Goal: Use online tool/utility: Utilize a website feature to perform a specific function

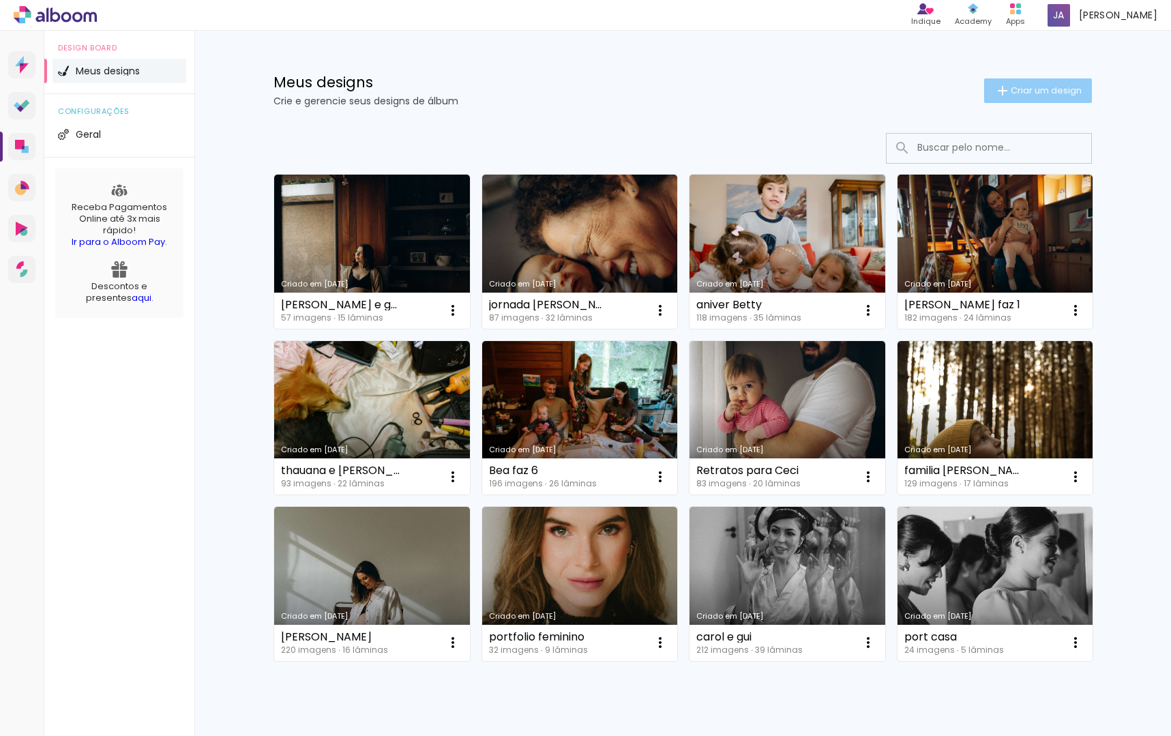
click at [1060, 87] on span "Criar um design" at bounding box center [1046, 90] width 71 height 9
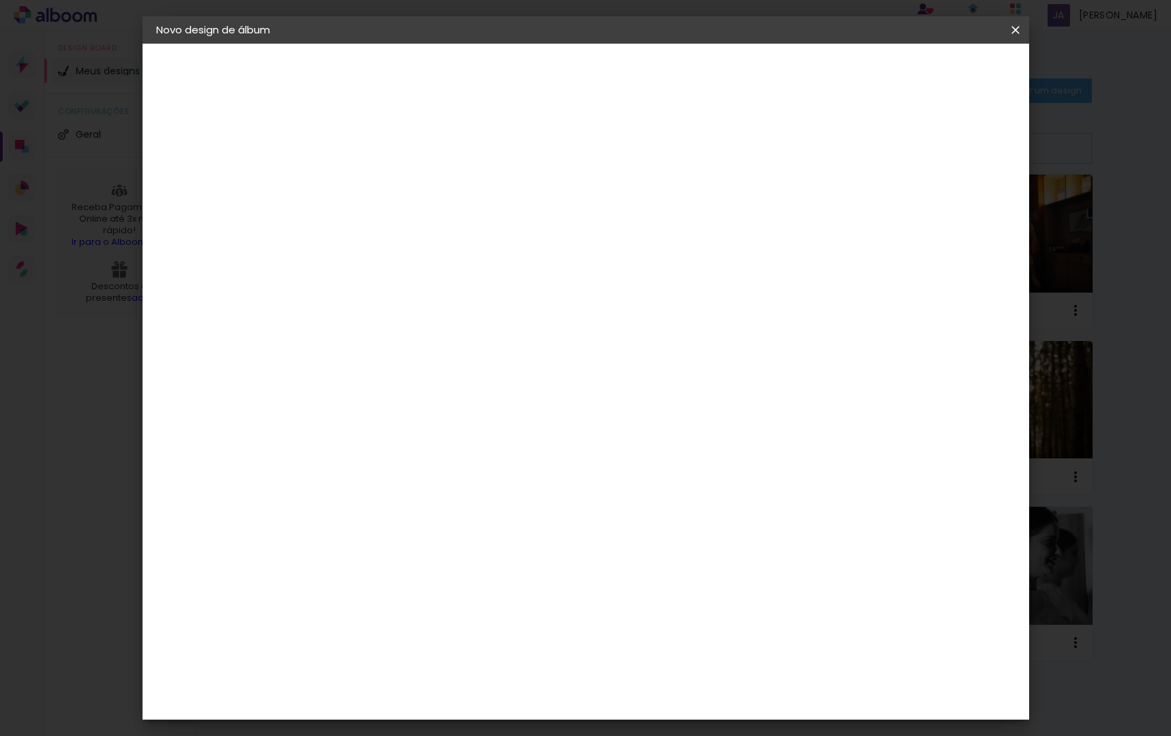
click at [379, 179] on input at bounding box center [379, 183] width 0 height 21
type input "bea faz 5"
type paper-input "bea faz 5"
click at [0, 0] on slot "Avançar" at bounding box center [0, 0] width 0 height 0
click at [437, 261] on input at bounding box center [414, 259] width 138 height 17
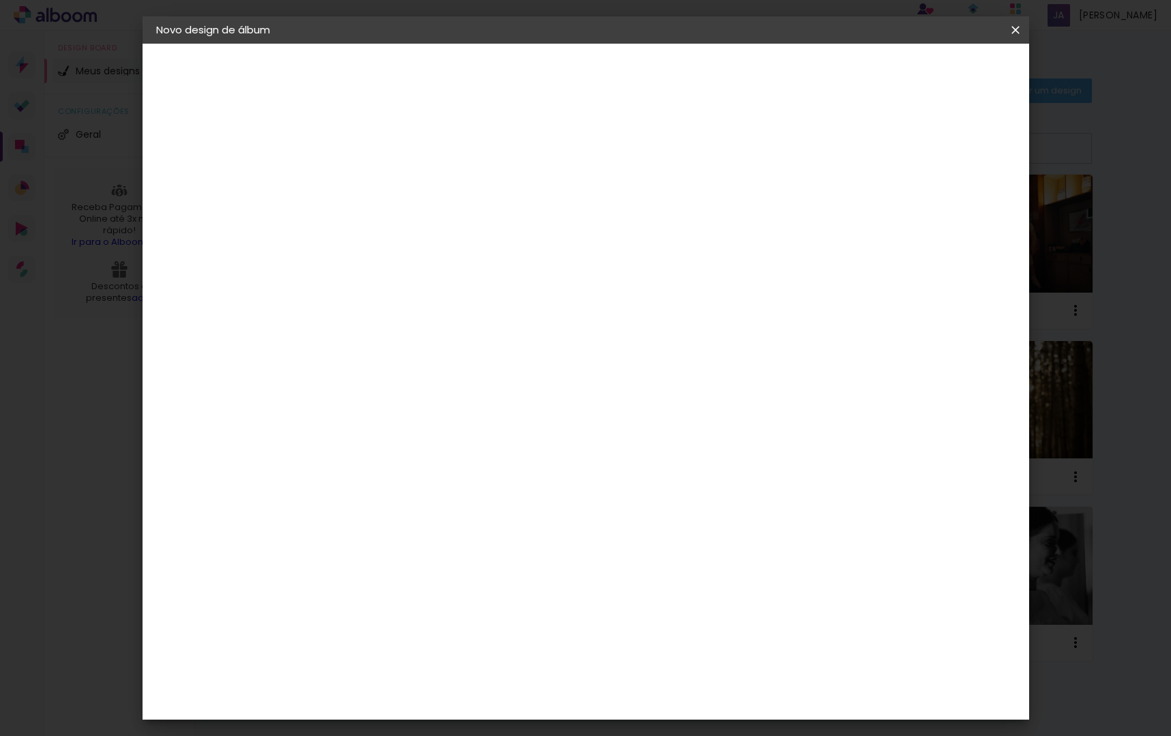
type input "go"
type paper-input "go"
click at [403, 303] on div "Go image" at bounding box center [386, 311] width 33 height 22
click at [403, 311] on div "Go image" at bounding box center [386, 311] width 33 height 22
click at [0, 0] on slot "Avançar" at bounding box center [0, 0] width 0 height 0
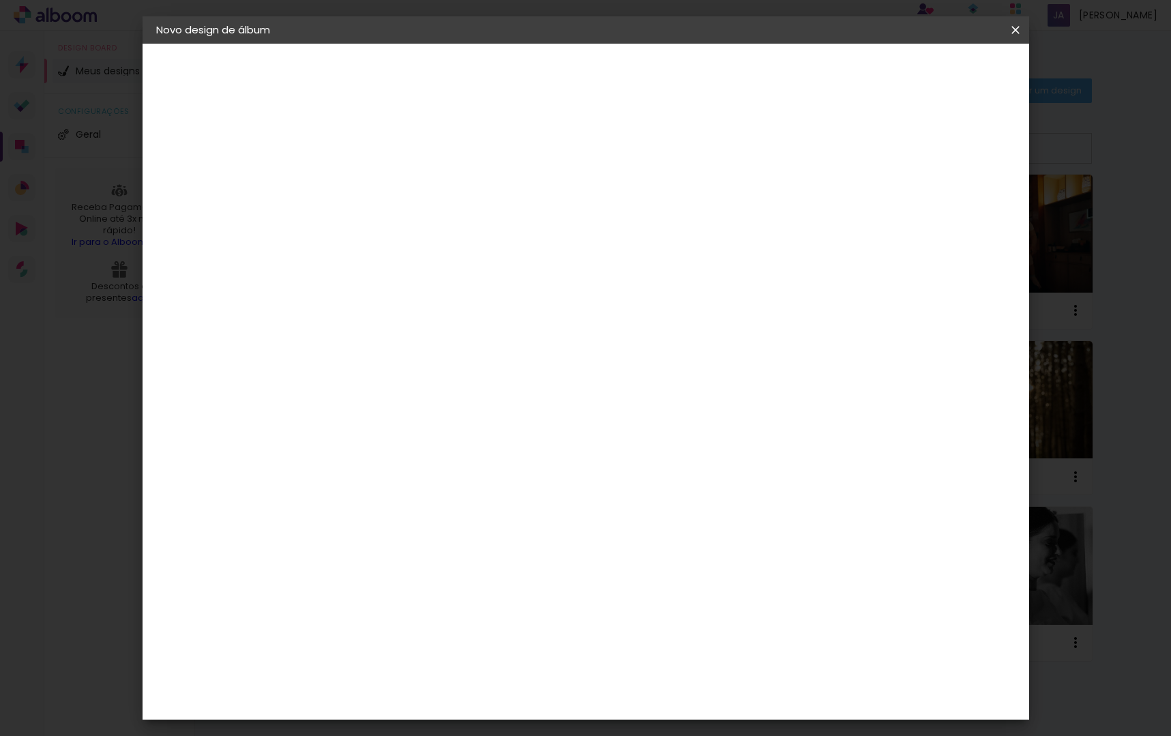
click at [433, 227] on input "text" at bounding box center [405, 237] width 53 height 21
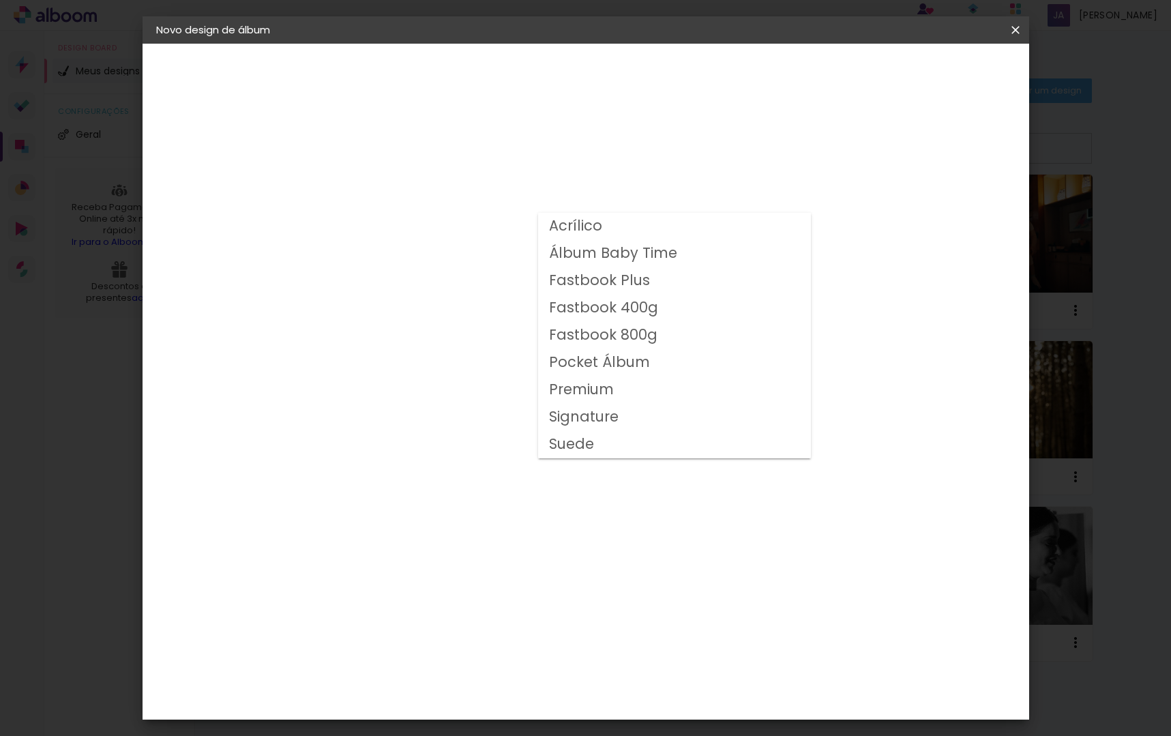
click at [660, 331] on paper-item "Fastbook 800g" at bounding box center [674, 335] width 273 height 27
type input "Fastbook 800g"
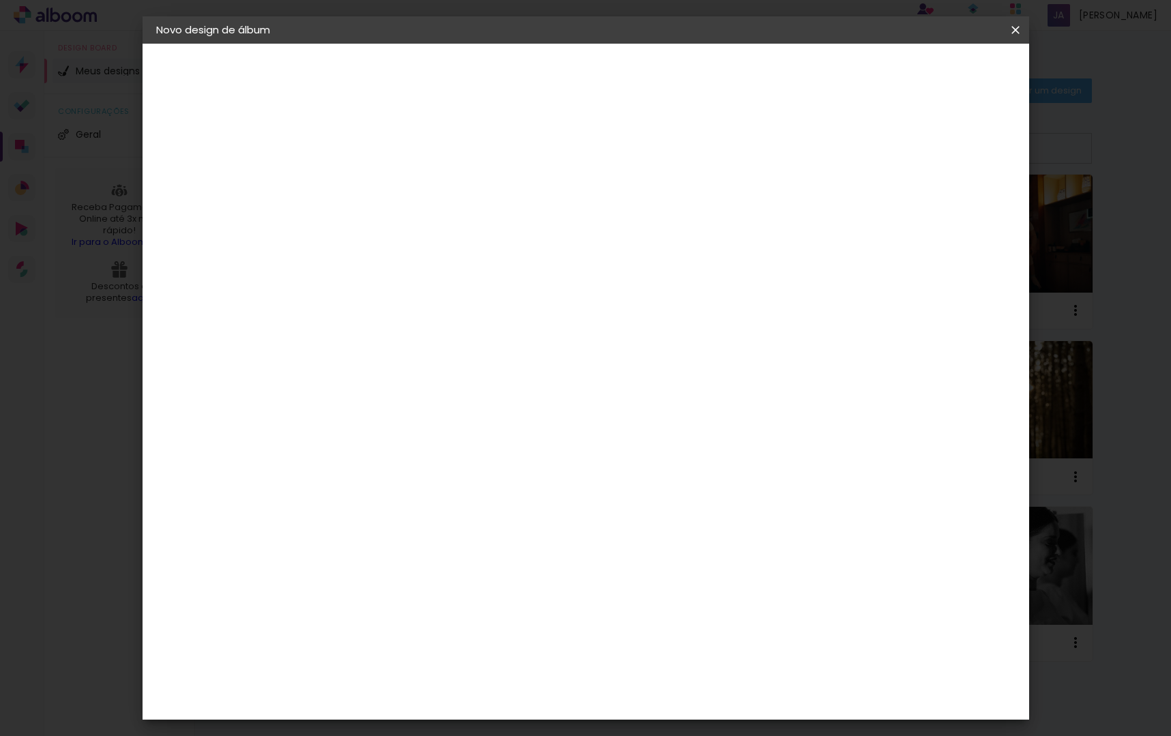
click at [522, 637] on span "25 × 25 cm" at bounding box center [496, 655] width 50 height 36
click at [0, 0] on slot "Avançar" at bounding box center [0, 0] width 0 height 0
click at [931, 70] on span "Iniciar design" at bounding box center [899, 73] width 62 height 10
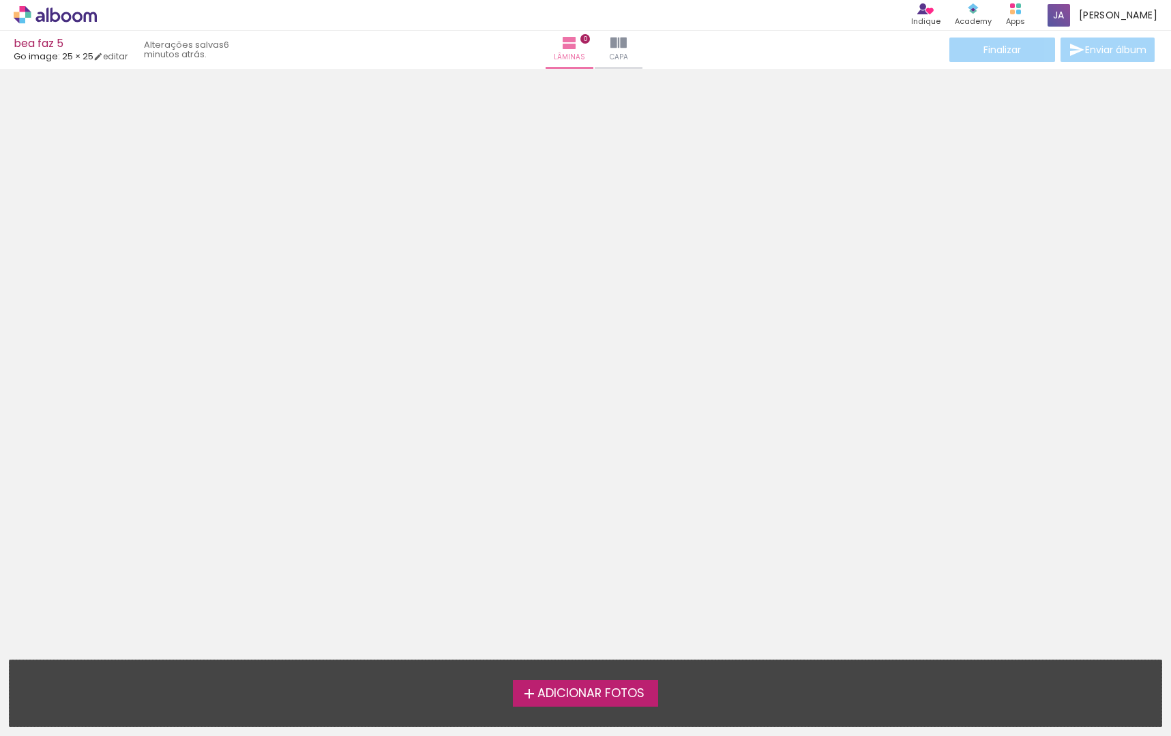
click at [560, 699] on span "Adicionar Fotos" at bounding box center [591, 694] width 107 height 12
click at [0, 0] on input "file" at bounding box center [0, 0] width 0 height 0
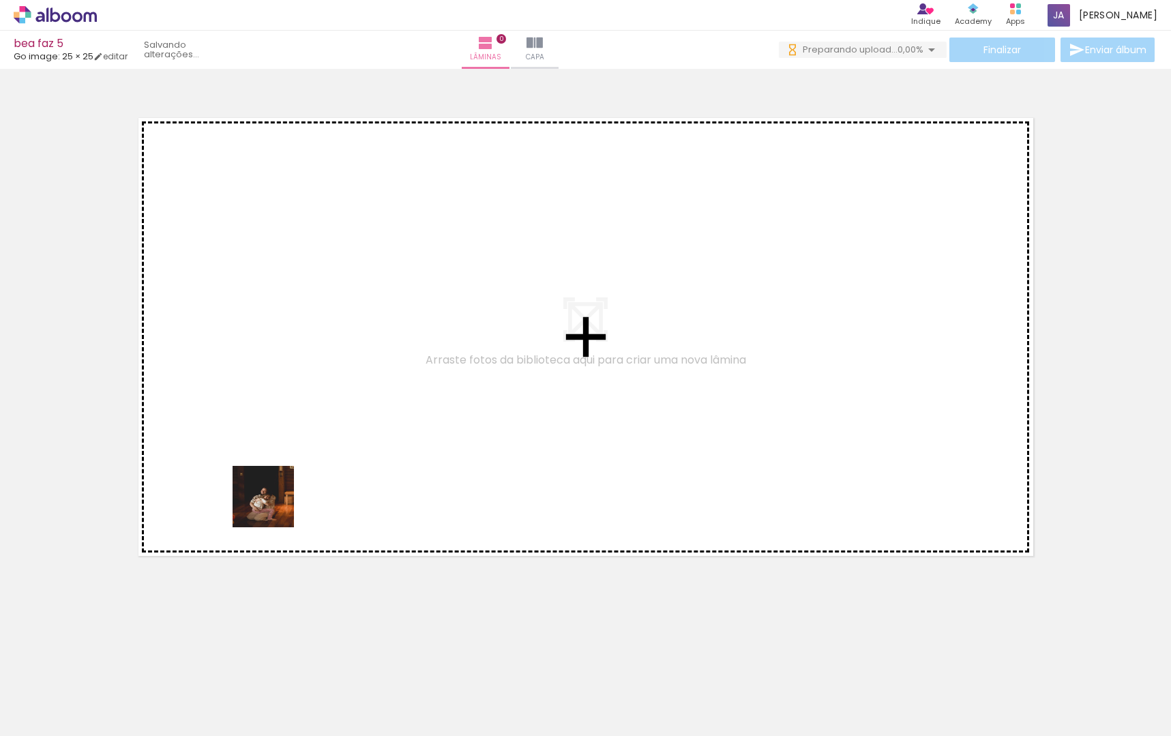
drag, startPoint x: 147, startPoint y: 694, endPoint x: 253, endPoint y: 516, distance: 206.9
click at [287, 457] on quentale-workspace at bounding box center [585, 368] width 1171 height 736
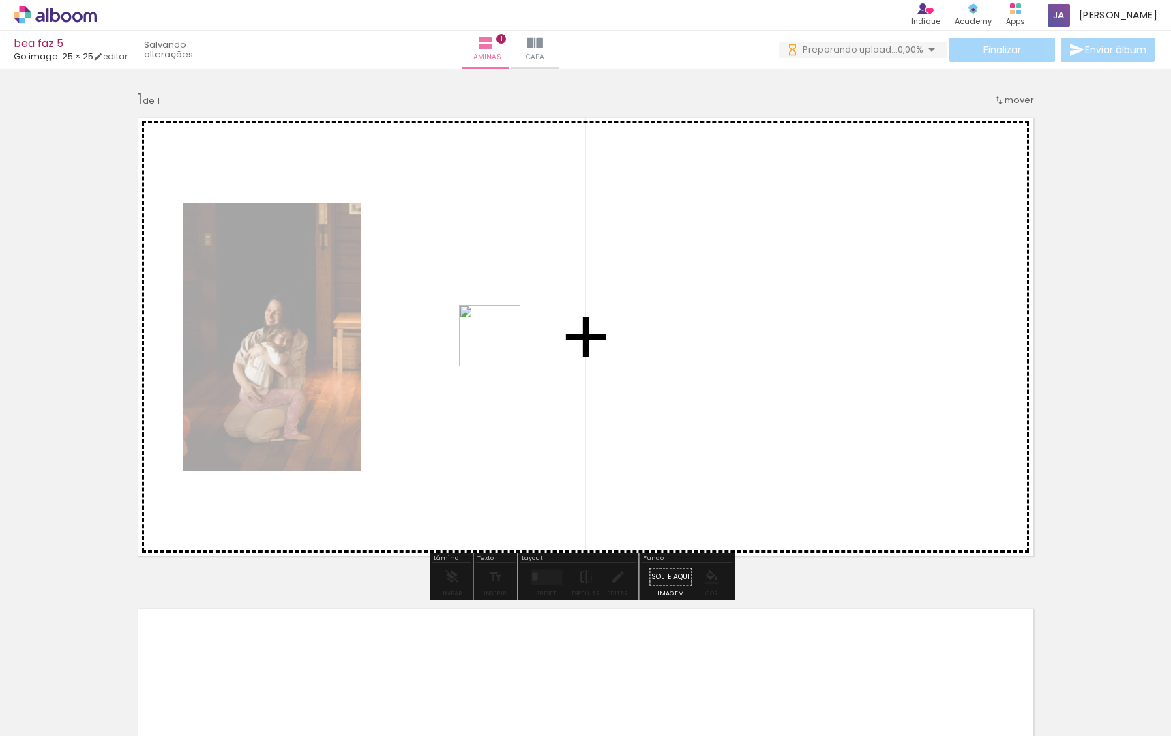
drag, startPoint x: 229, startPoint y: 695, endPoint x: 366, endPoint y: 731, distance: 142.0
click at [514, 319] on quentale-workspace at bounding box center [585, 368] width 1171 height 736
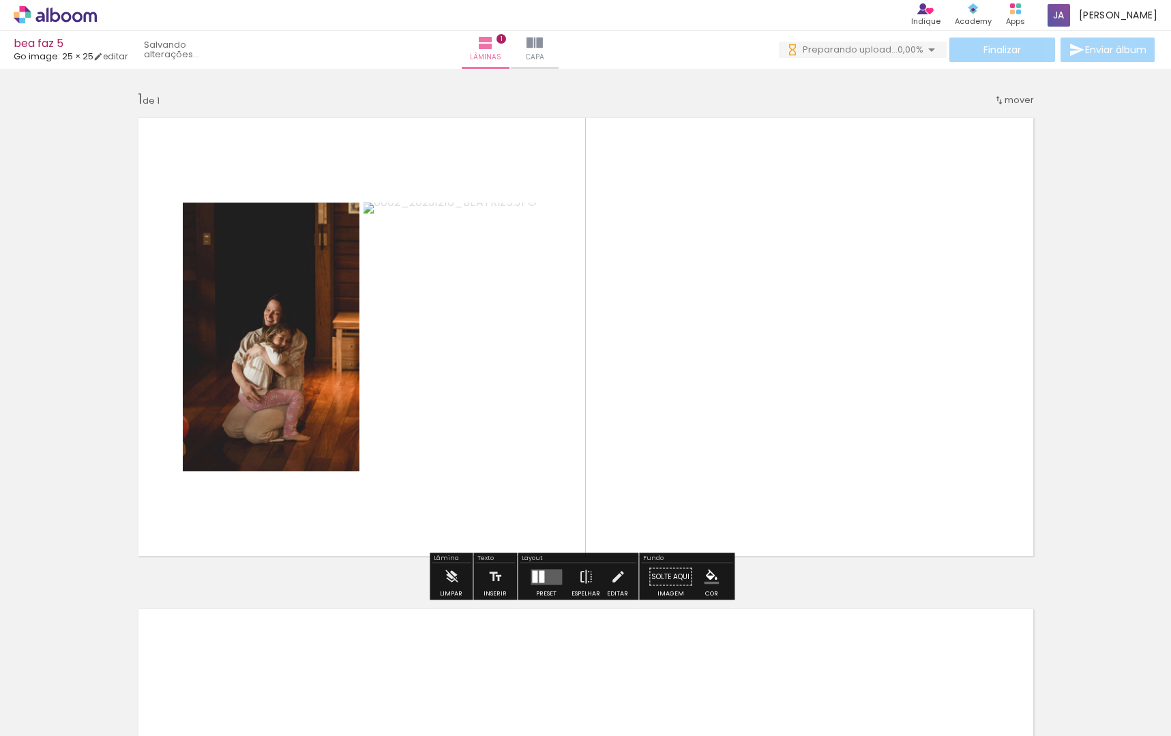
click at [547, 573] on quentale-layouter at bounding box center [546, 577] width 31 height 16
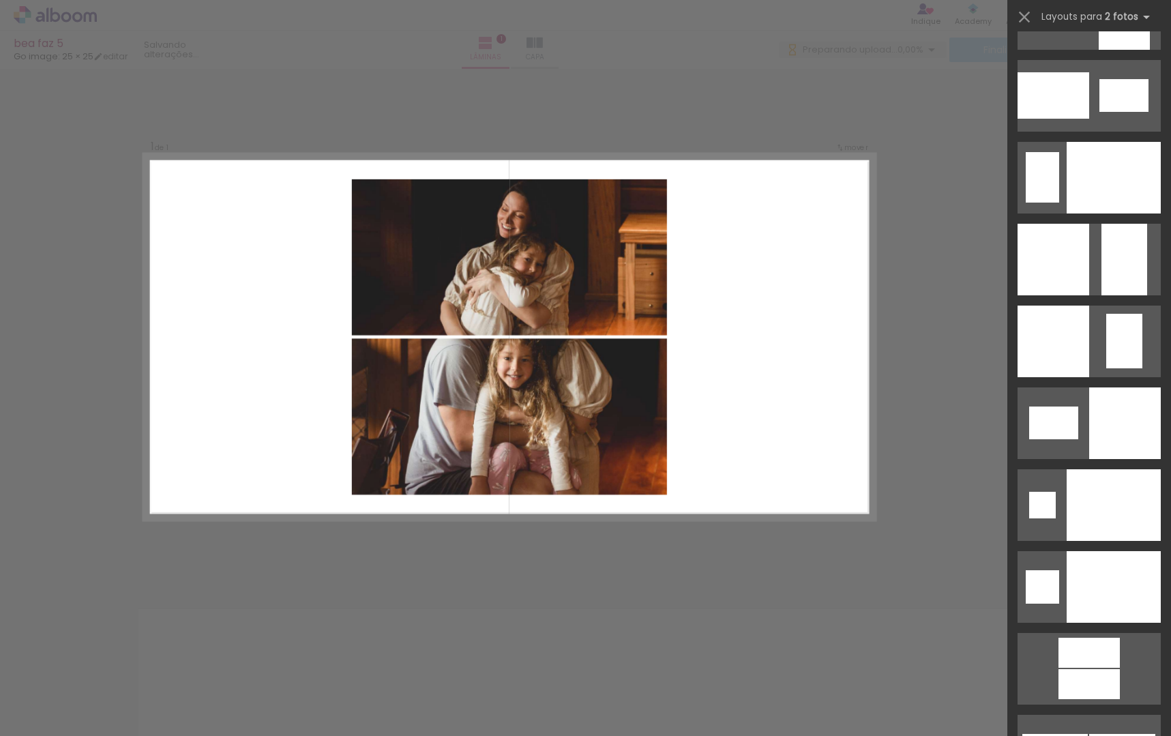
scroll to position [5458, 0]
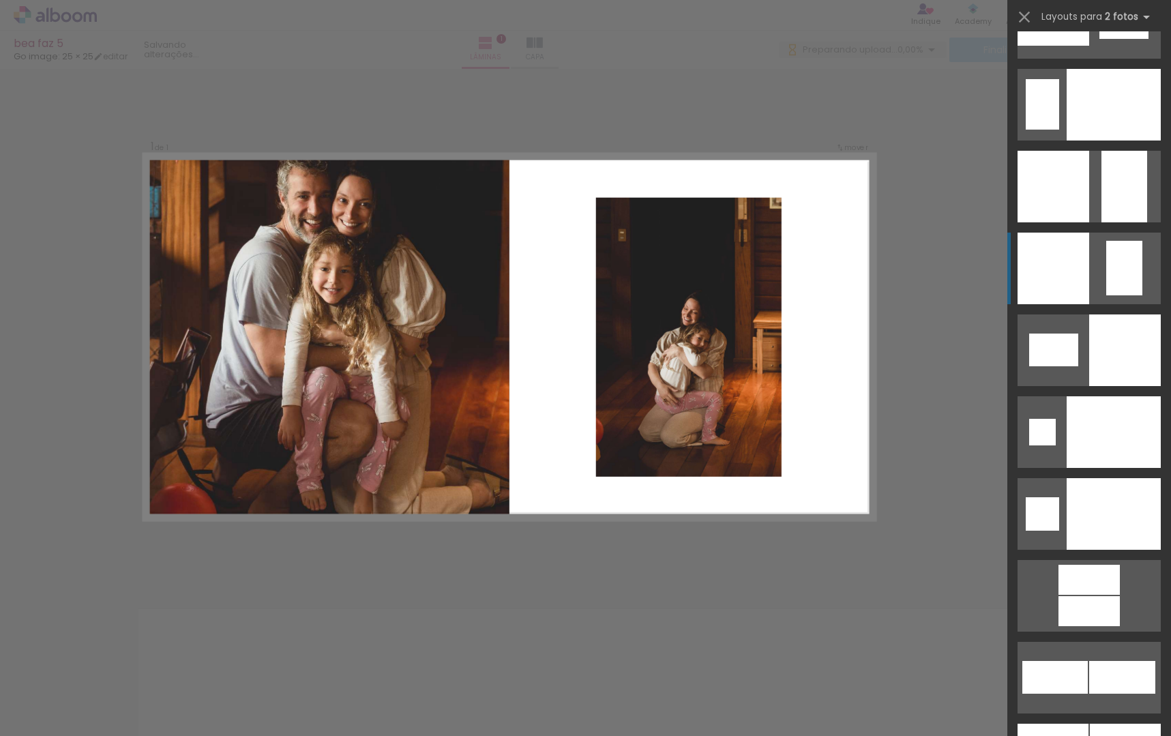
click at [1110, 282] on div at bounding box center [1125, 268] width 36 height 55
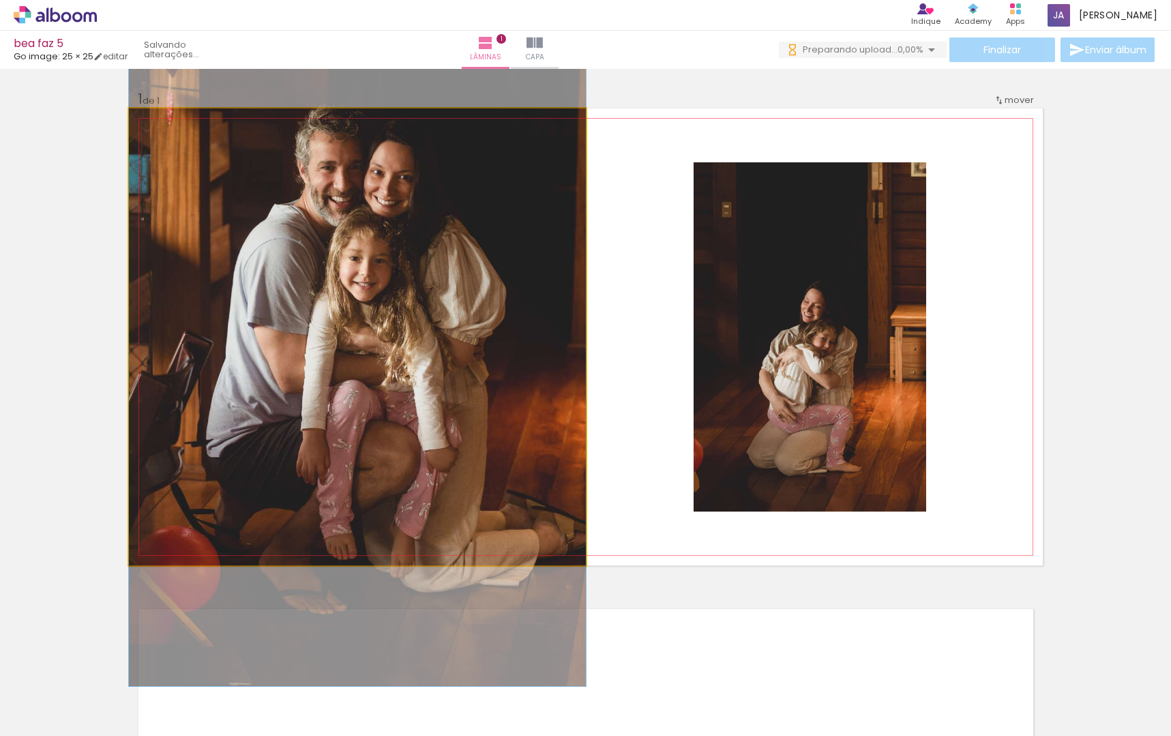
drag, startPoint x: 355, startPoint y: 385, endPoint x: 737, endPoint y: 420, distance: 384.3
click at [0, 0] on slot at bounding box center [0, 0] width 0 height 0
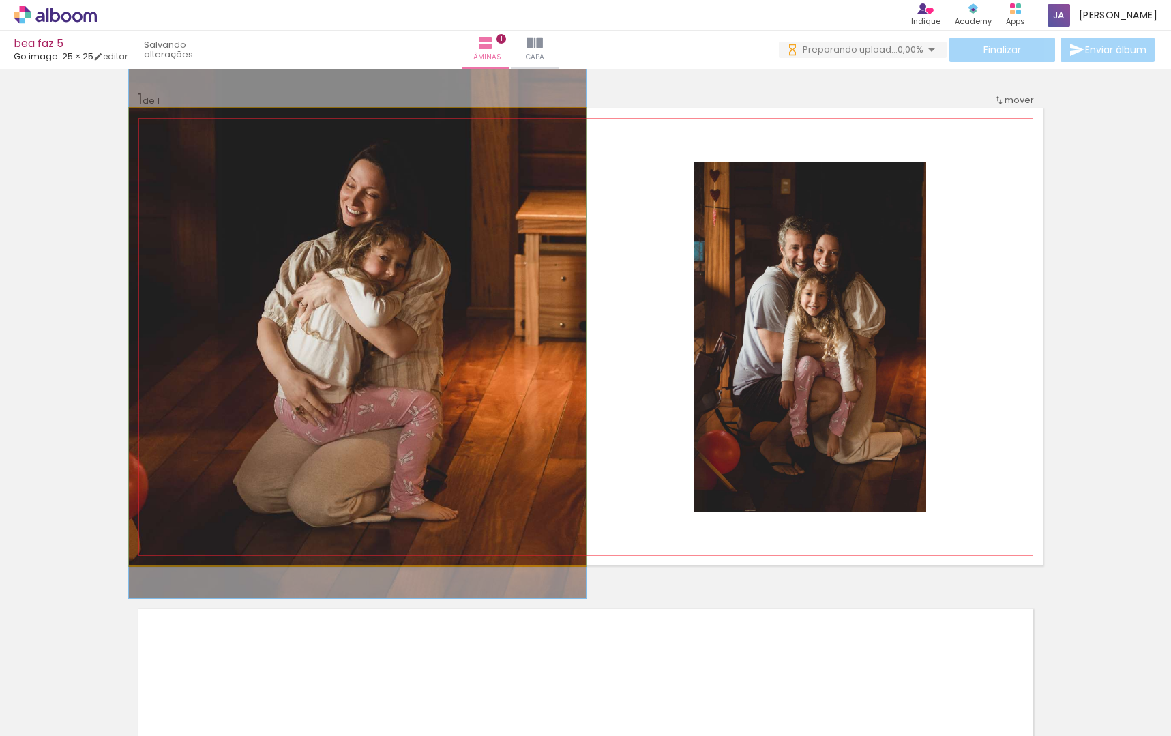
drag, startPoint x: 355, startPoint y: 432, endPoint x: 361, endPoint y: 348, distance: 84.1
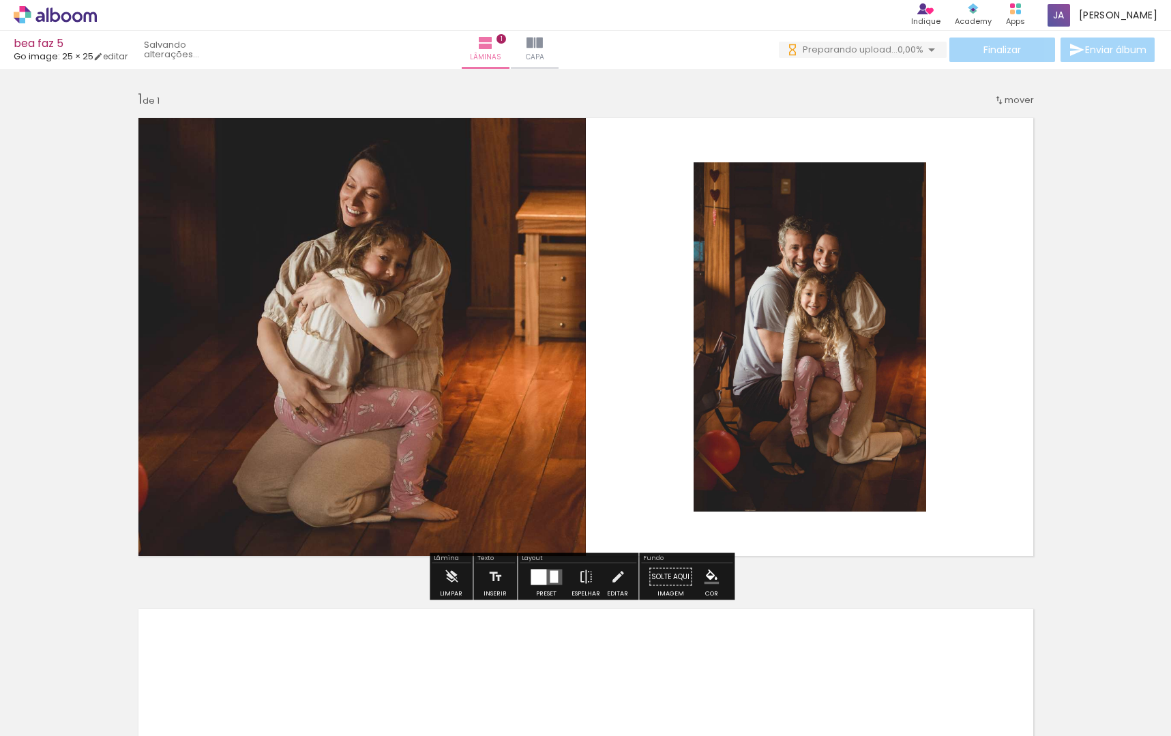
click at [982, 310] on quentale-layouter at bounding box center [586, 336] width 914 height 457
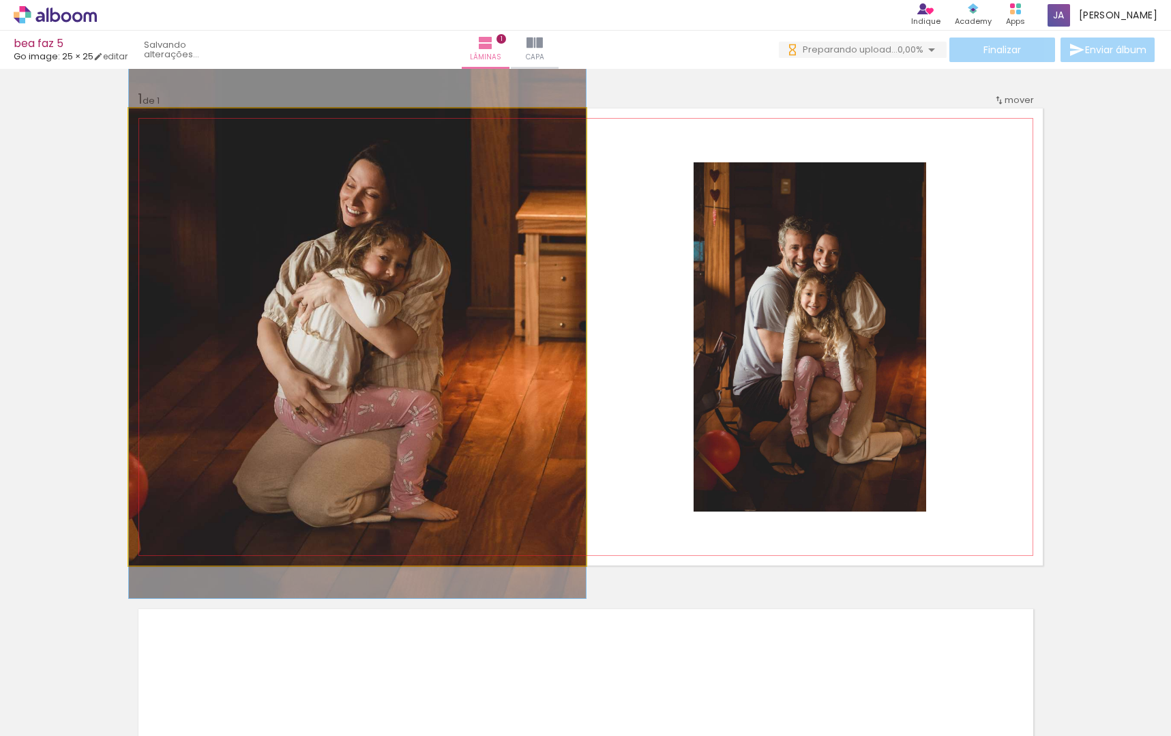
click at [302, 398] on quentale-photo at bounding box center [357, 336] width 457 height 457
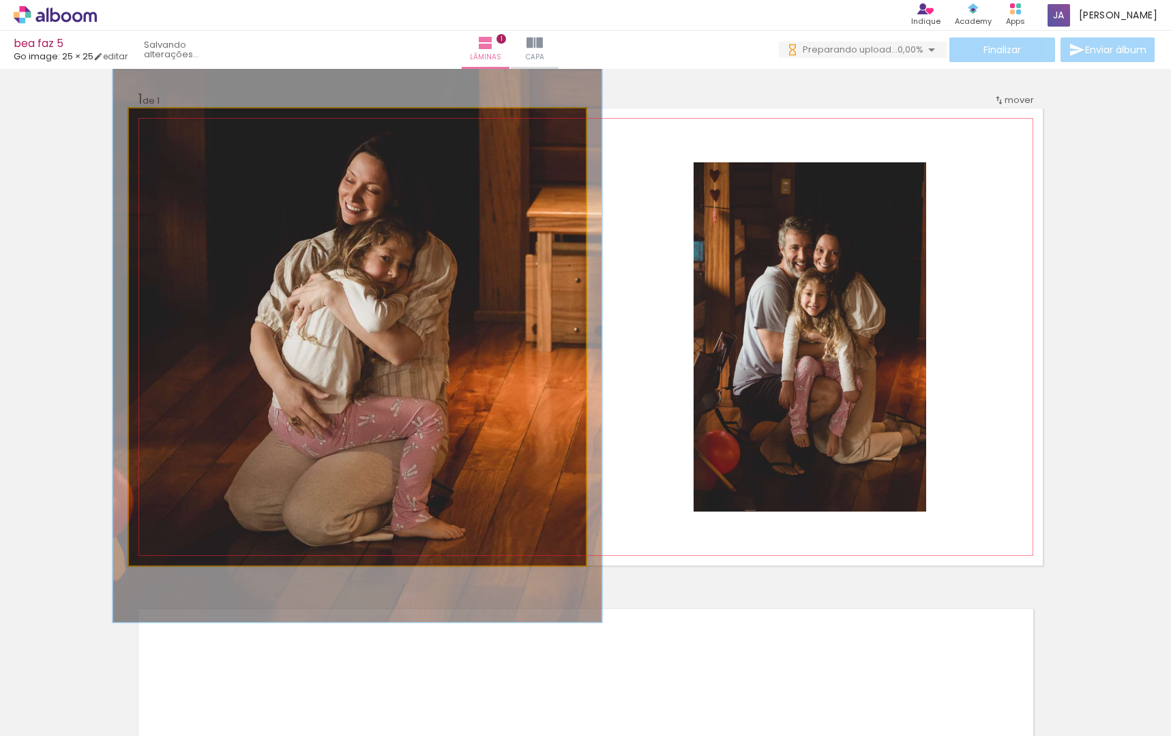
drag, startPoint x: 151, startPoint y: 119, endPoint x: 138, endPoint y: 120, distance: 13.7
type paper-slider "107"
click at [155, 121] on div at bounding box center [164, 123] width 22 height 22
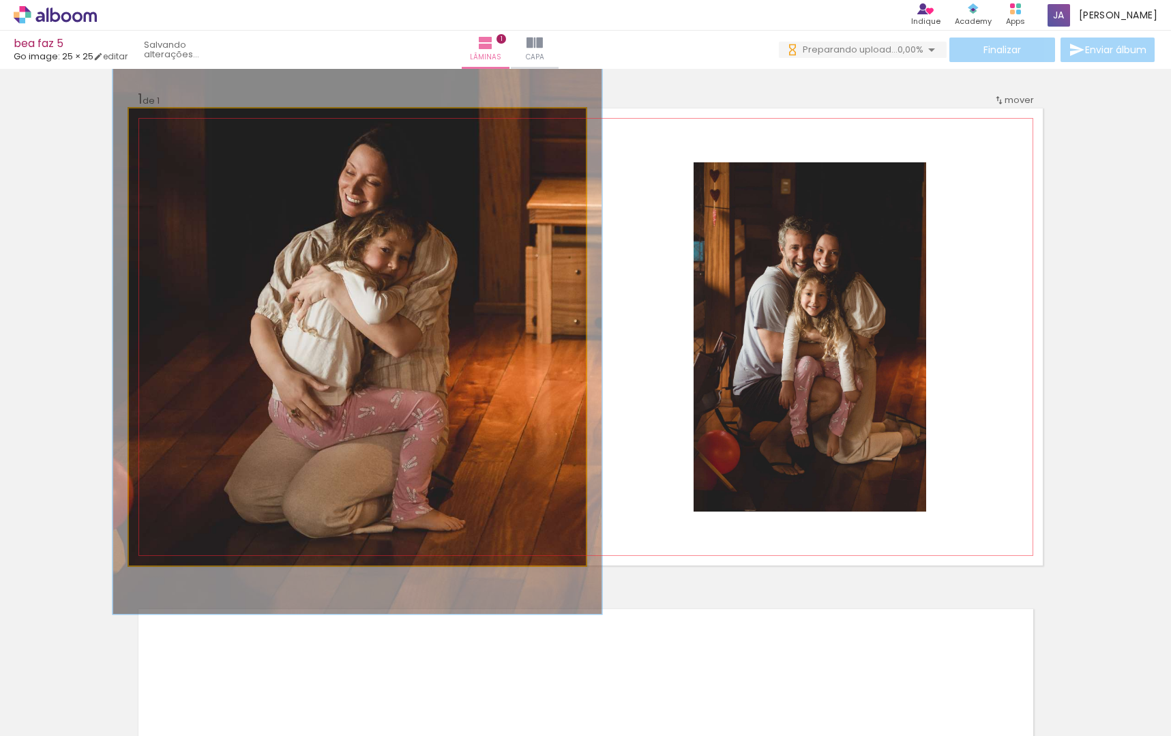
drag, startPoint x: 211, startPoint y: 340, endPoint x: 214, endPoint y: 326, distance: 14.6
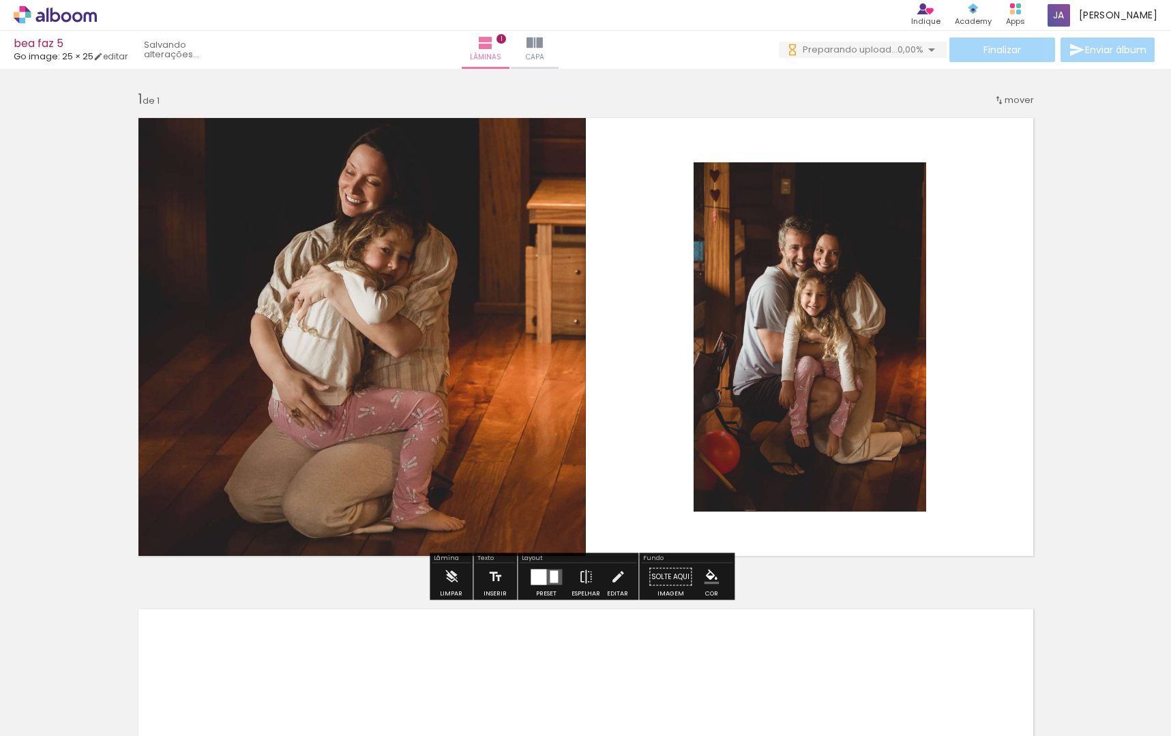
click at [1036, 388] on quentale-layouter at bounding box center [586, 336] width 914 height 457
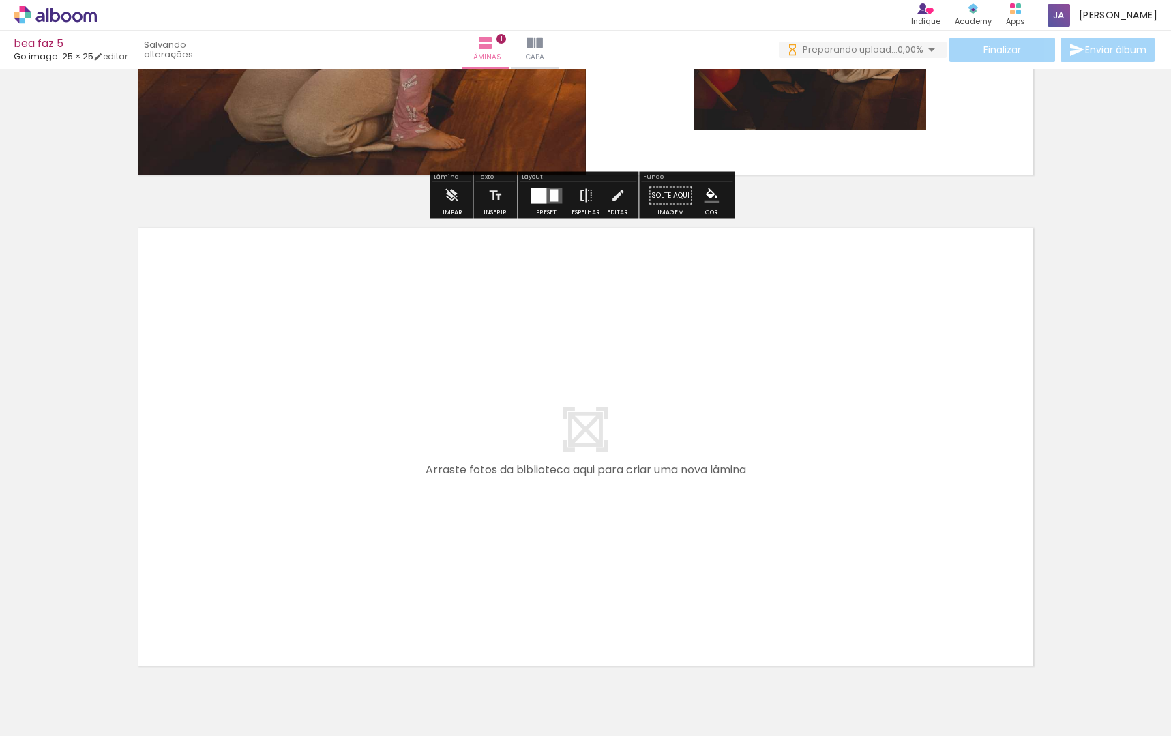
scroll to position [454, 0]
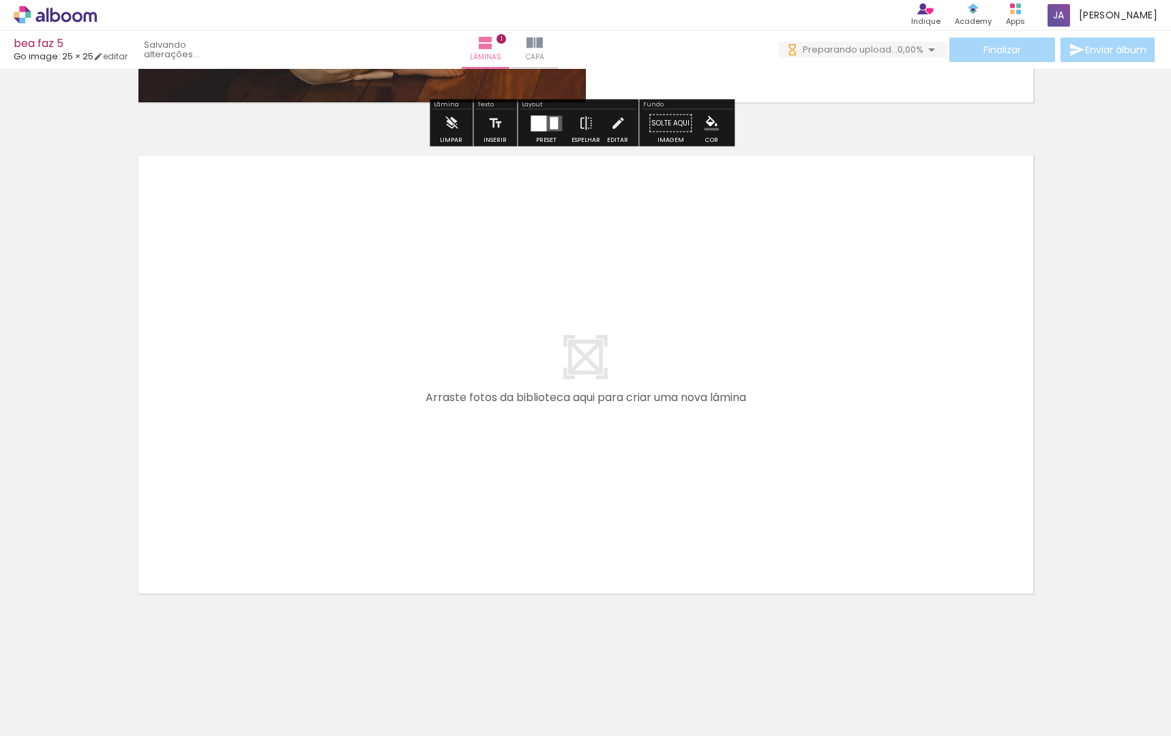
drag, startPoint x: 295, startPoint y: 707, endPoint x: 323, endPoint y: 469, distance: 239.7
click at [323, 469] on quentale-workspace at bounding box center [585, 368] width 1171 height 736
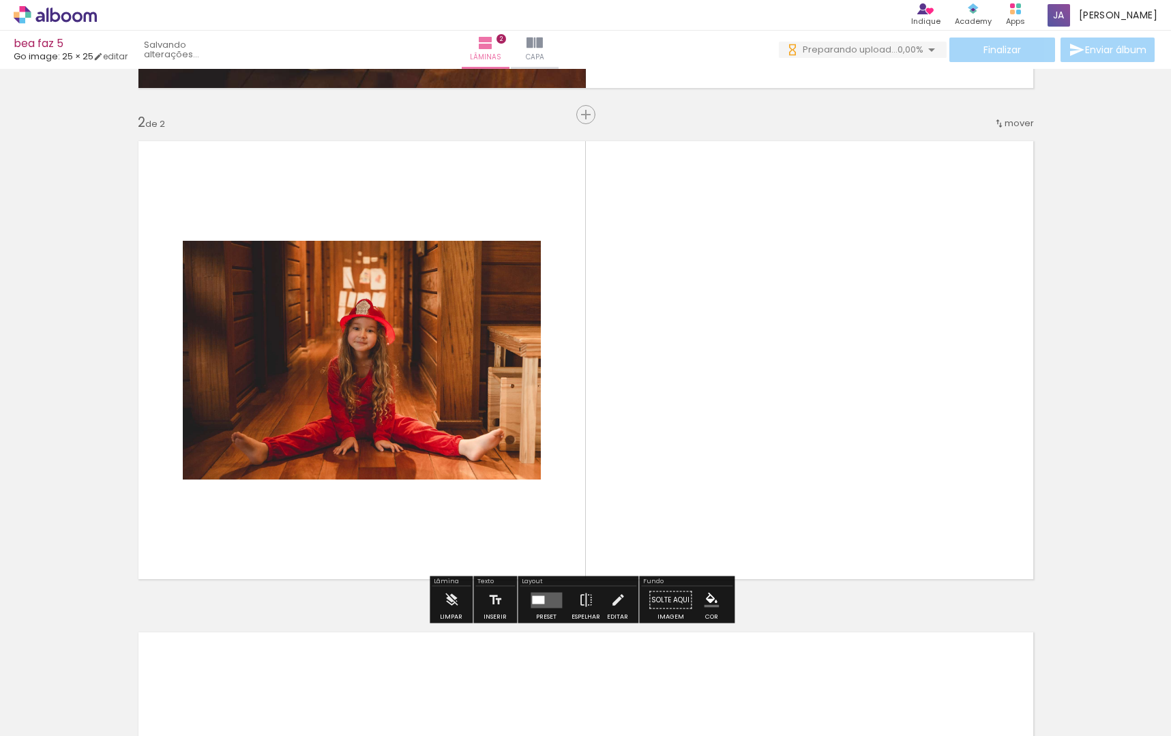
scroll to position [468, 0]
drag, startPoint x: 448, startPoint y: 697, endPoint x: 575, endPoint y: 351, distance: 368.4
click at [575, 351] on quentale-workspace at bounding box center [585, 368] width 1171 height 736
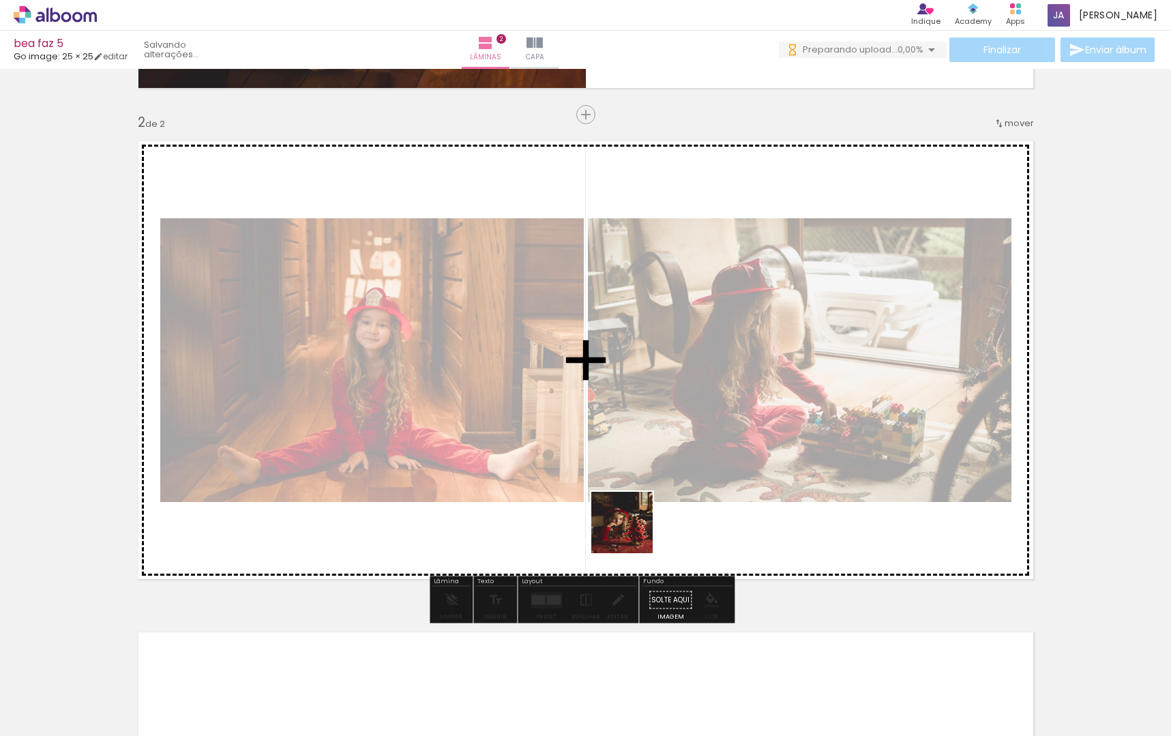
drag, startPoint x: 534, startPoint y: 710, endPoint x: 748, endPoint y: 405, distance: 372.7
click at [748, 405] on quentale-workspace at bounding box center [585, 368] width 1171 height 736
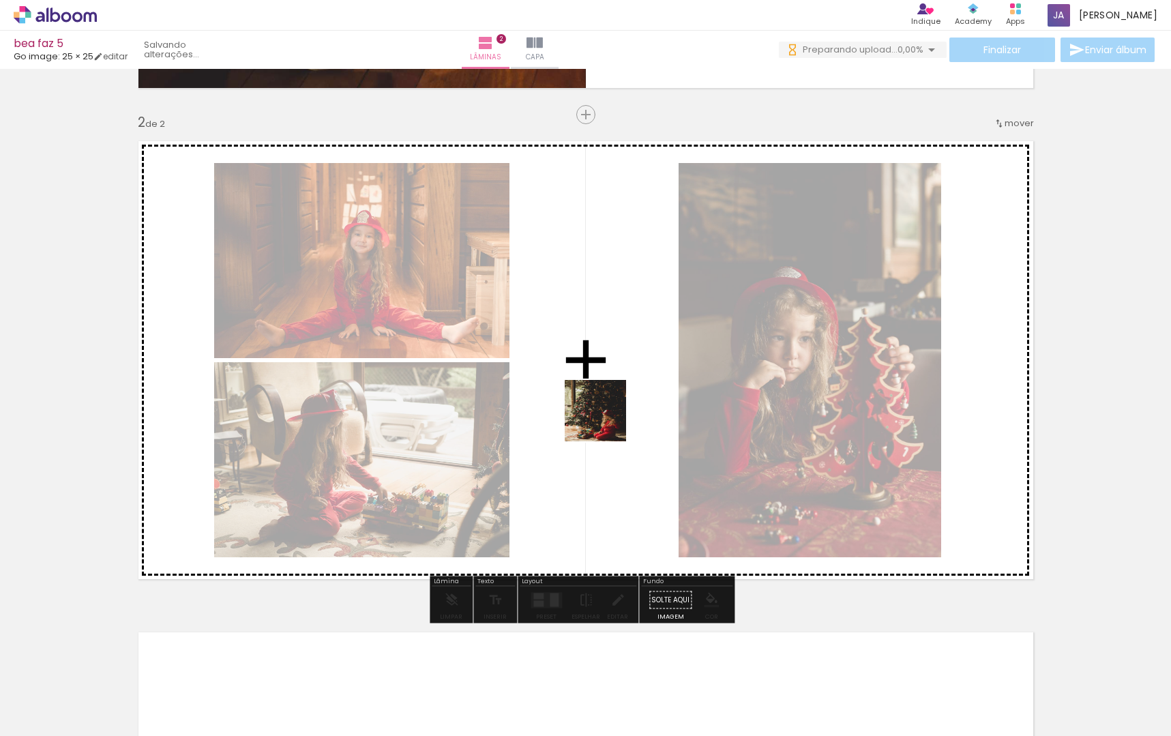
drag, startPoint x: 465, startPoint y: 594, endPoint x: 637, endPoint y: 369, distance: 282.7
click at [637, 369] on quentale-workspace at bounding box center [585, 368] width 1171 height 736
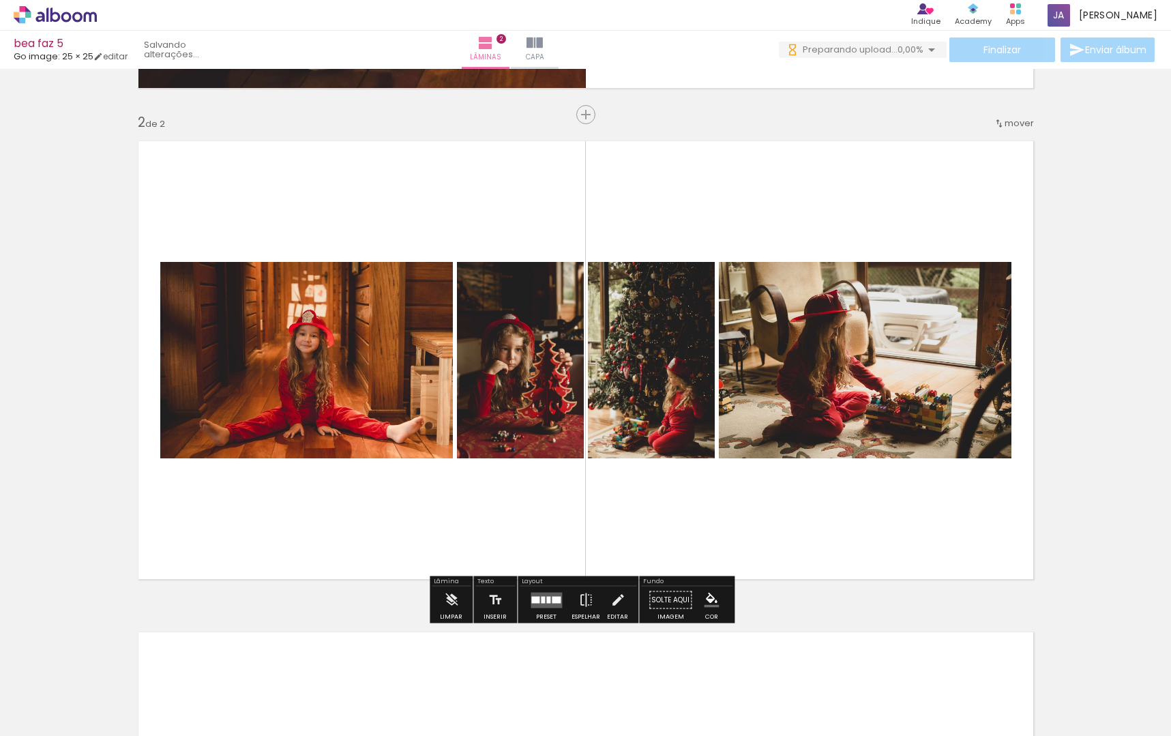
click at [546, 598] on div at bounding box center [548, 599] width 4 height 7
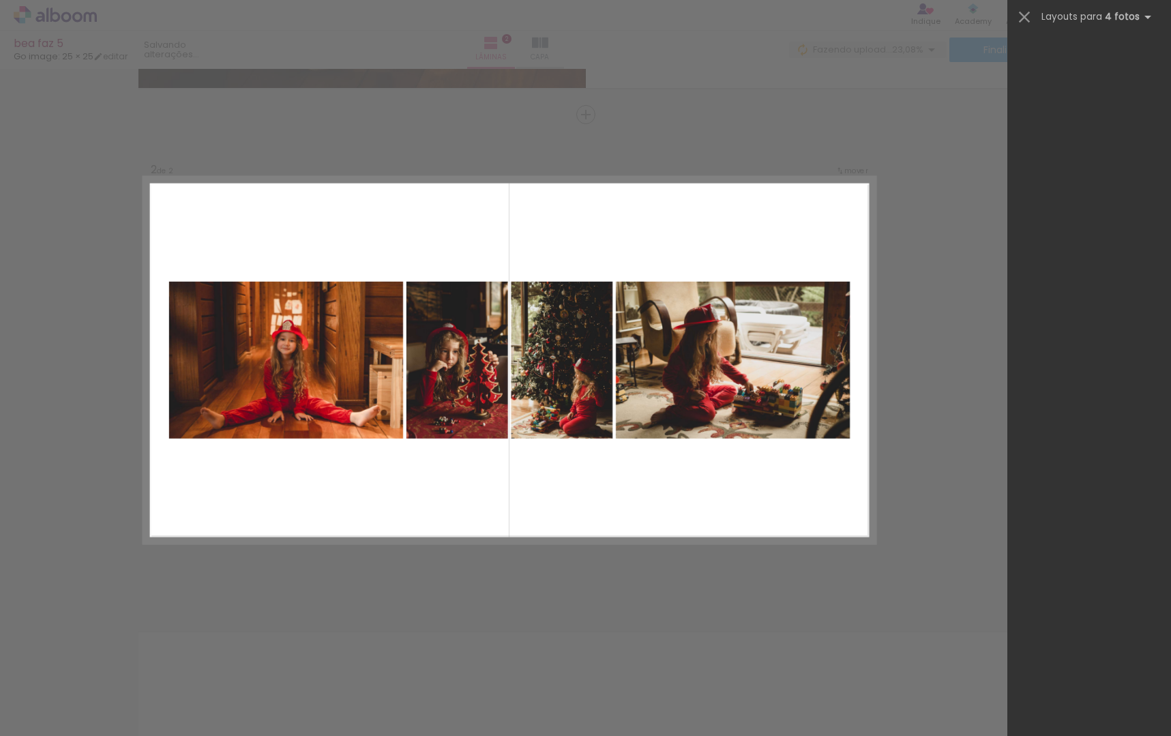
scroll to position [0, 0]
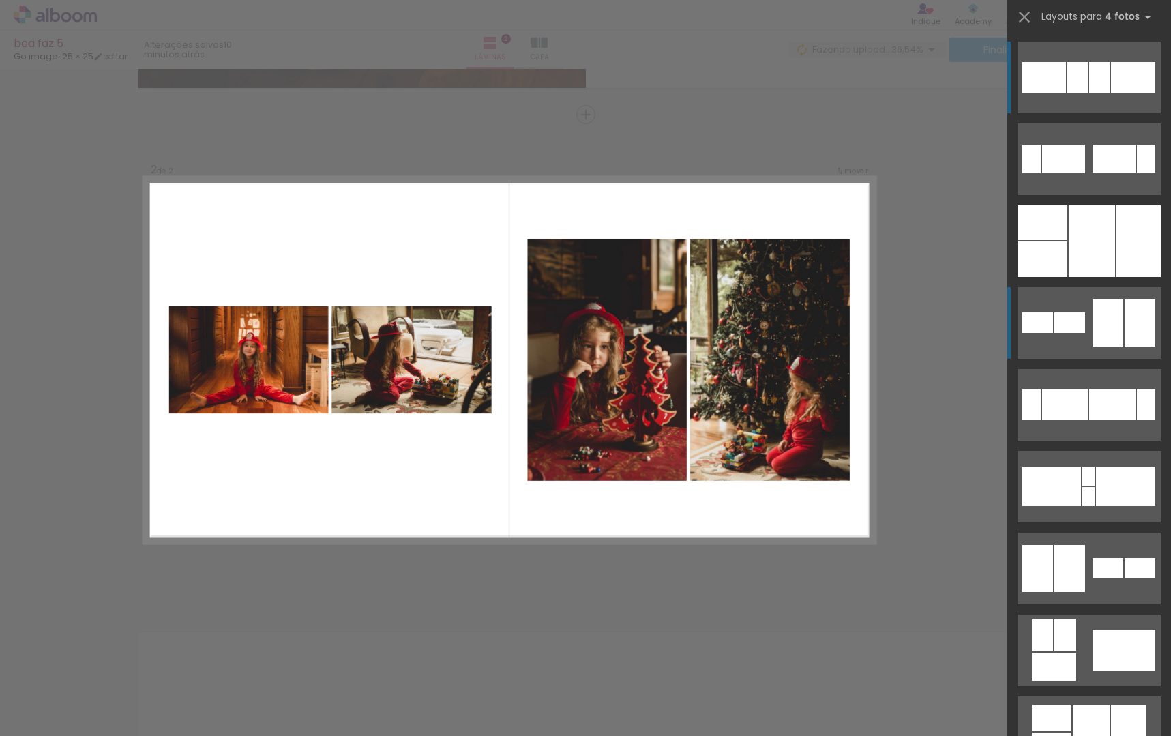
click at [1072, 309] on quentale-layouter at bounding box center [1089, 323] width 143 height 72
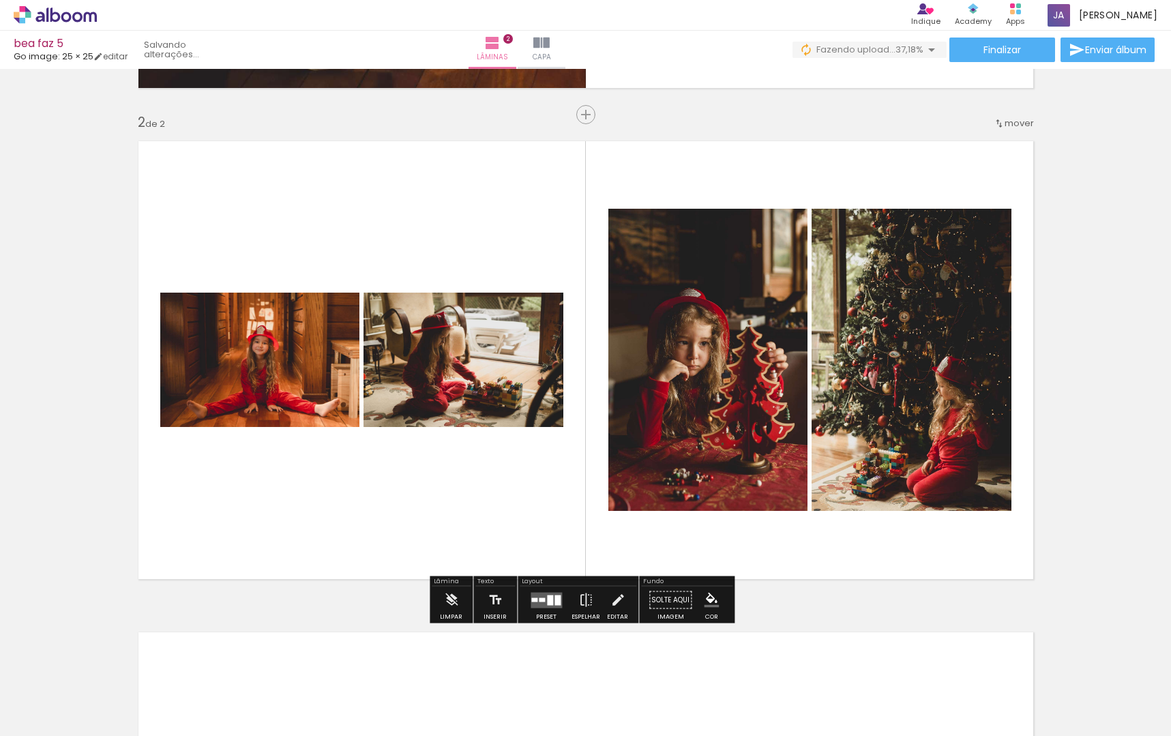
click at [555, 603] on div at bounding box center [558, 600] width 6 height 10
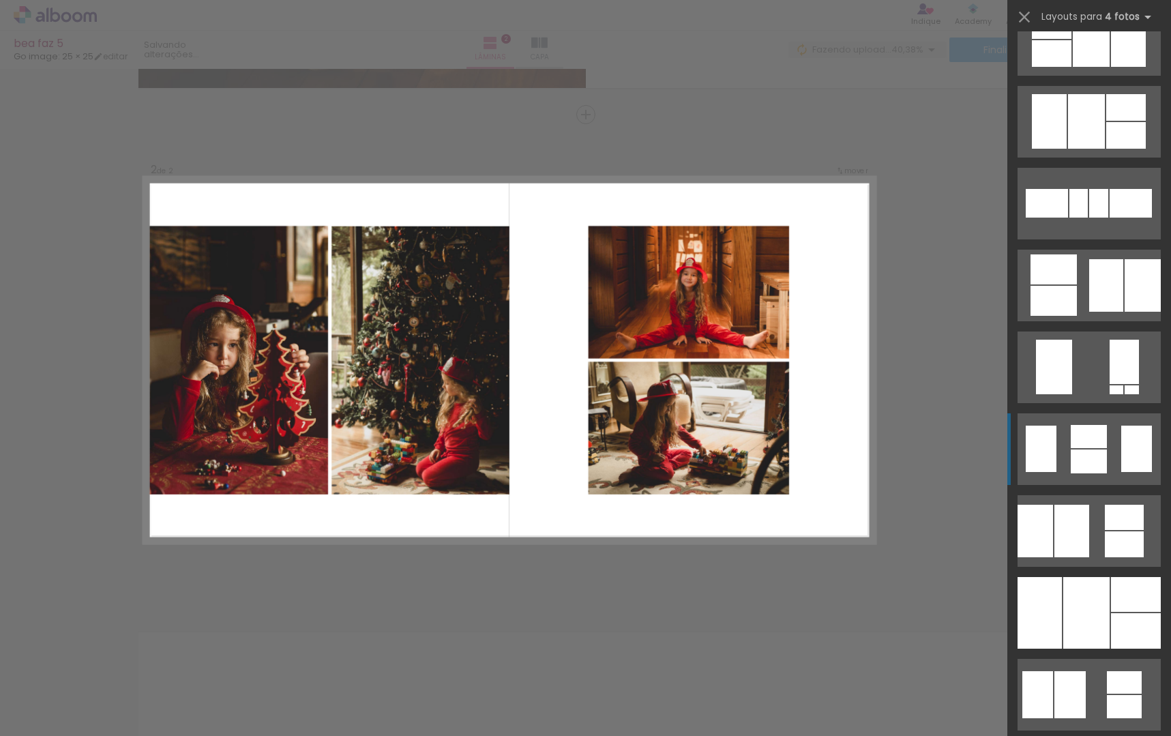
scroll to position [849, 0]
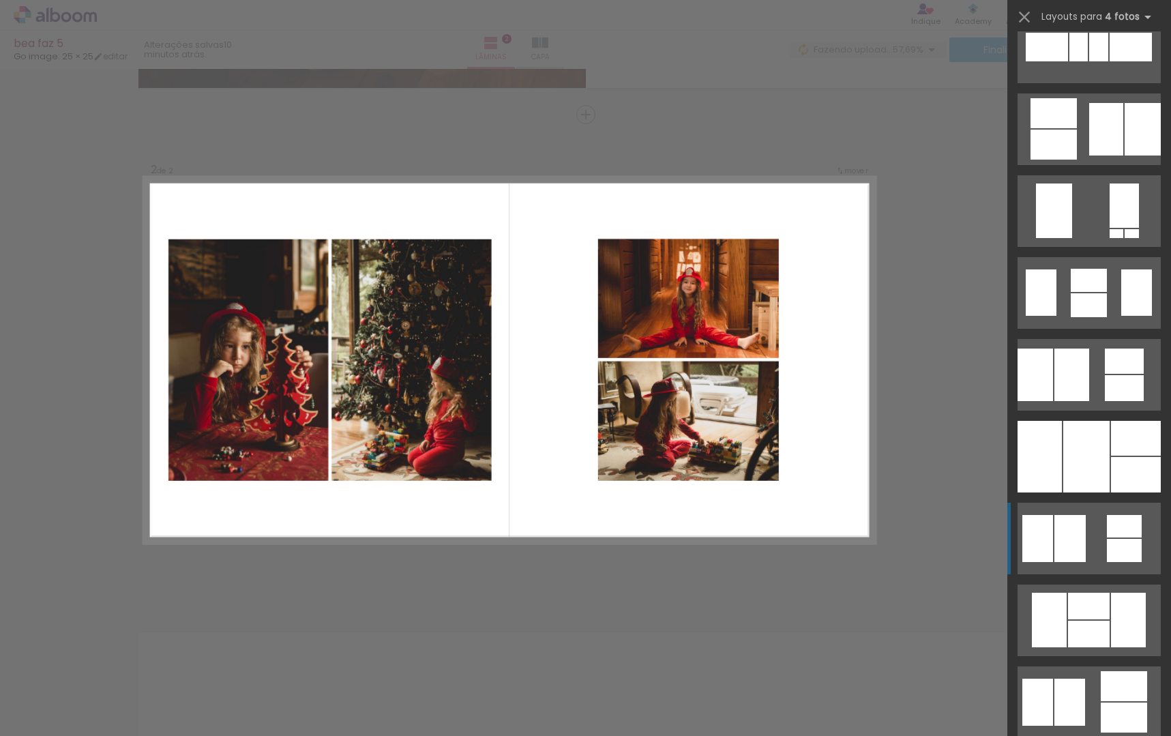
click at [1043, 531] on div at bounding box center [1038, 538] width 31 height 47
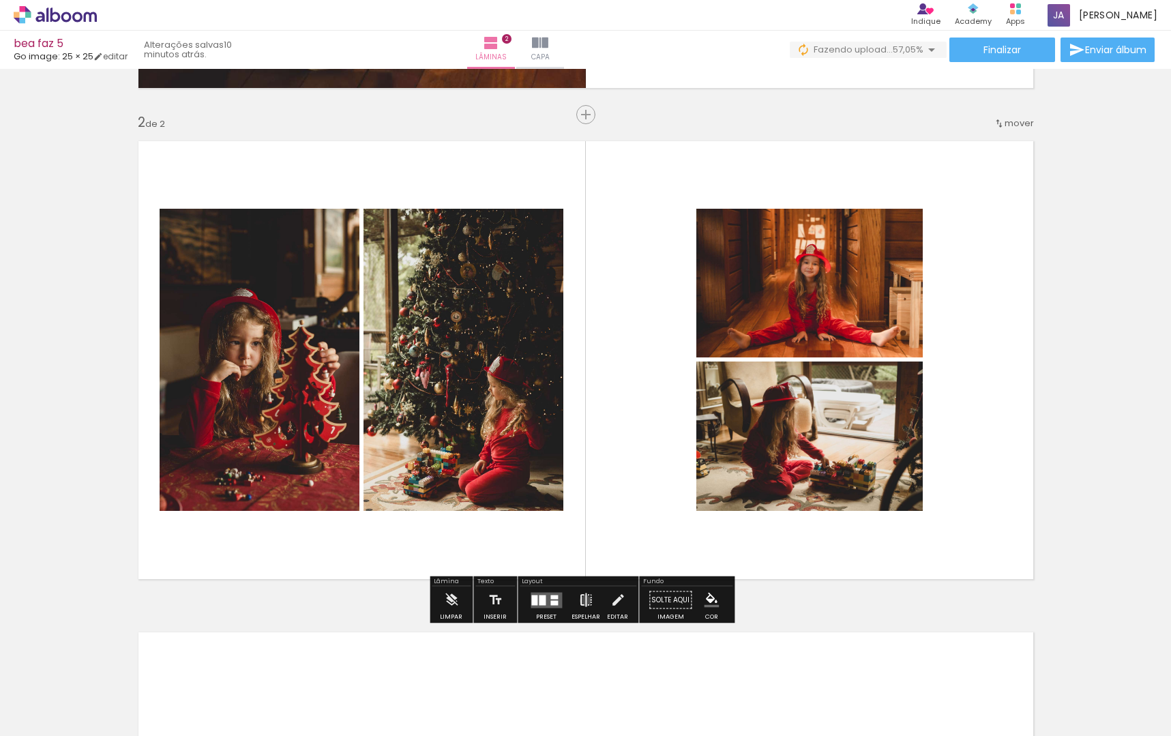
click at [583, 600] on iron-icon at bounding box center [586, 600] width 15 height 27
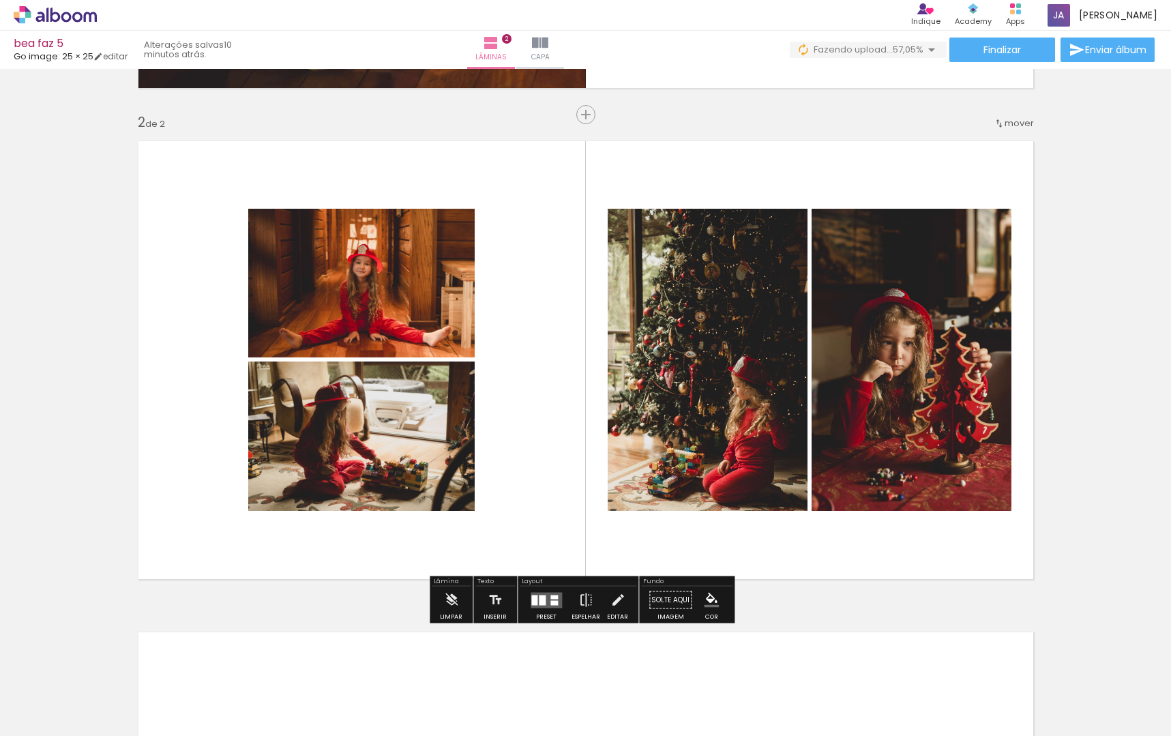
drag, startPoint x: 744, startPoint y: 436, endPoint x: 948, endPoint y: 429, distance: 204.1
click at [0, 0] on slot at bounding box center [0, 0] width 0 height 0
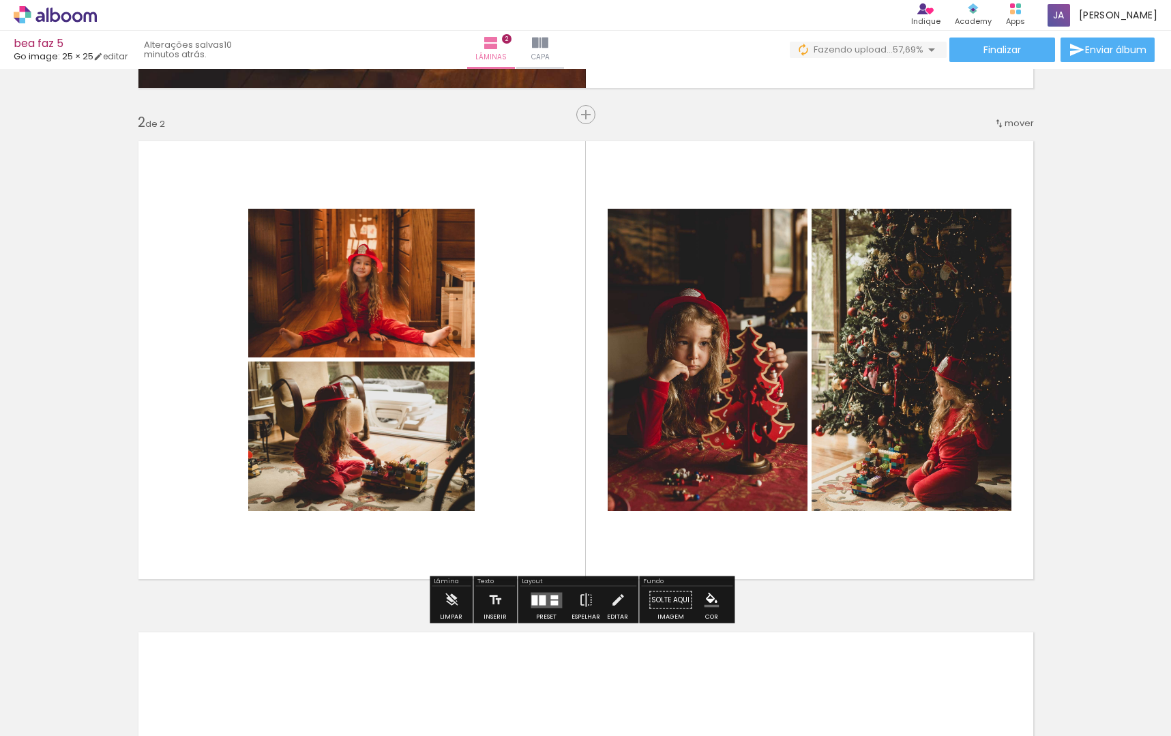
click at [1080, 528] on div "Inserir lâmina 1 de 2 Inserir lâmina 2 de 2" at bounding box center [585, 343] width 1171 height 1474
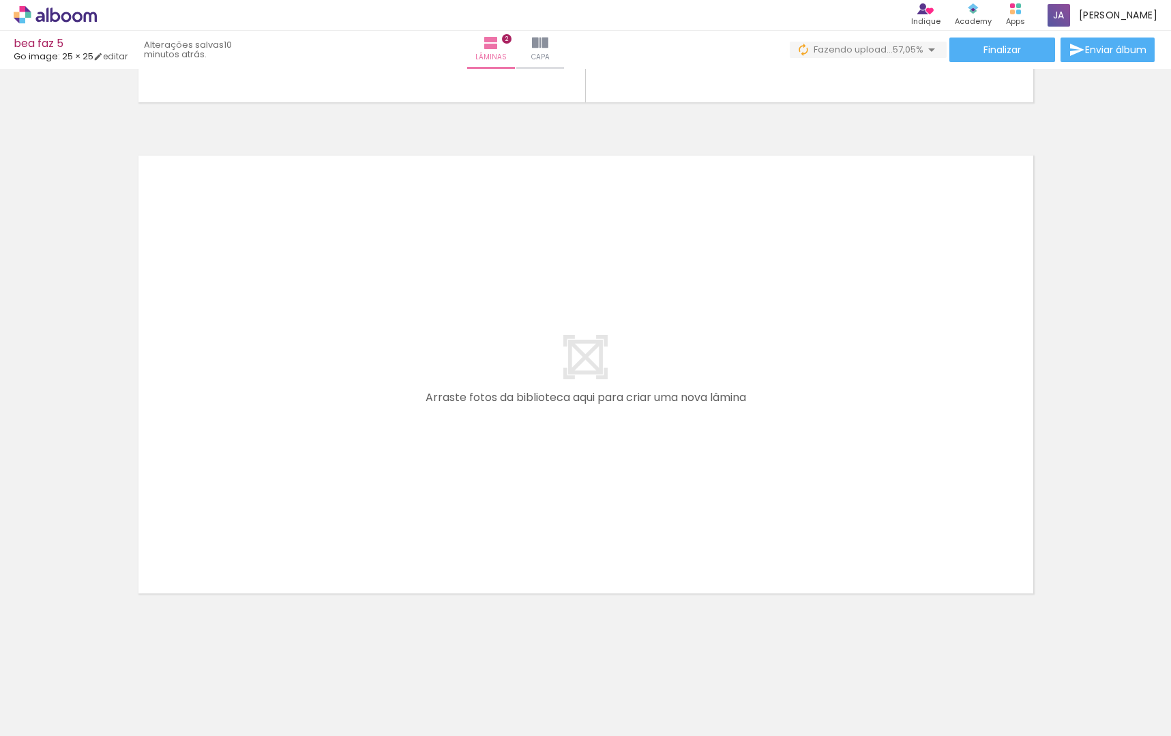
drag, startPoint x: 589, startPoint y: 587, endPoint x: 556, endPoint y: 482, distance: 110.9
click at [556, 482] on quentale-workspace at bounding box center [585, 368] width 1171 height 736
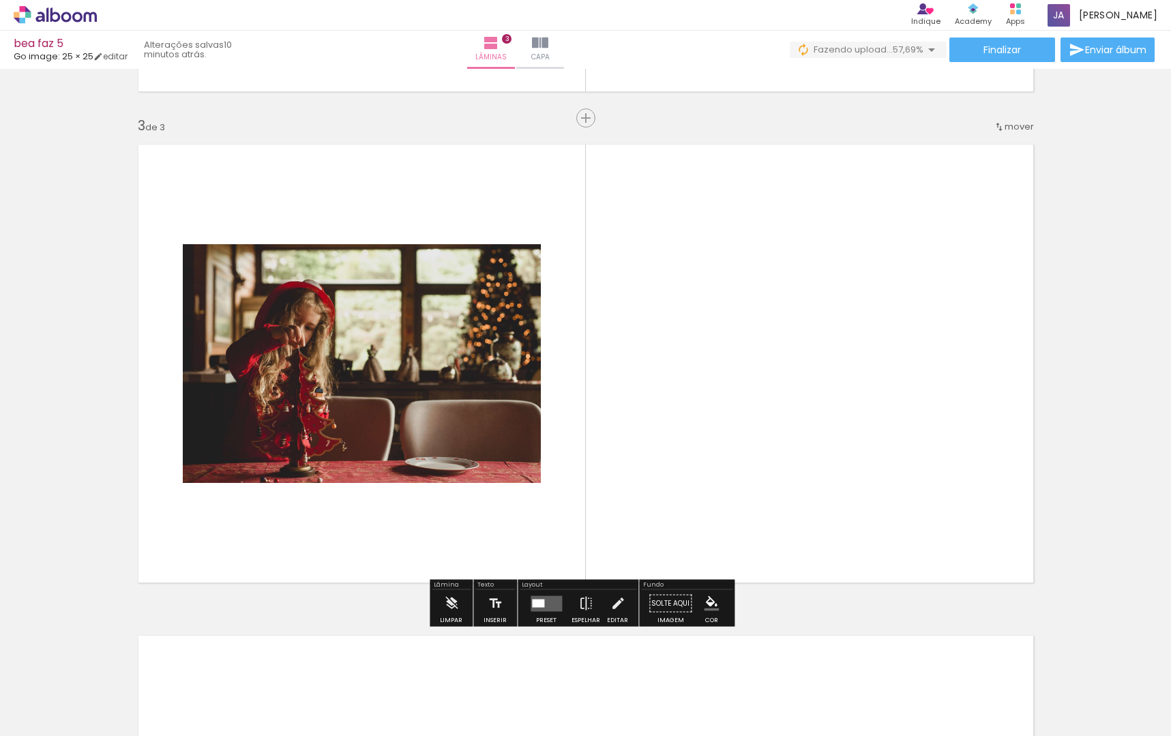
scroll to position [959, 0]
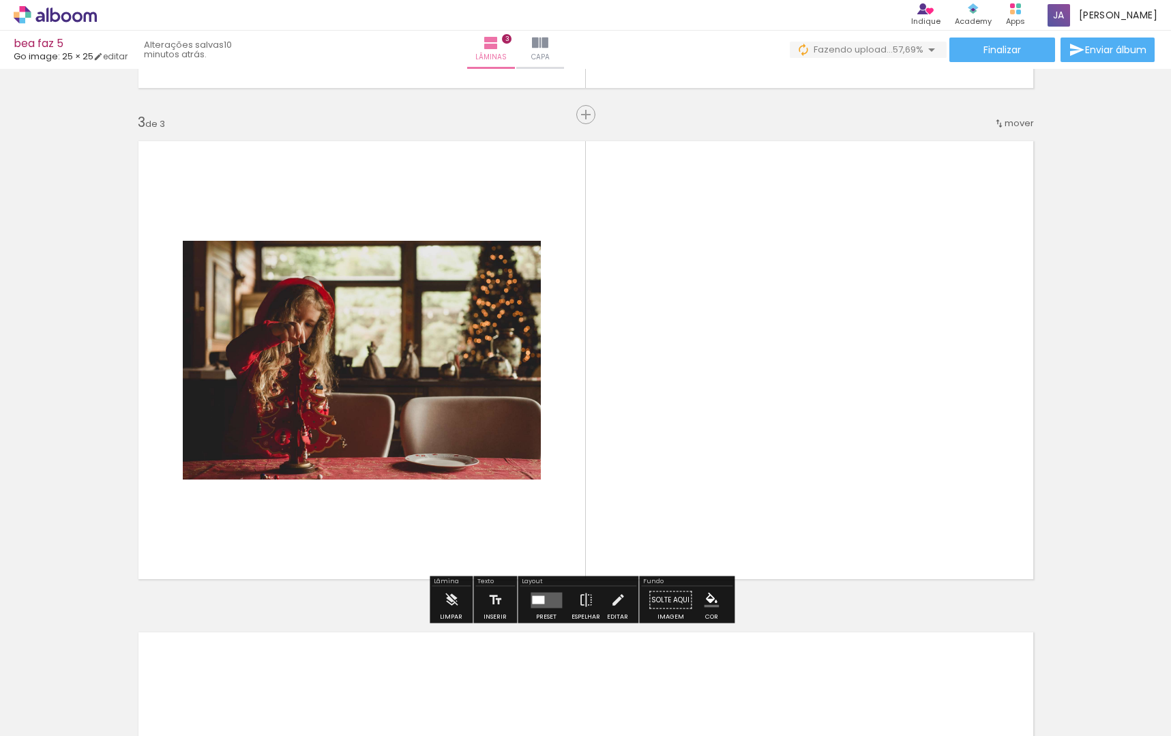
drag, startPoint x: 684, startPoint y: 557, endPoint x: 735, endPoint y: 581, distance: 56.5
click at [700, 453] on quentale-workspace at bounding box center [585, 368] width 1171 height 736
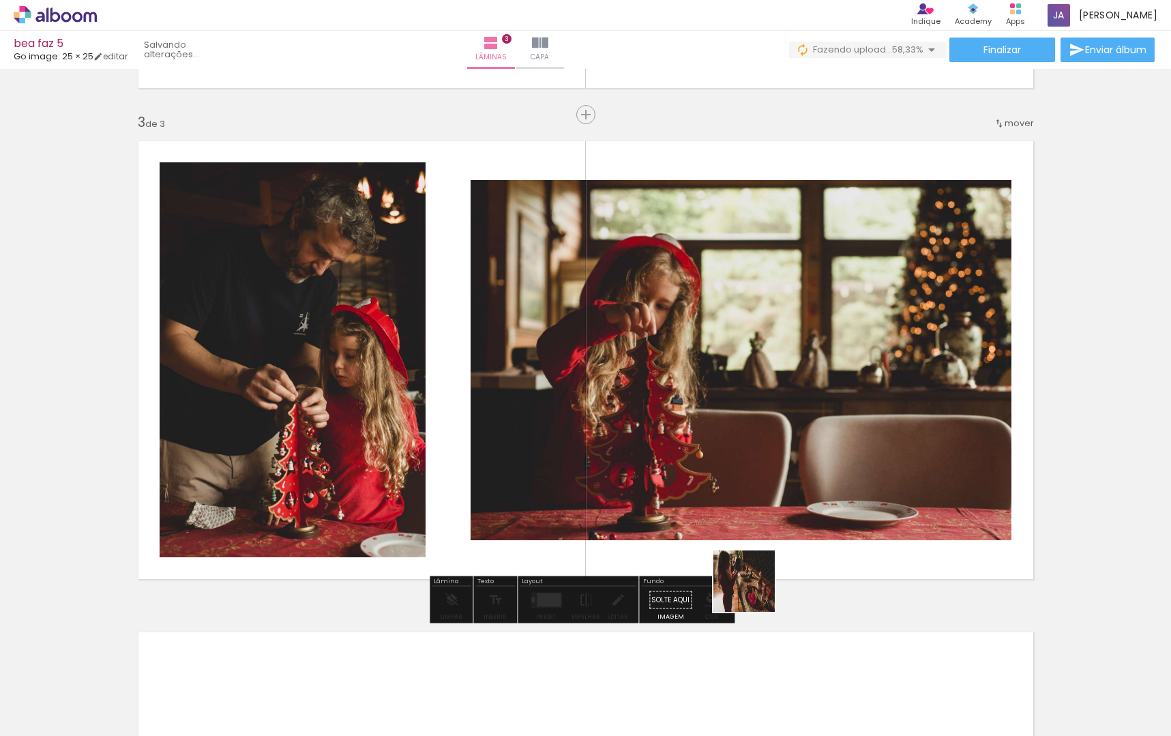
drag, startPoint x: 755, startPoint y: 591, endPoint x: 845, endPoint y: 621, distance: 95.4
click at [776, 491] on quentale-workspace at bounding box center [585, 368] width 1171 height 736
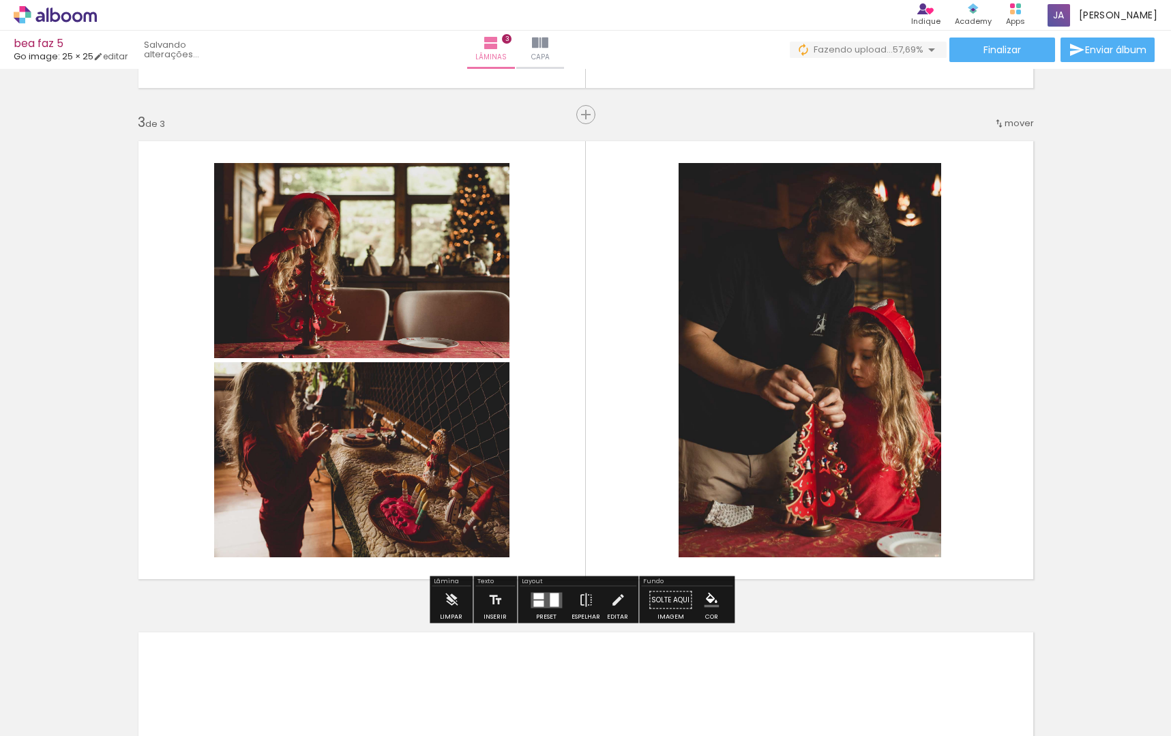
scroll to position [0, 325]
drag, startPoint x: 731, startPoint y: 701, endPoint x: 791, endPoint y: 584, distance: 130.9
click at [782, 545] on quentale-workspace at bounding box center [585, 368] width 1171 height 736
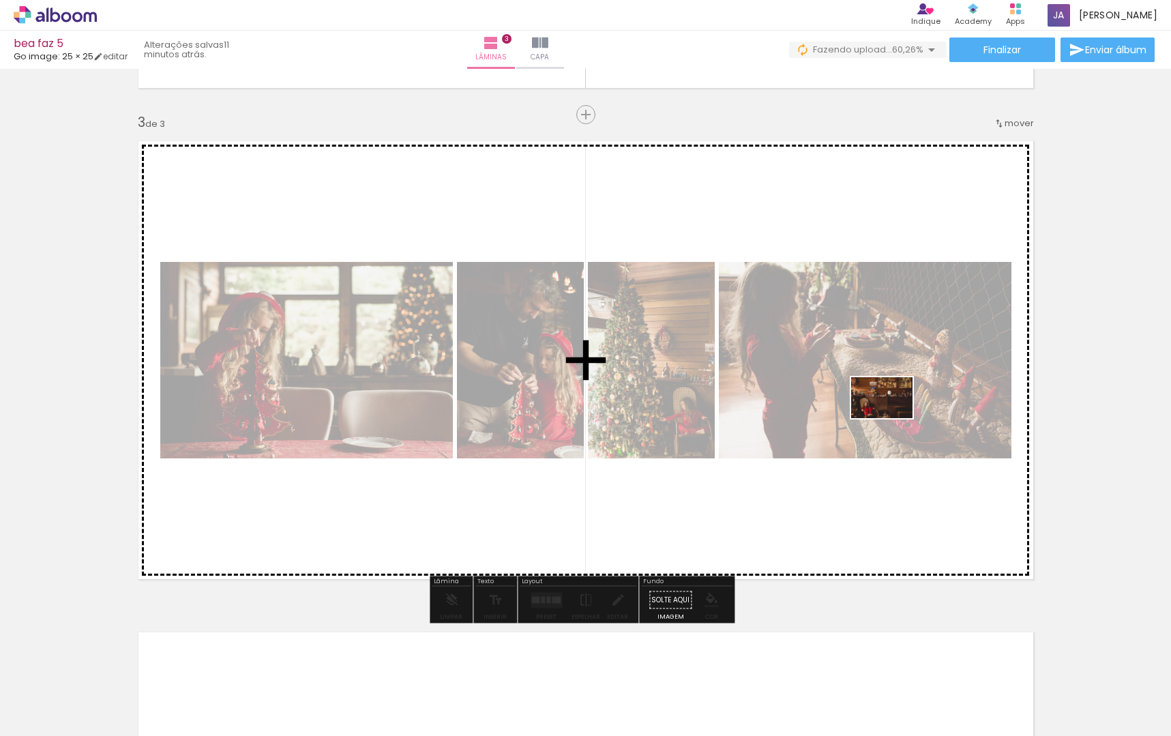
drag, startPoint x: 813, startPoint y: 701, endPoint x: 888, endPoint y: 417, distance: 294.2
click at [892, 418] on quentale-workspace at bounding box center [585, 368] width 1171 height 736
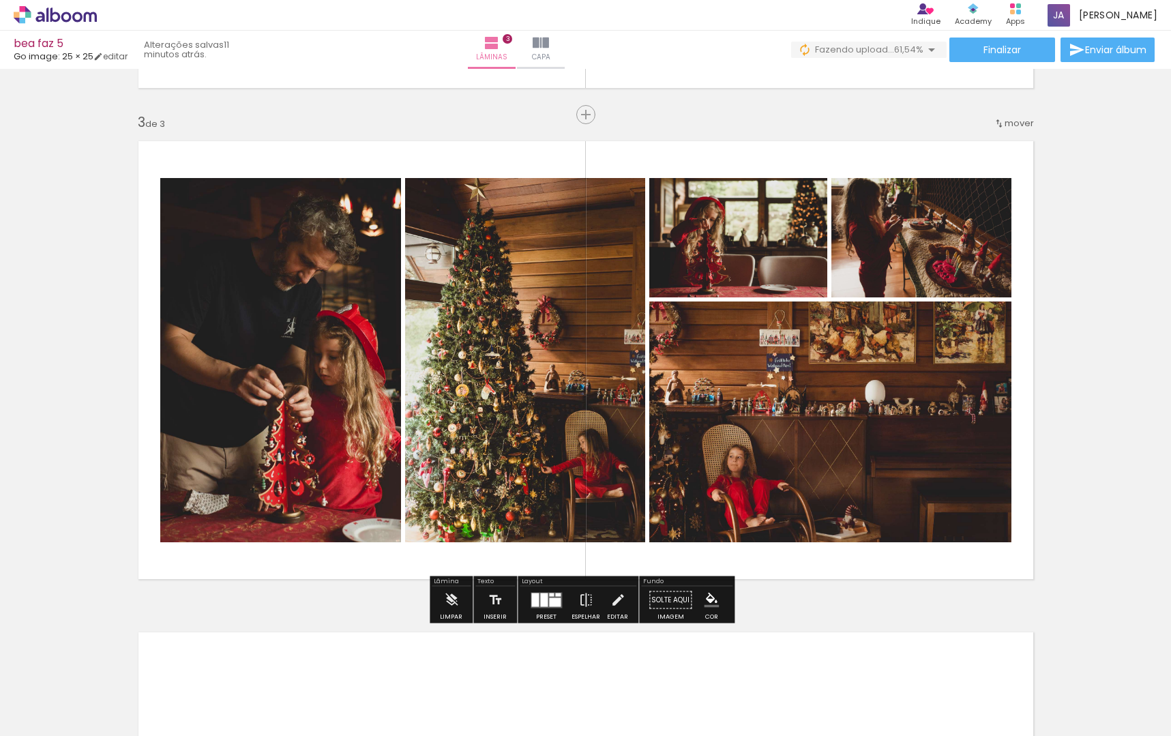
scroll to position [0, 952]
click at [553, 600] on div at bounding box center [555, 602] width 12 height 9
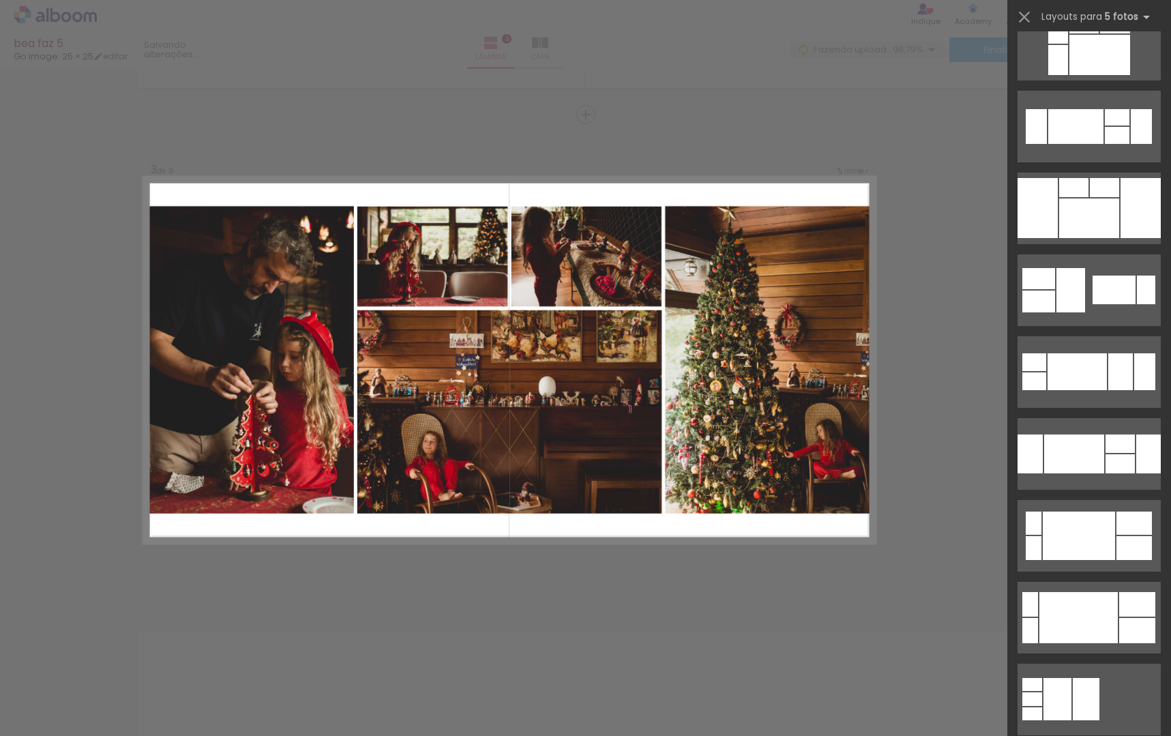
scroll to position [529, 0]
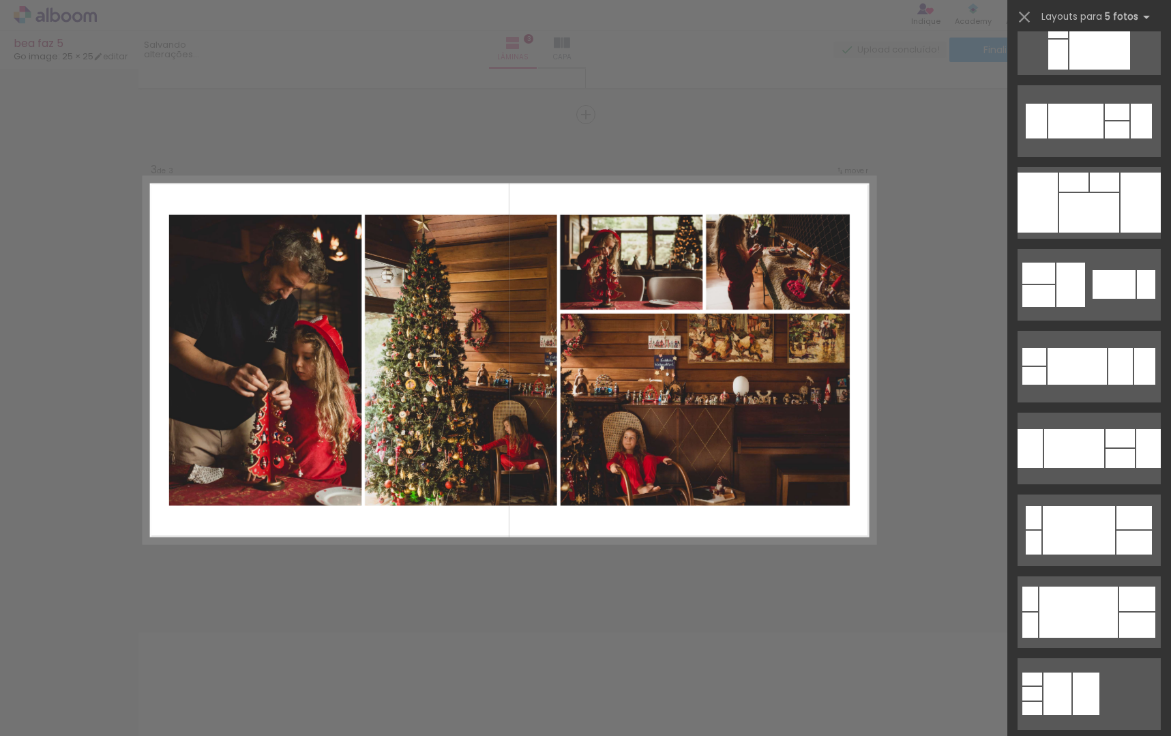
click at [944, 596] on div "Confirmar Cancelar" at bounding box center [585, 109] width 1171 height 1998
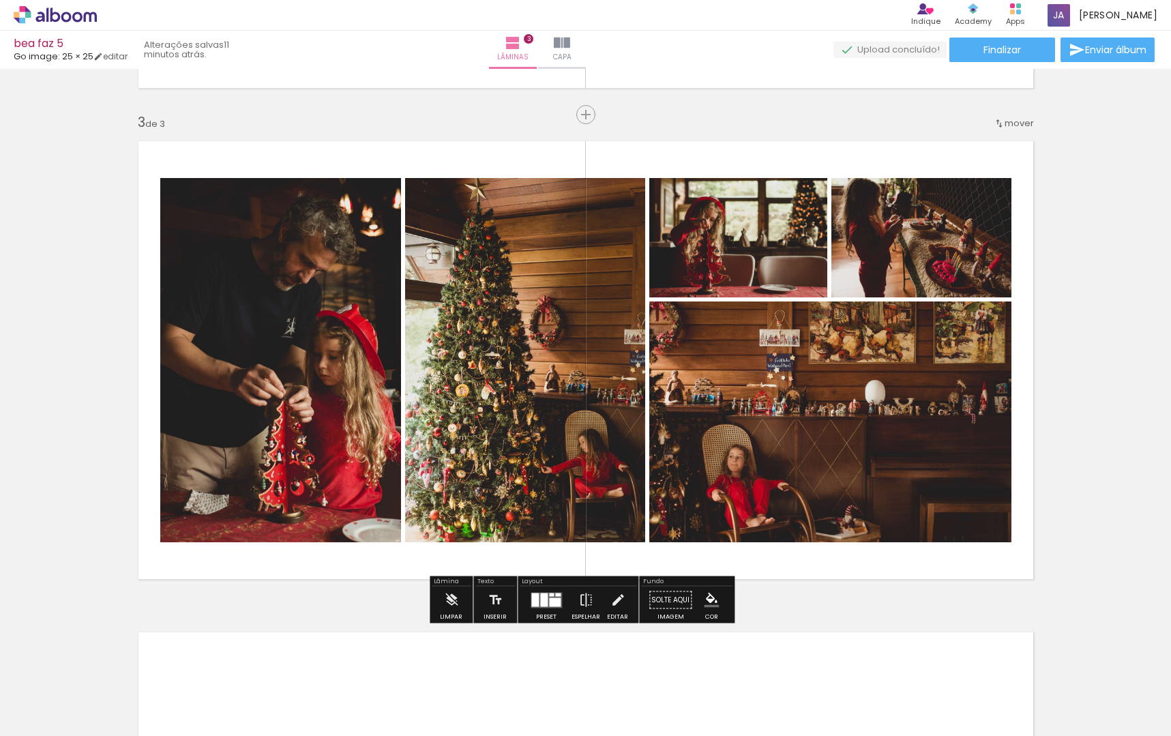
scroll to position [0, 1023]
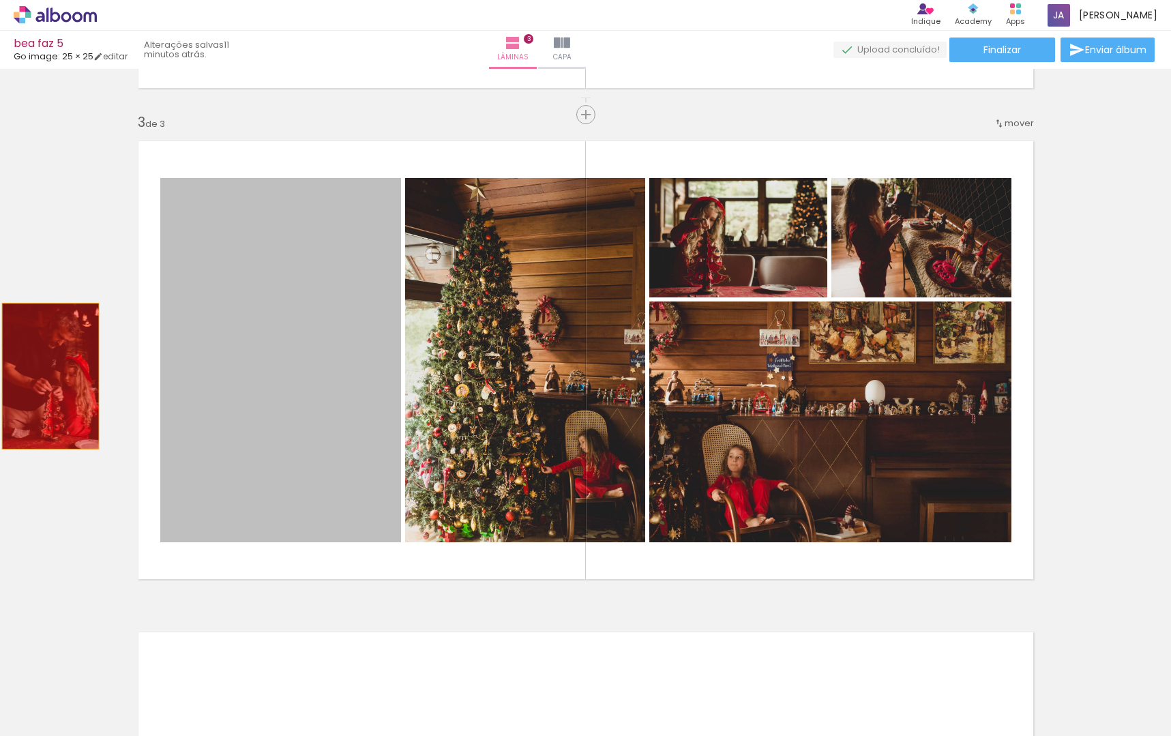
drag, startPoint x: 254, startPoint y: 380, endPoint x: 39, endPoint y: 409, distance: 217.5
click at [45, 376] on div "Inserir lâmina 1 de 3 Inserir lâmina 2 de 3 Inserir lâmina 3 de 3" at bounding box center [585, 97] width 1171 height 1966
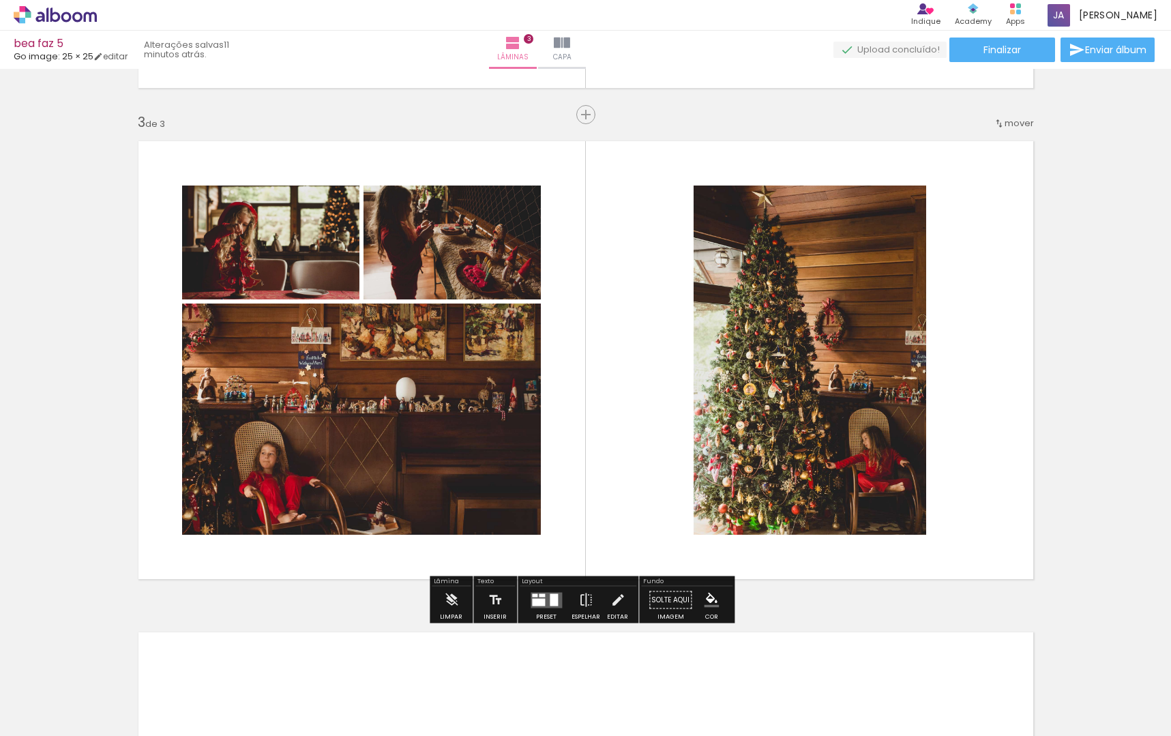
click at [542, 606] on quentale-layouter at bounding box center [546, 600] width 31 height 16
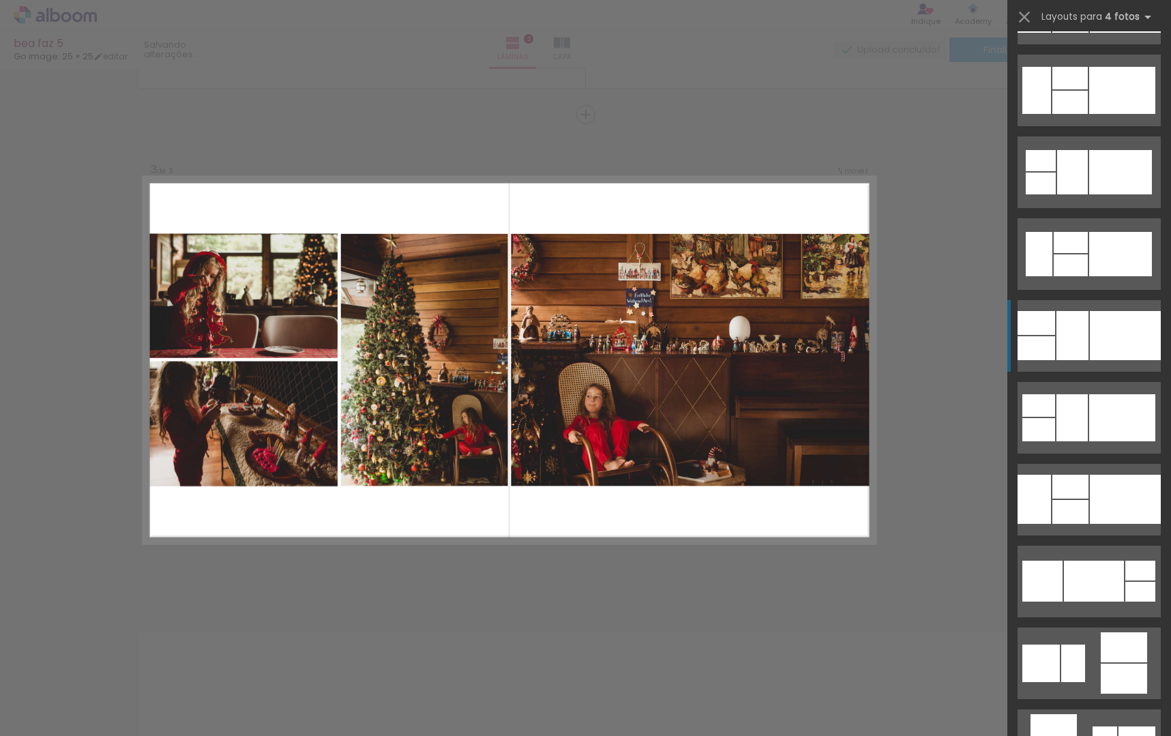
scroll to position [3687, 0]
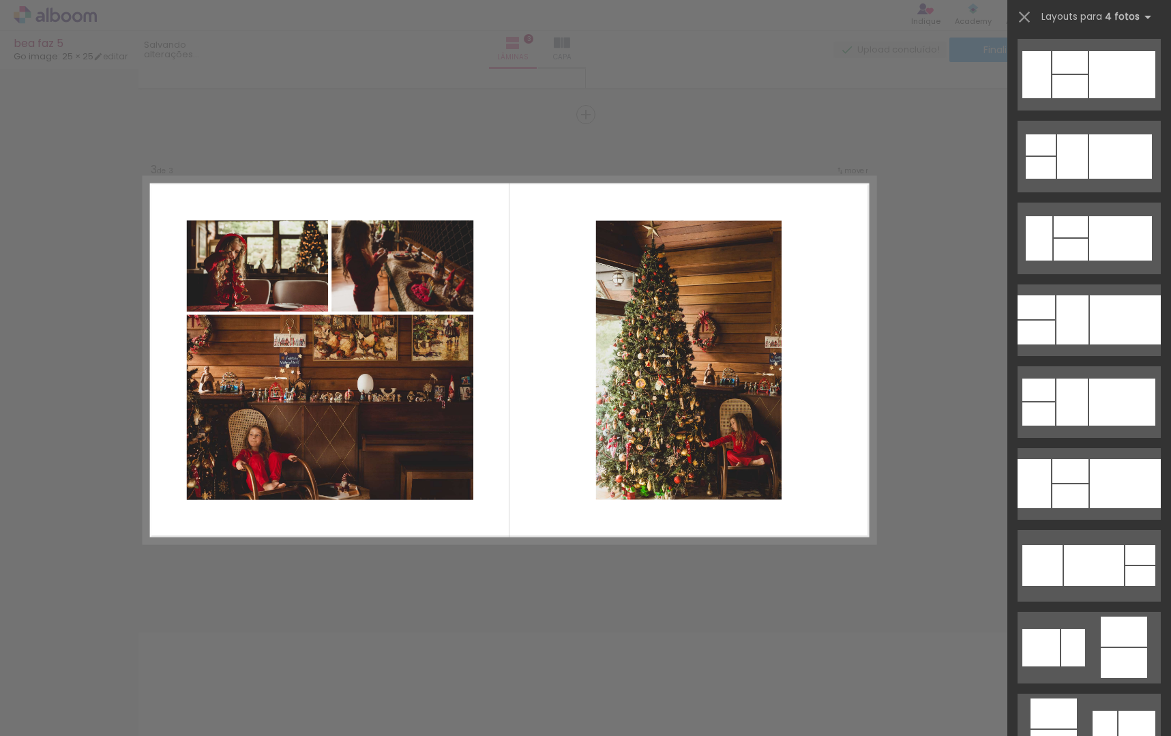
click at [904, 578] on div "Confirmar Cancelar" at bounding box center [585, 109] width 1171 height 1998
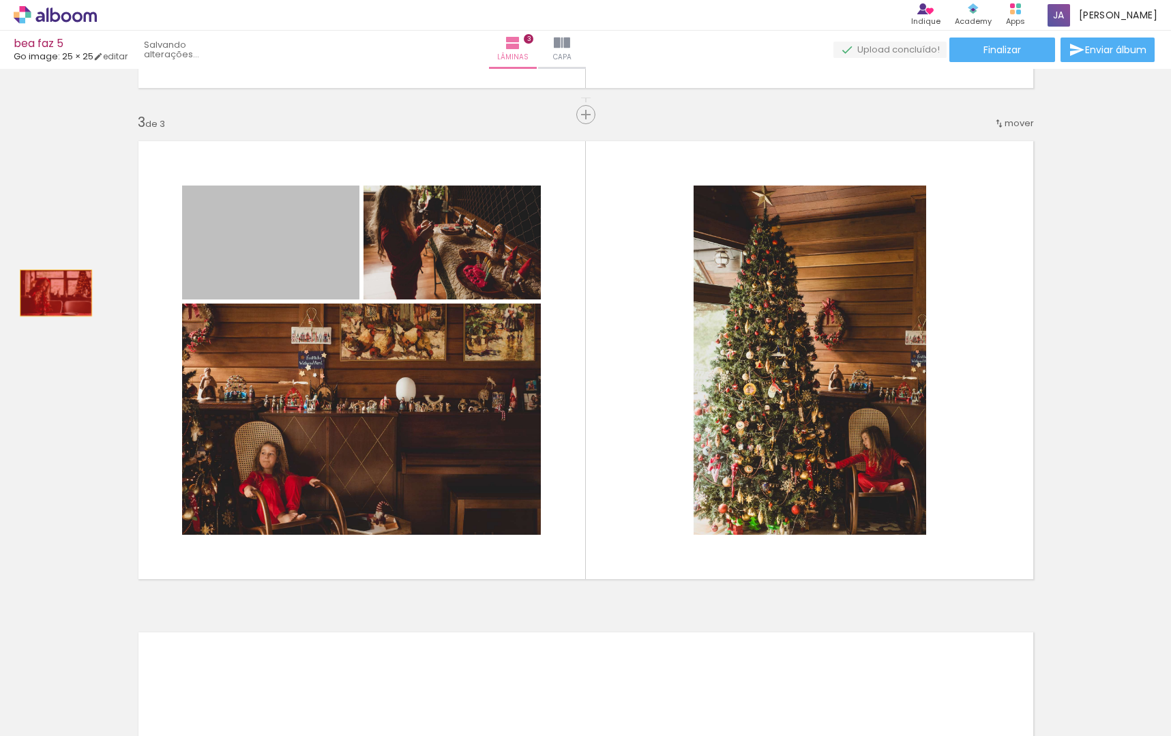
drag, startPoint x: 224, startPoint y: 254, endPoint x: 55, endPoint y: 287, distance: 173.0
click at [50, 295] on div "Inserir lâmina 1 de 3 Inserir lâmina 2 de 3 Inserir lâmina 3 de 3" at bounding box center [585, 97] width 1171 height 1966
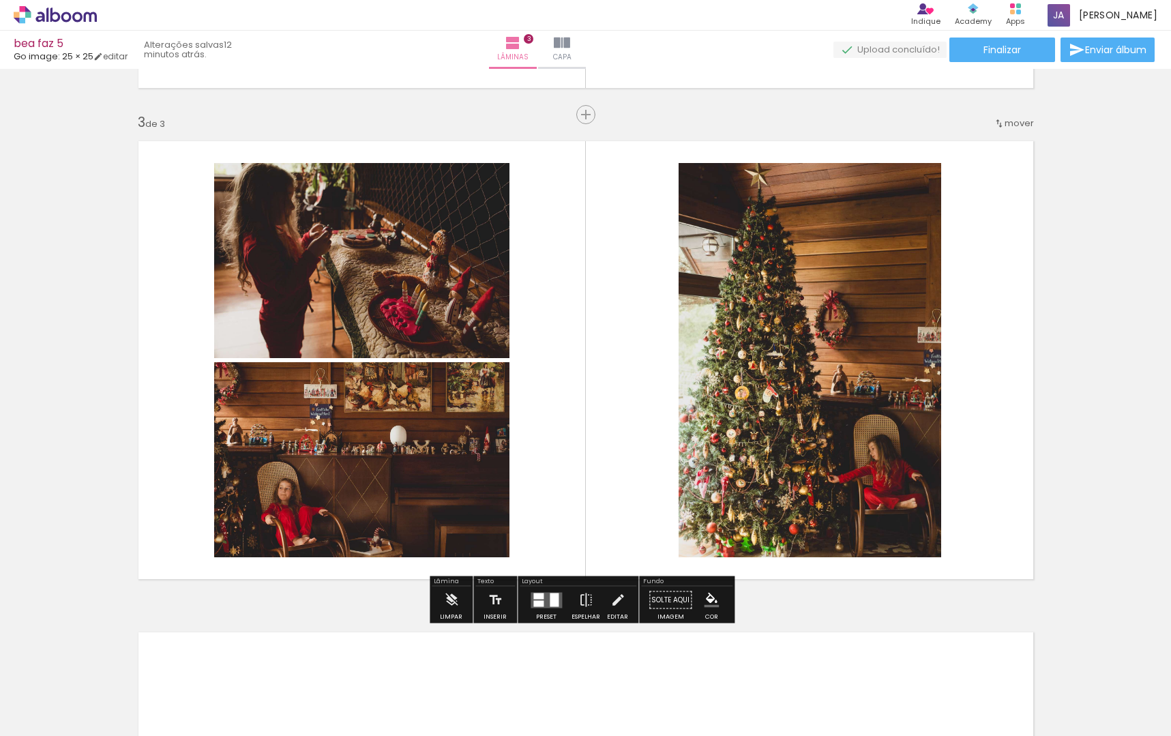
click at [540, 600] on quentale-layouter at bounding box center [546, 600] width 31 height 16
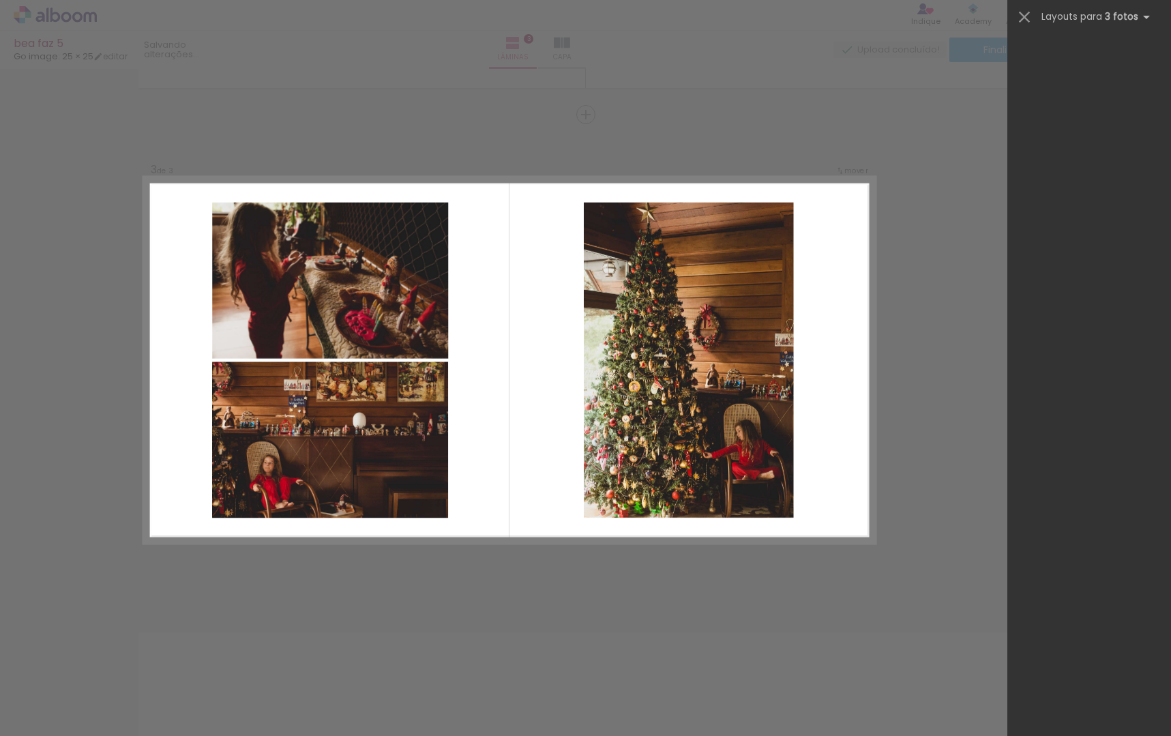
scroll to position [0, 0]
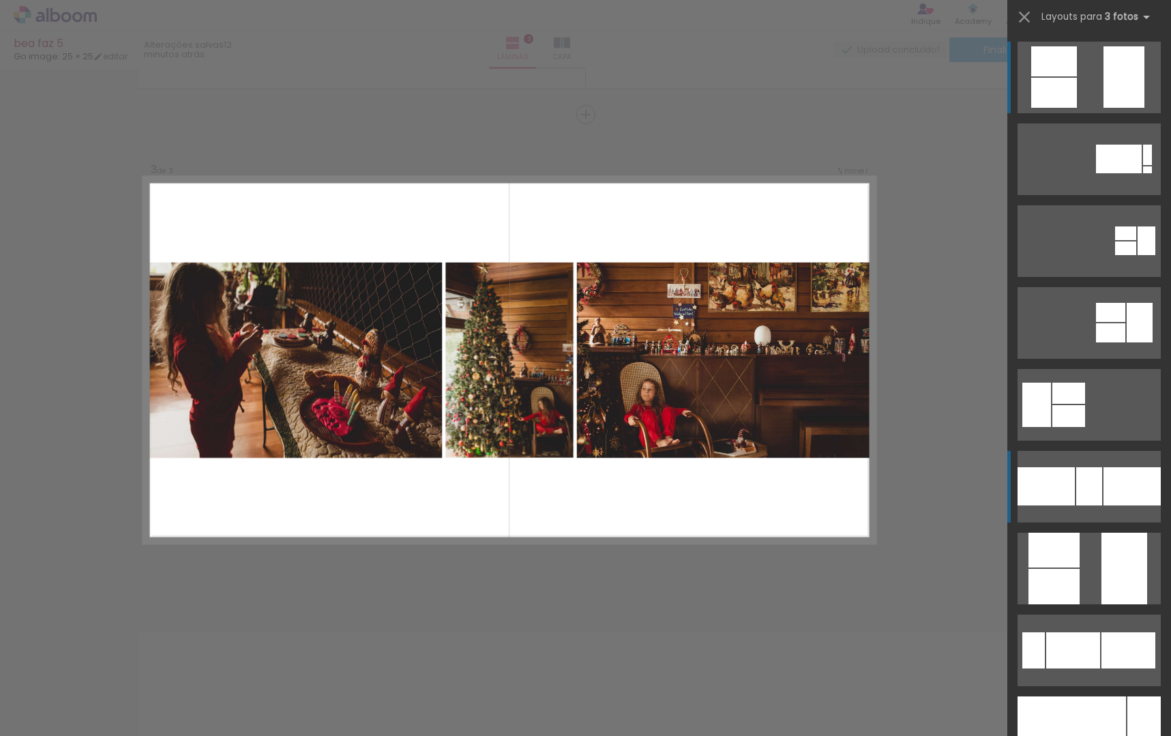
click at [1126, 498] on div at bounding box center [1132, 486] width 57 height 38
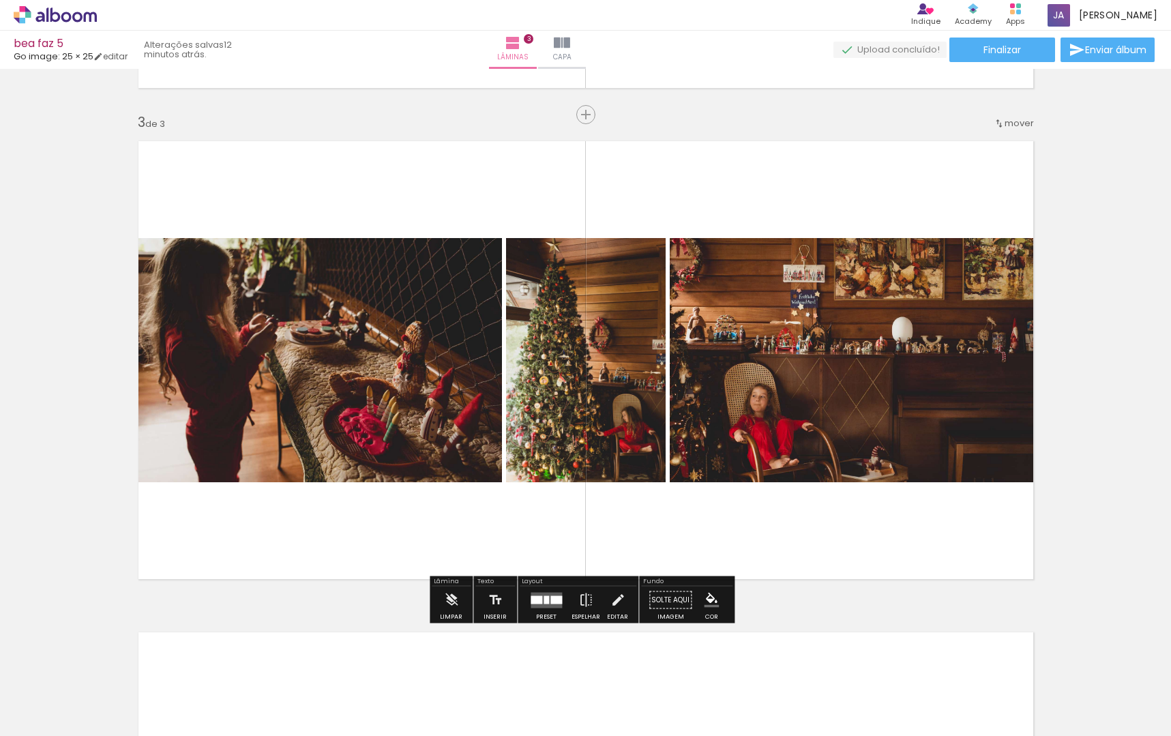
click at [544, 602] on quentale-layouter at bounding box center [546, 600] width 31 height 16
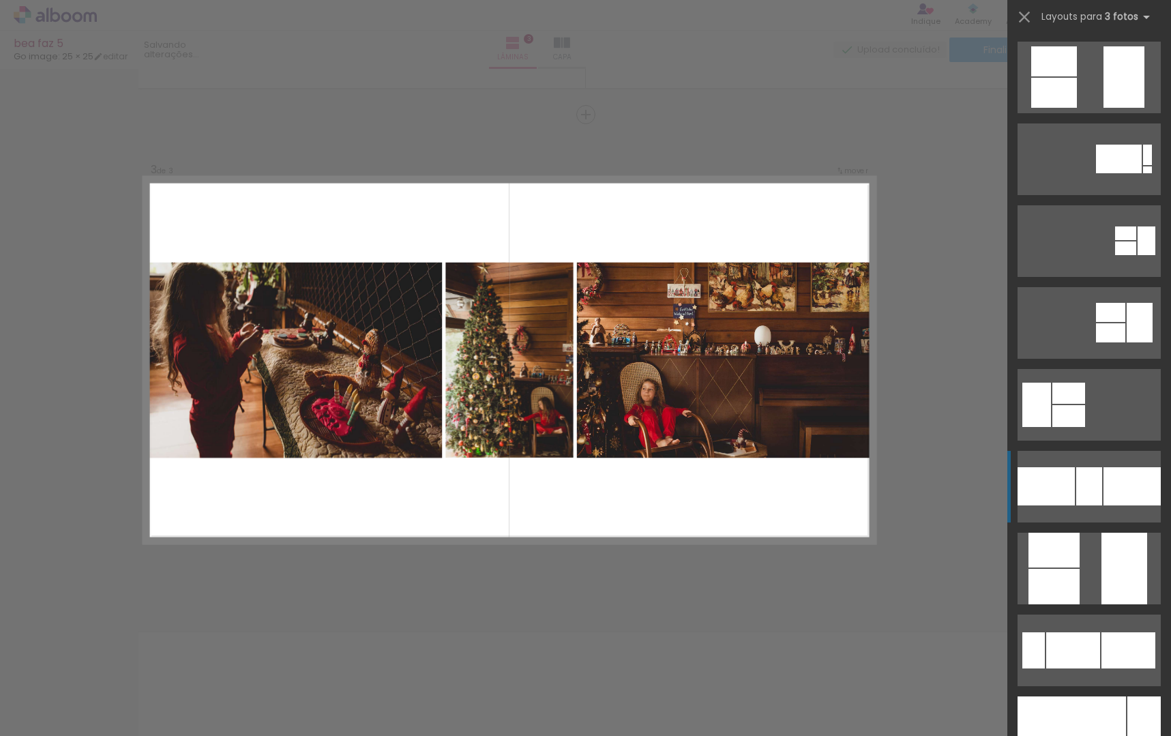
scroll to position [409, 0]
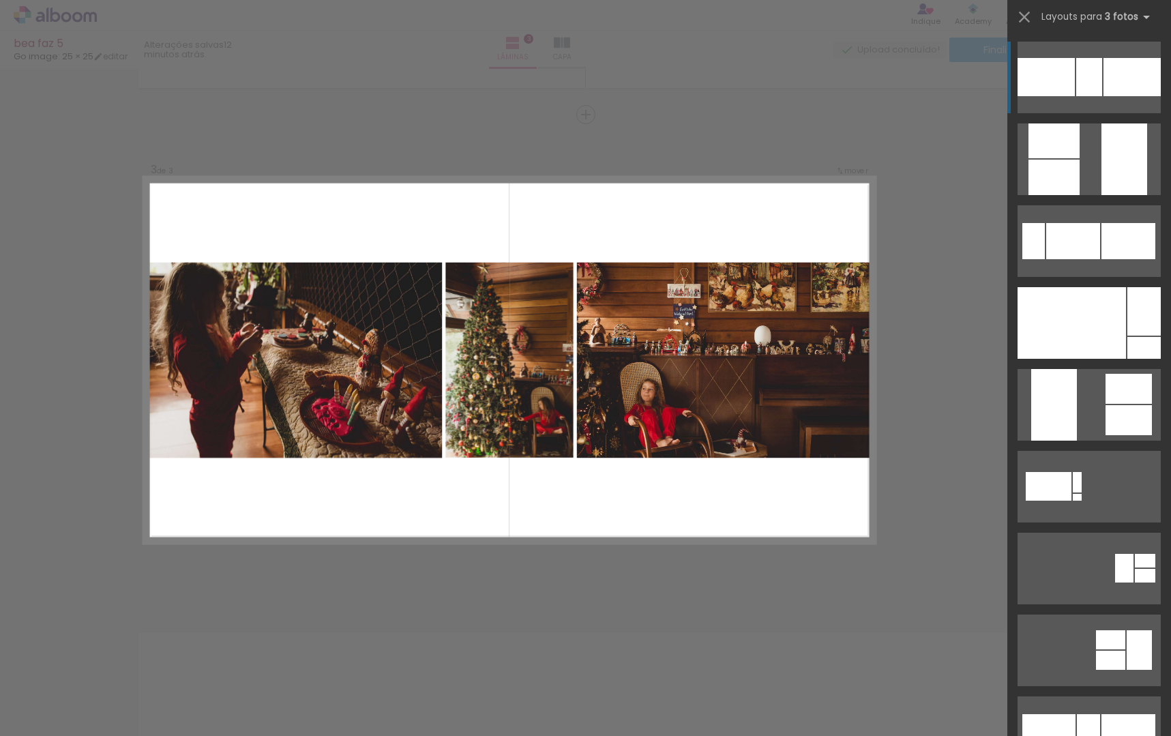
click at [1109, 104] on quentale-layouter at bounding box center [1089, 78] width 143 height 72
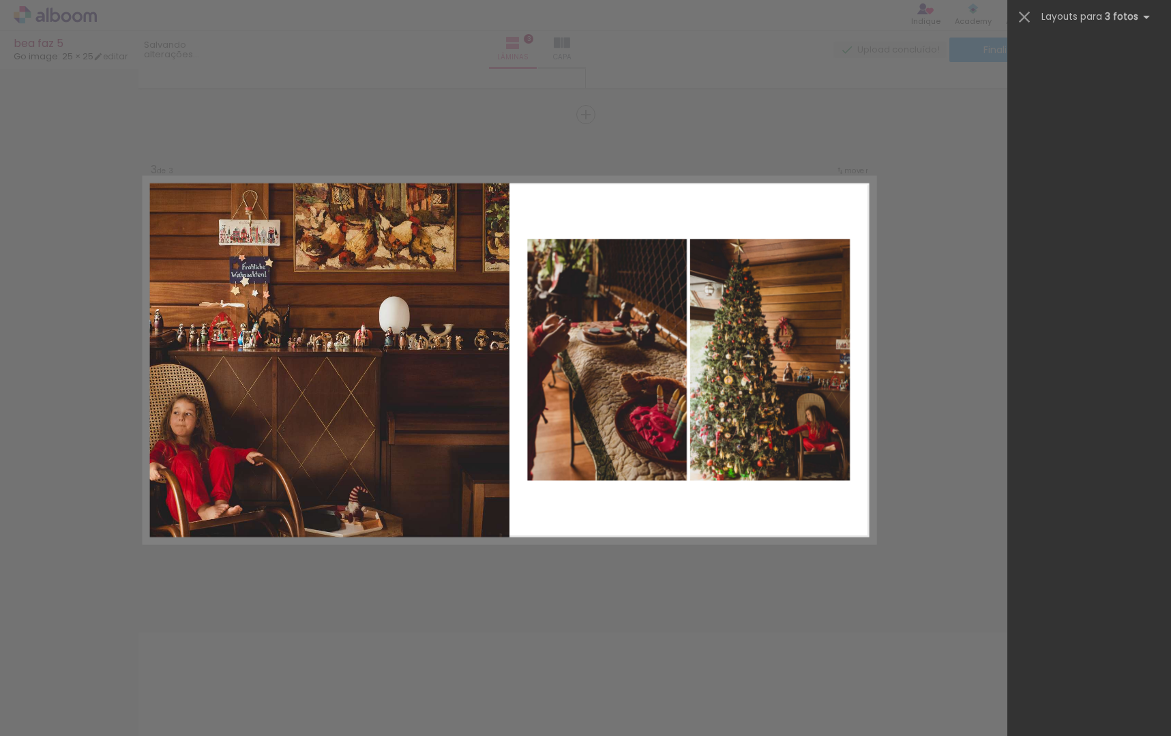
scroll to position [0, 0]
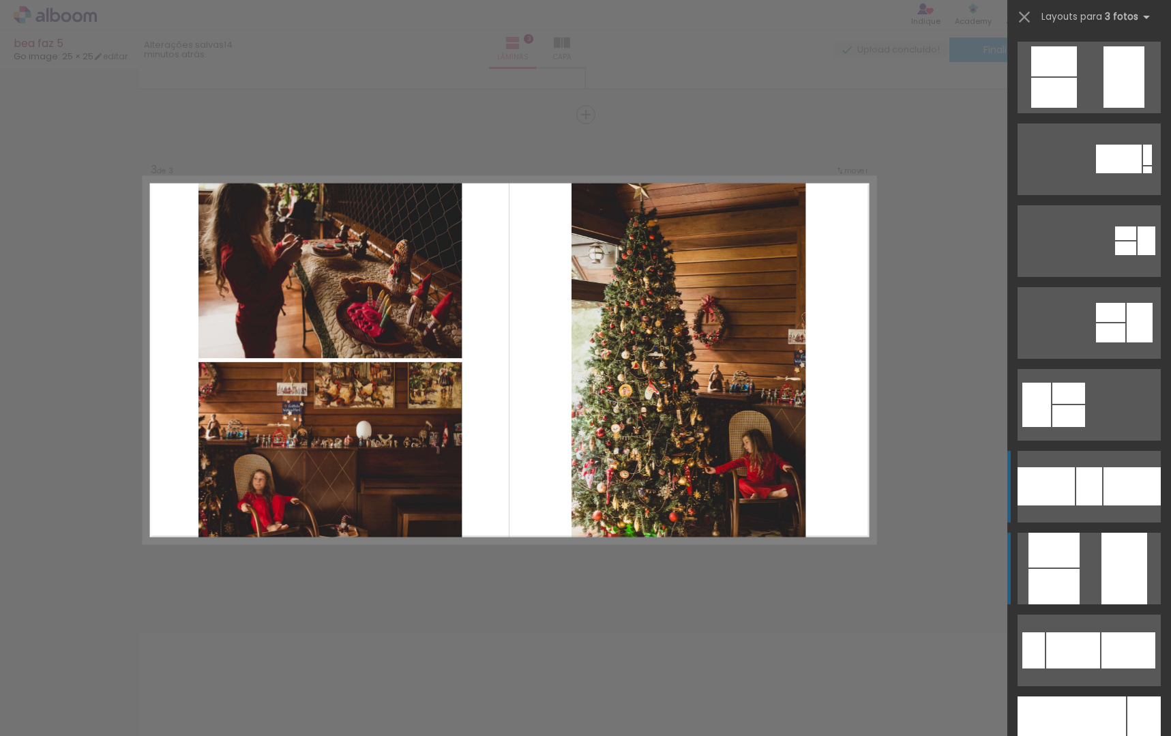
click at [1102, 572] on div at bounding box center [1125, 569] width 46 height 72
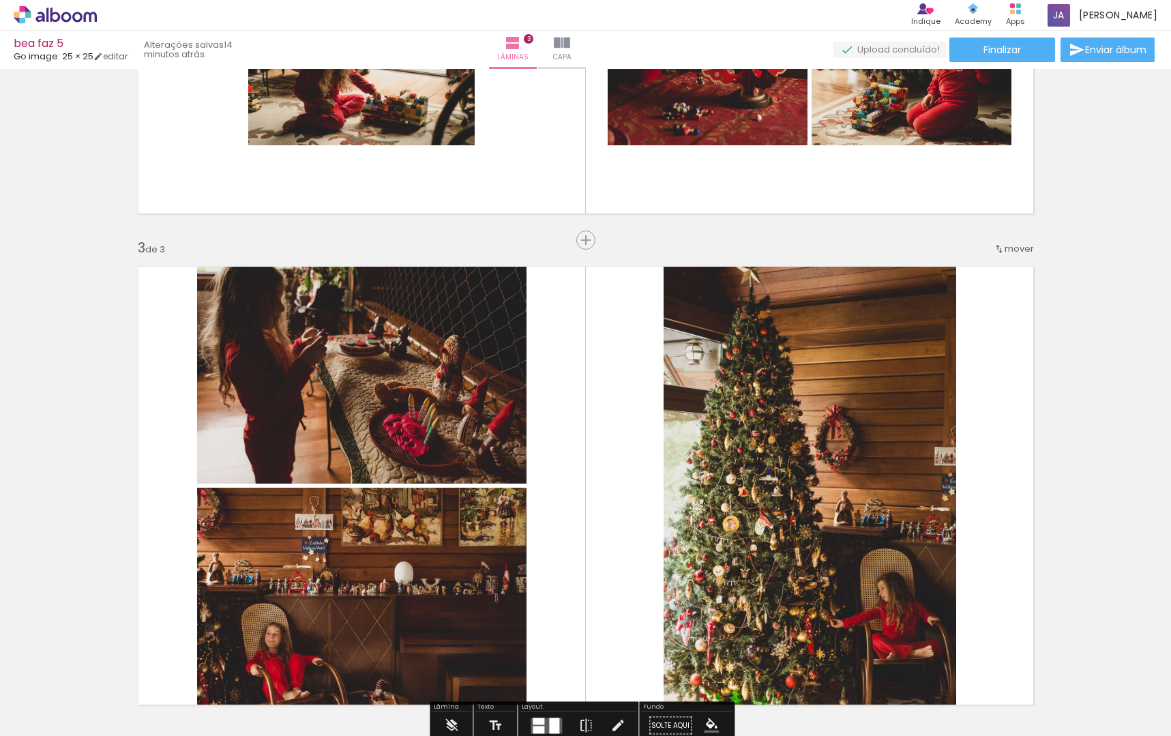
scroll to position [834, 0]
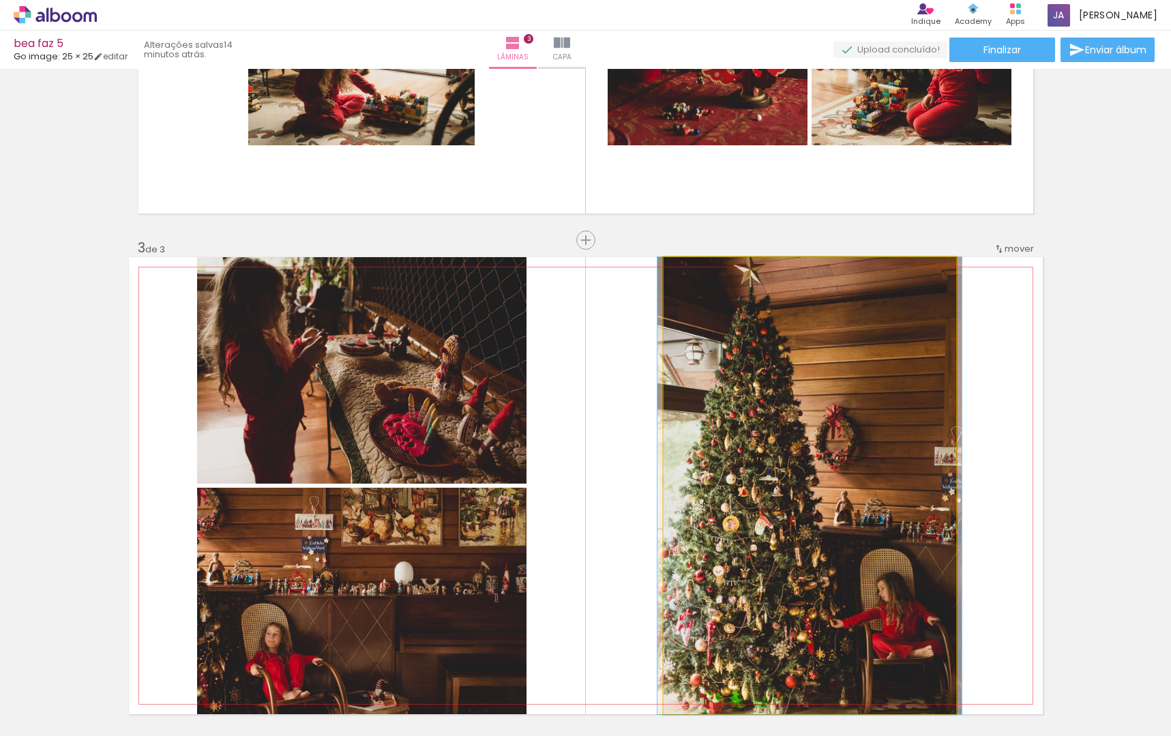
click at [774, 510] on quentale-photo at bounding box center [810, 485] width 293 height 457
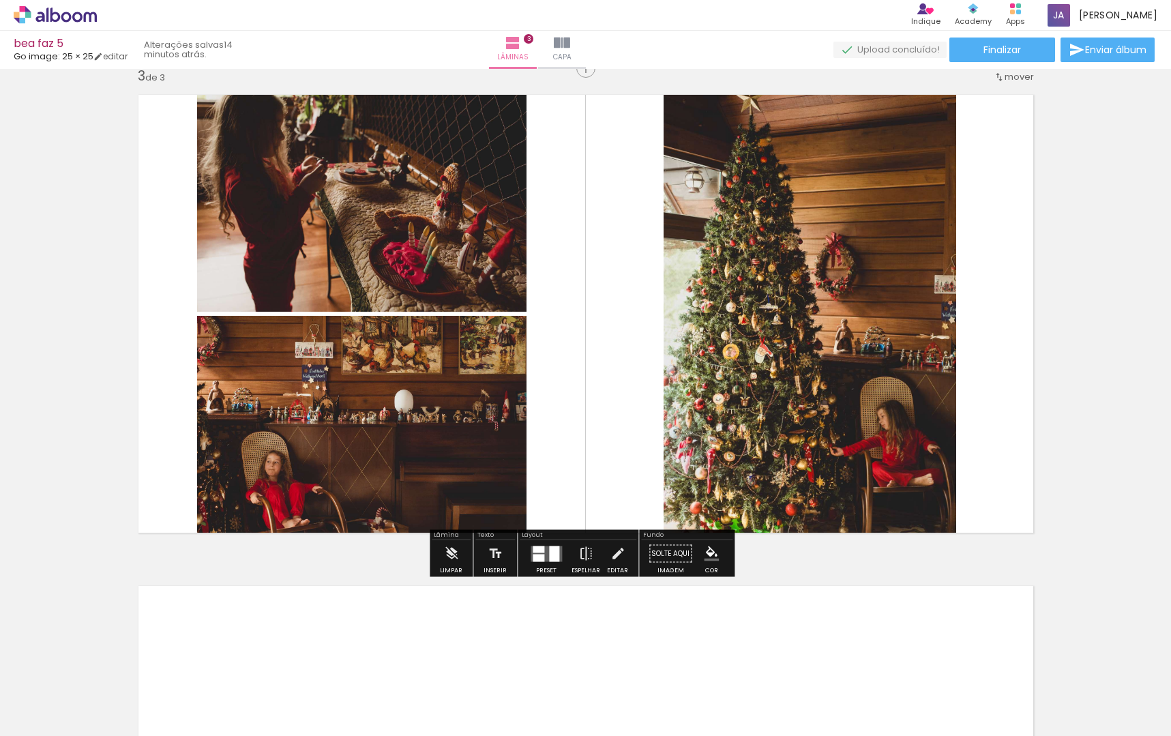
scroll to position [1022, 0]
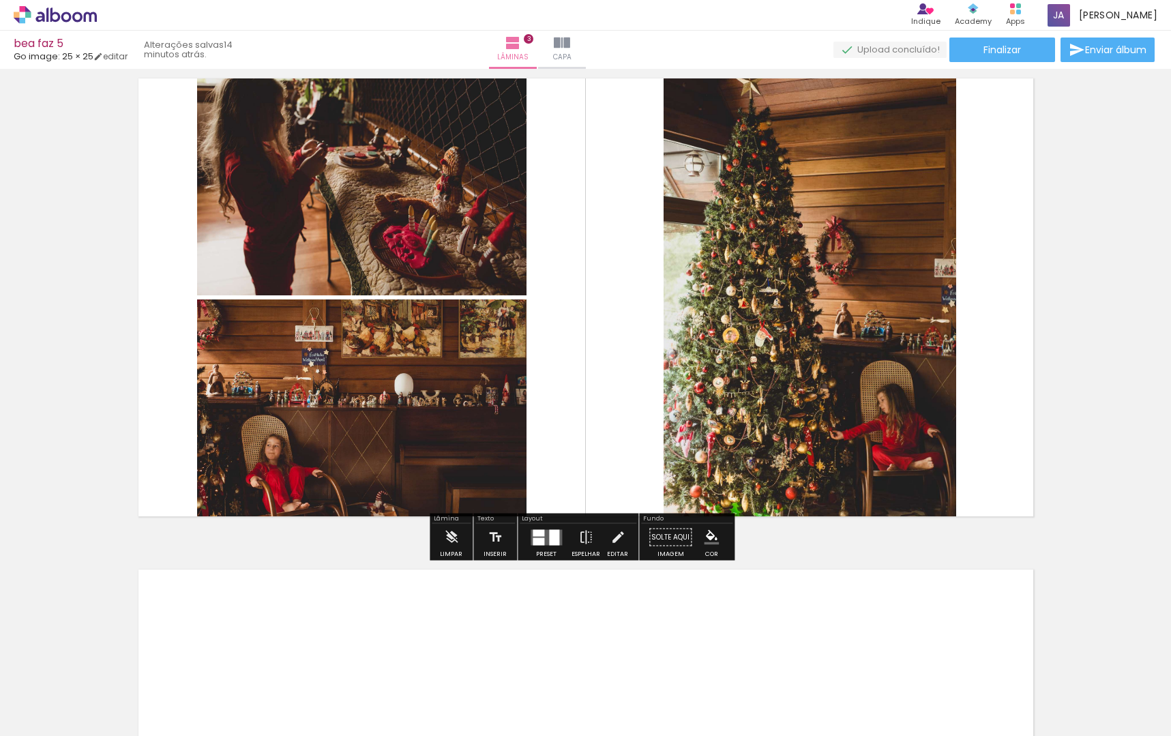
click at [554, 531] on div at bounding box center [554, 537] width 10 height 16
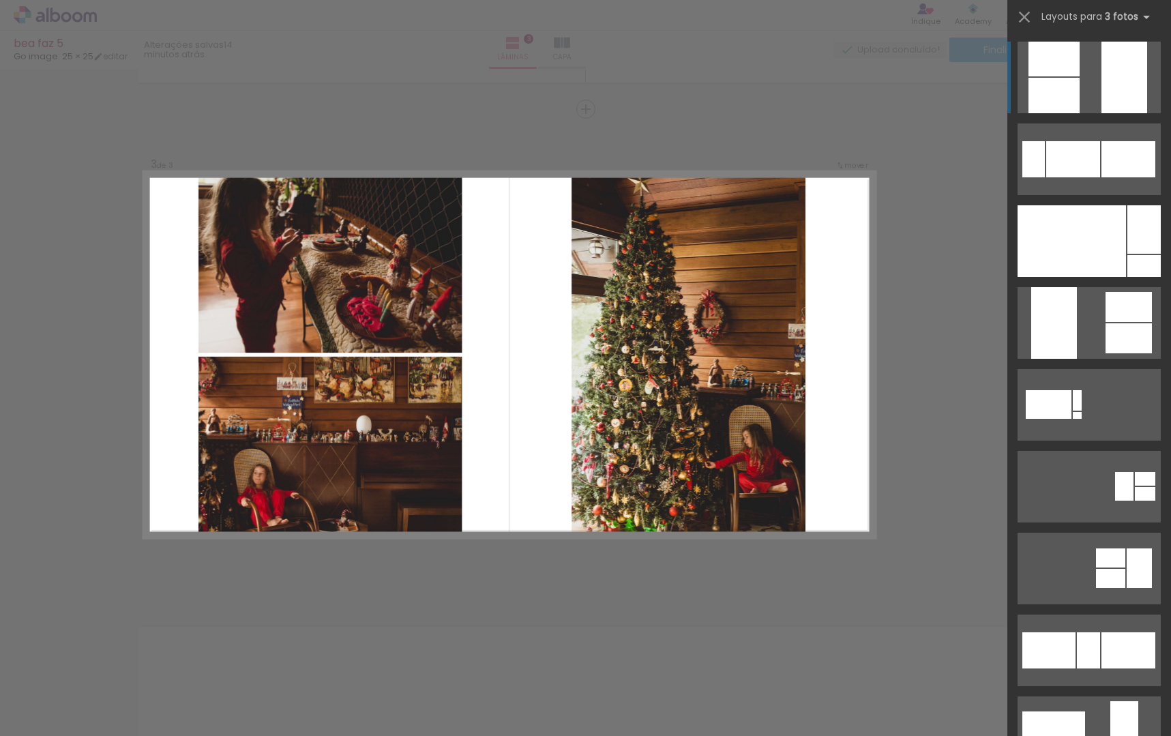
scroll to position [959, 0]
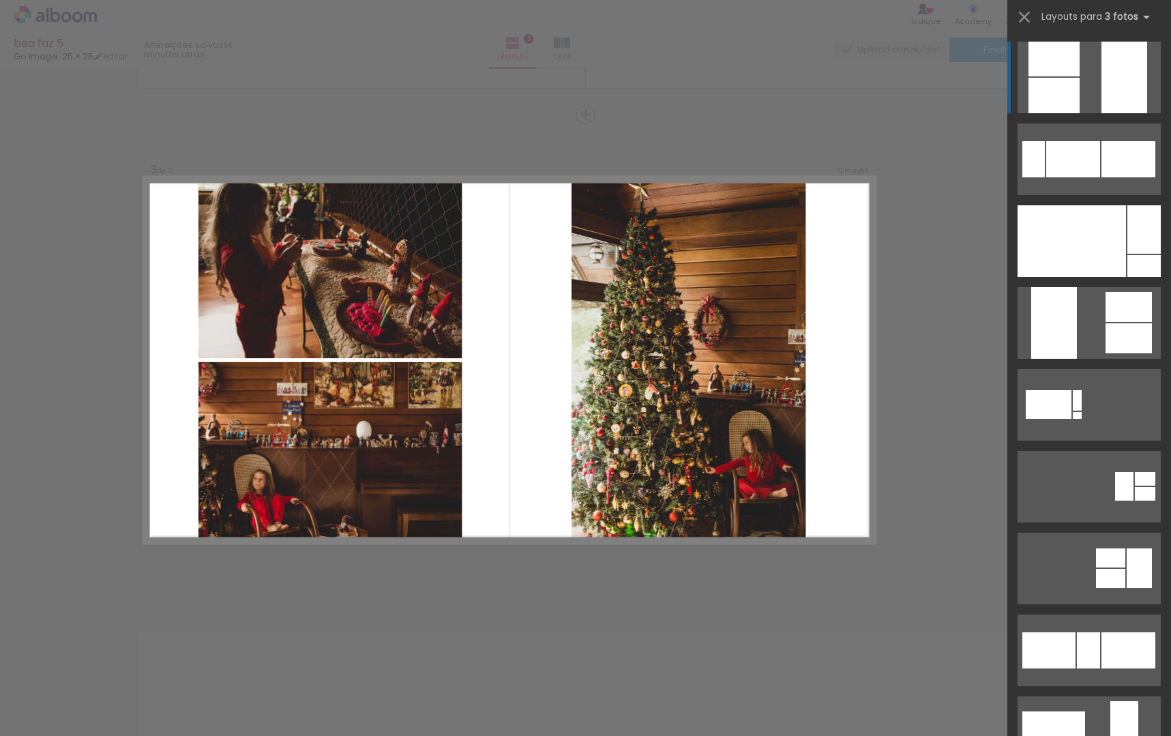
click at [934, 385] on div "Confirmar Cancelar" at bounding box center [585, 109] width 1171 height 1998
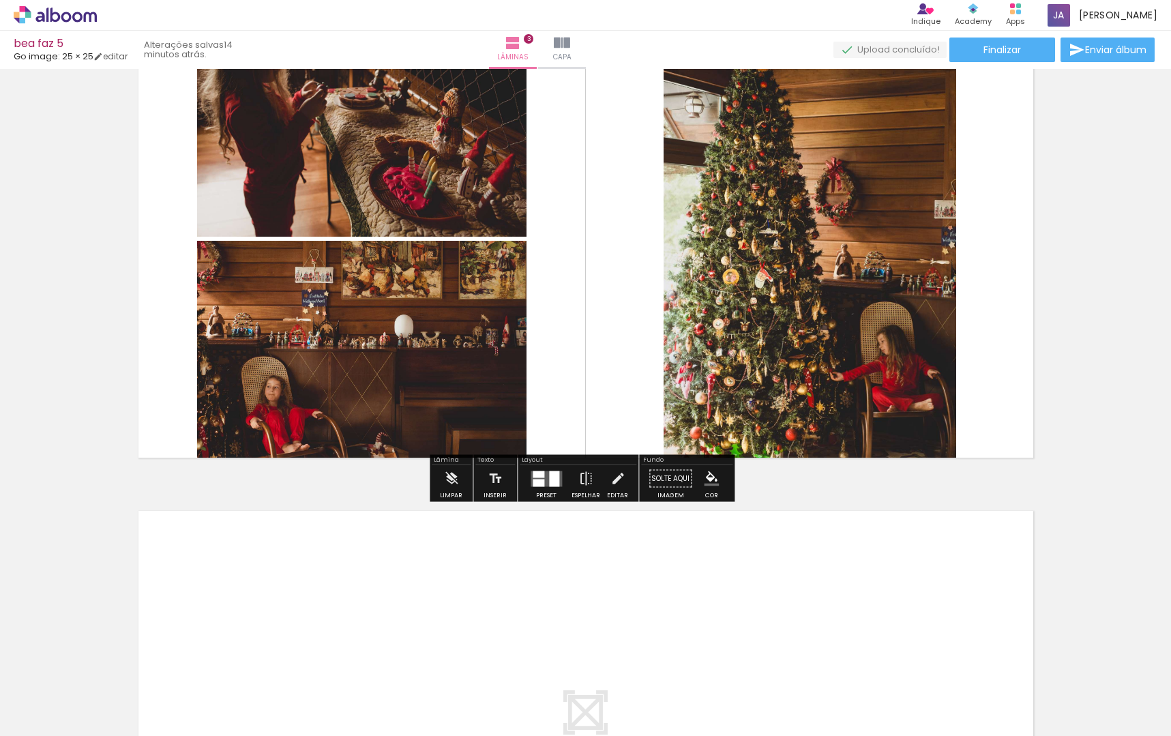
scroll to position [1093, 0]
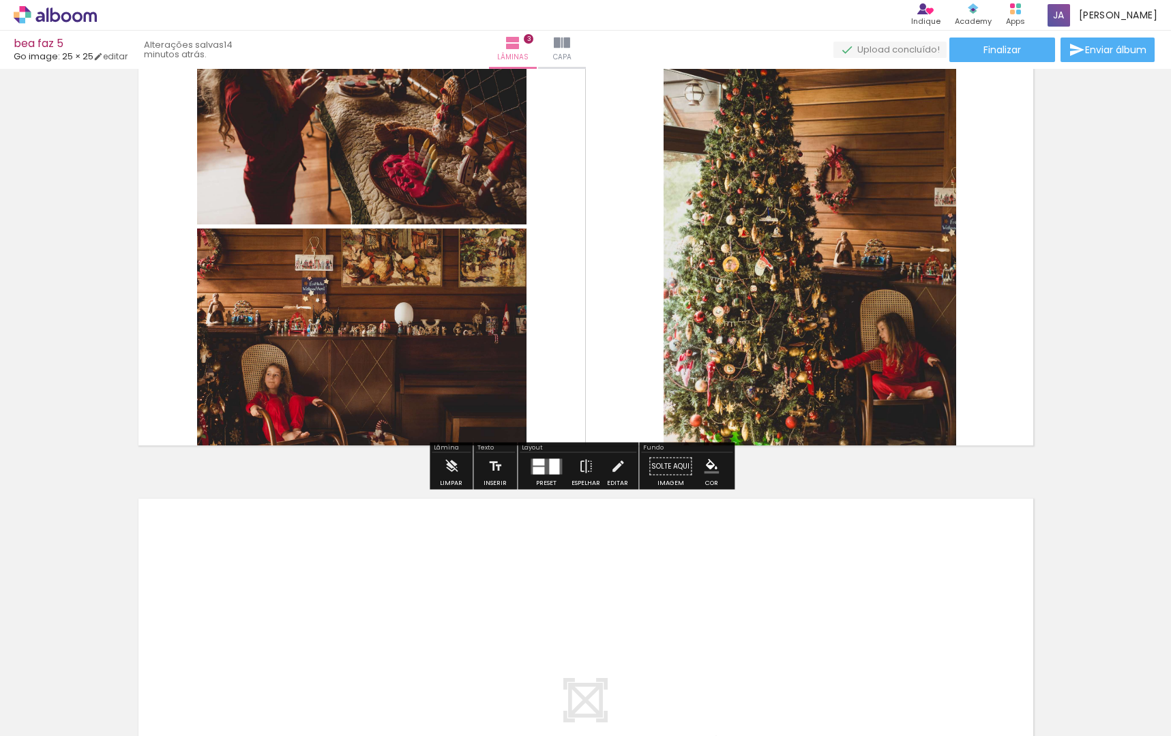
click at [550, 462] on div at bounding box center [554, 466] width 10 height 16
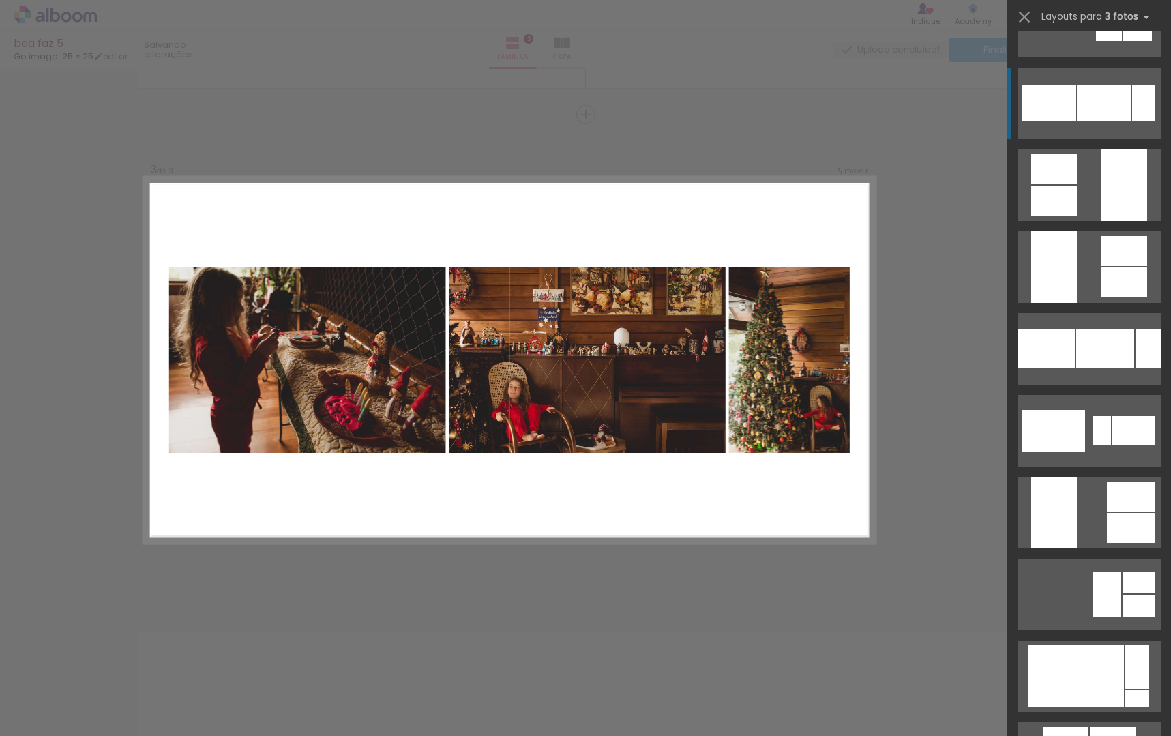
scroll to position [1550, 0]
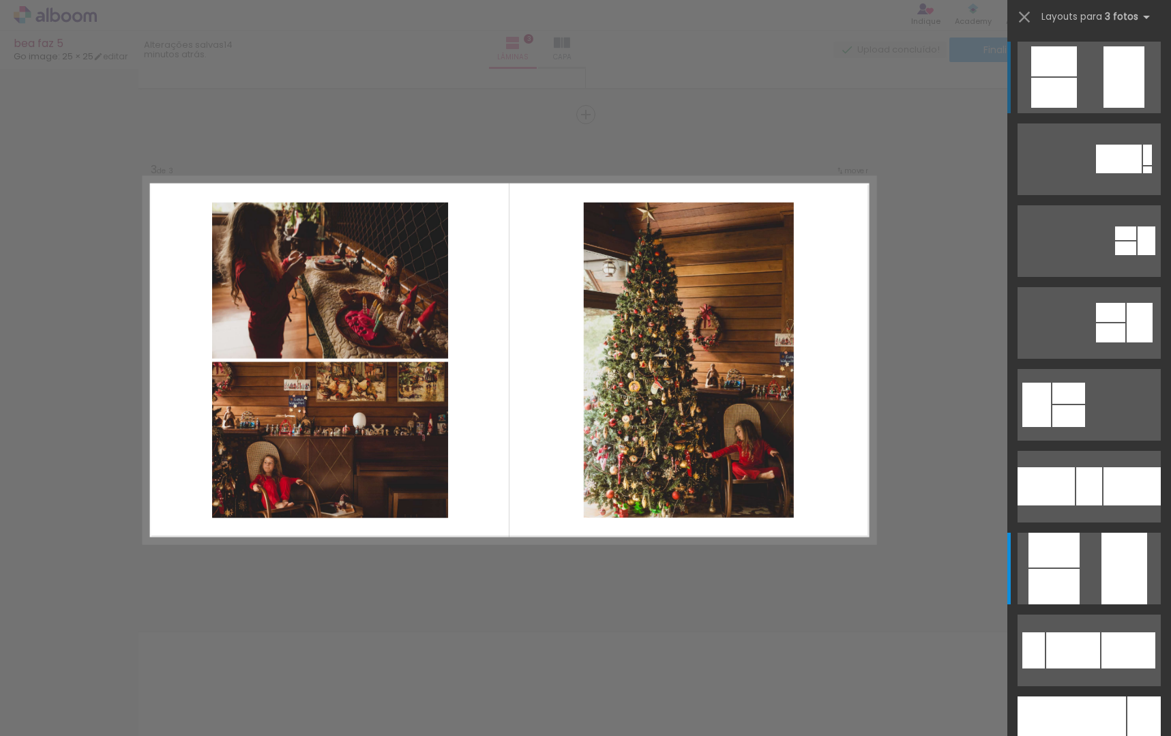
click at [1111, 62] on div at bounding box center [1124, 76] width 41 height 61
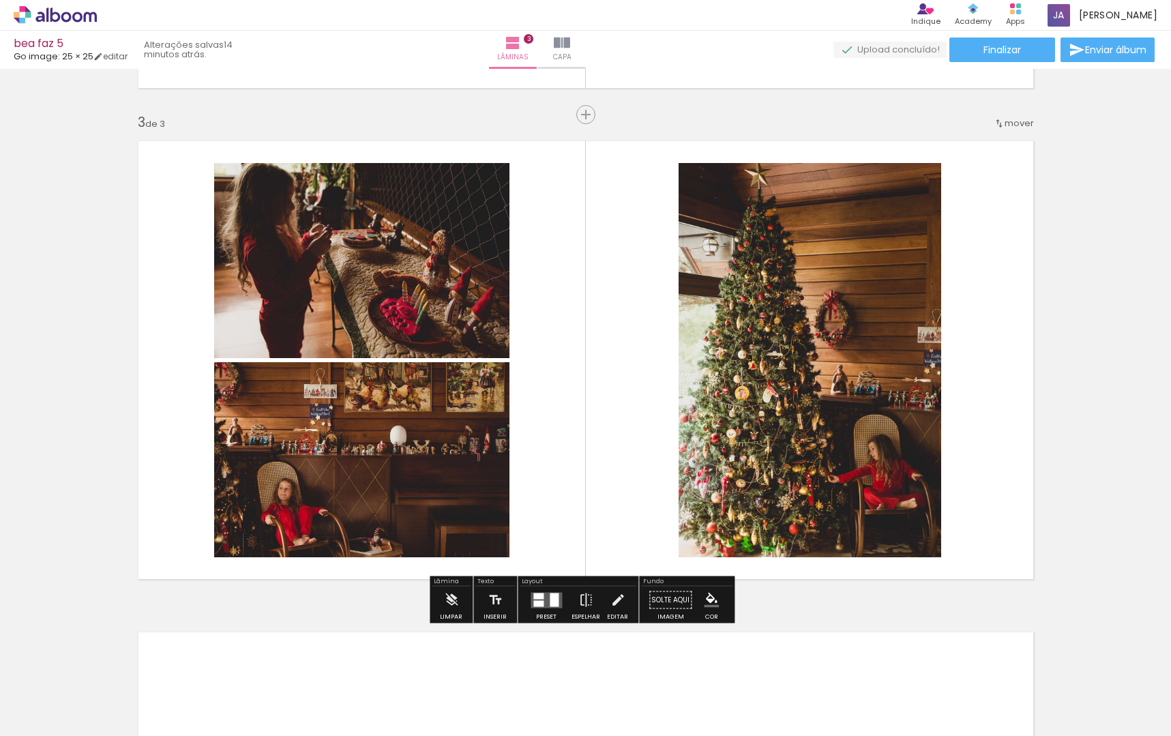
click at [1015, 336] on quentale-layouter at bounding box center [586, 360] width 914 height 457
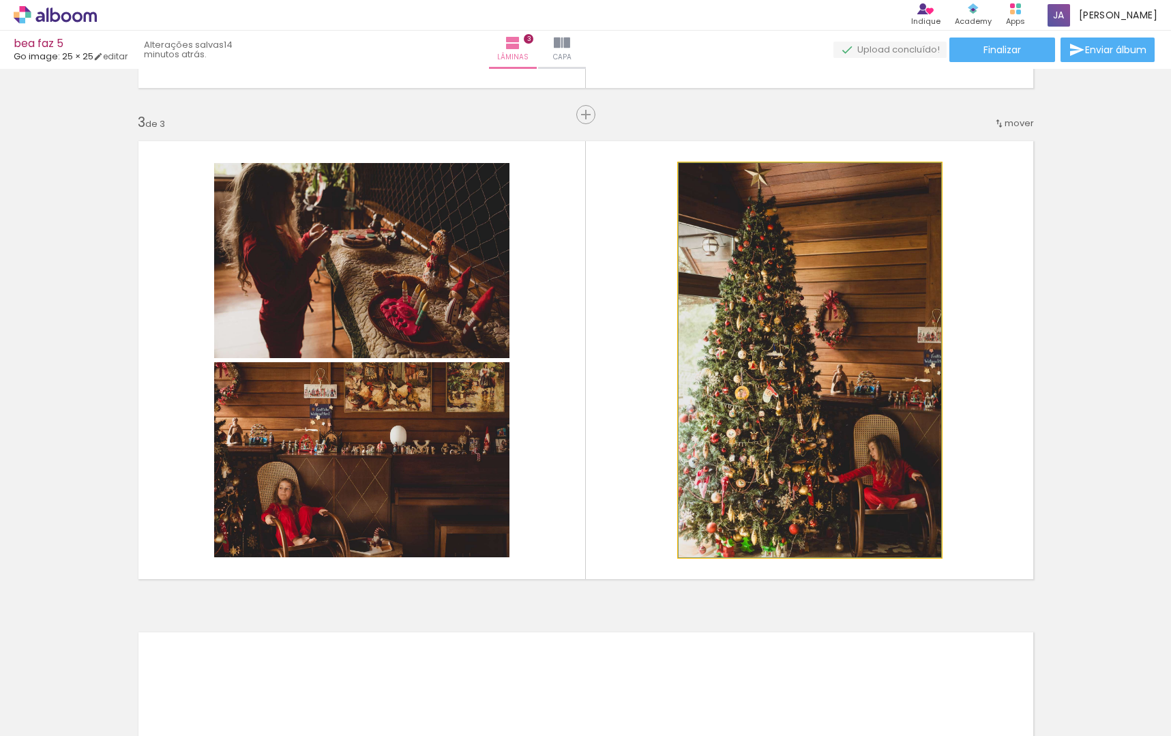
click at [825, 334] on quentale-photo at bounding box center [810, 360] width 263 height 394
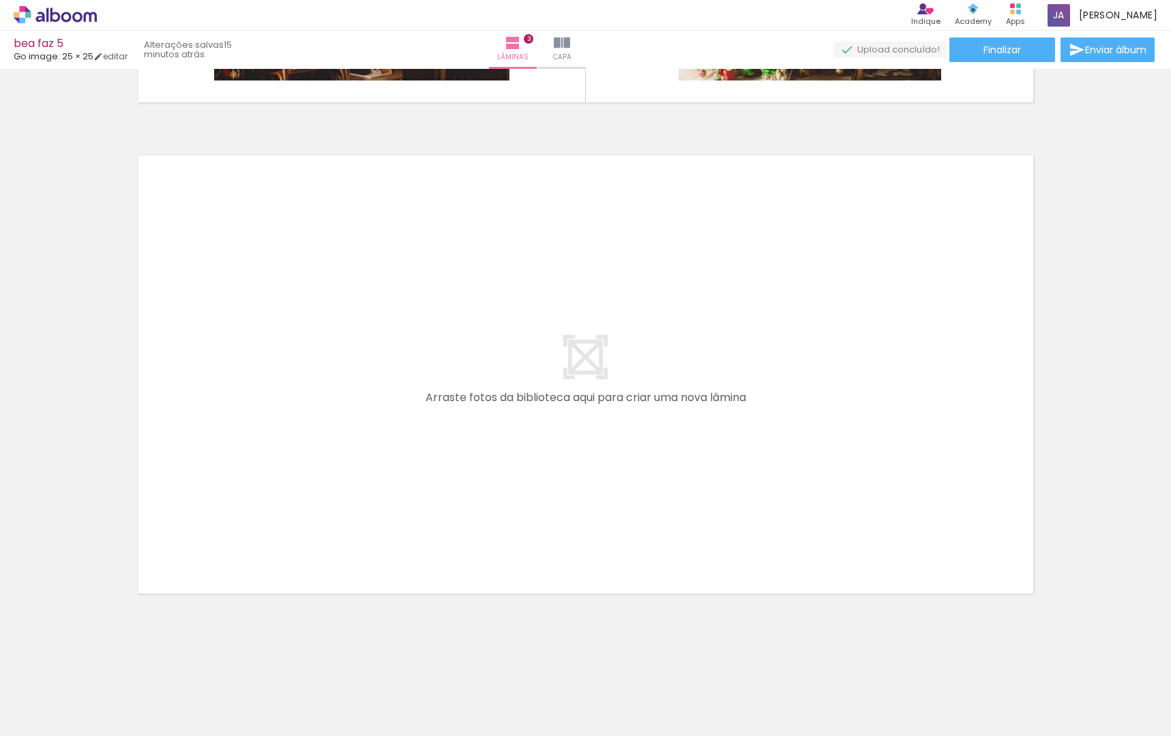
scroll to position [0, 363]
drag, startPoint x: 260, startPoint y: 627, endPoint x: 274, endPoint y: 533, distance: 95.2
click at [274, 533] on quentale-workspace at bounding box center [585, 368] width 1171 height 736
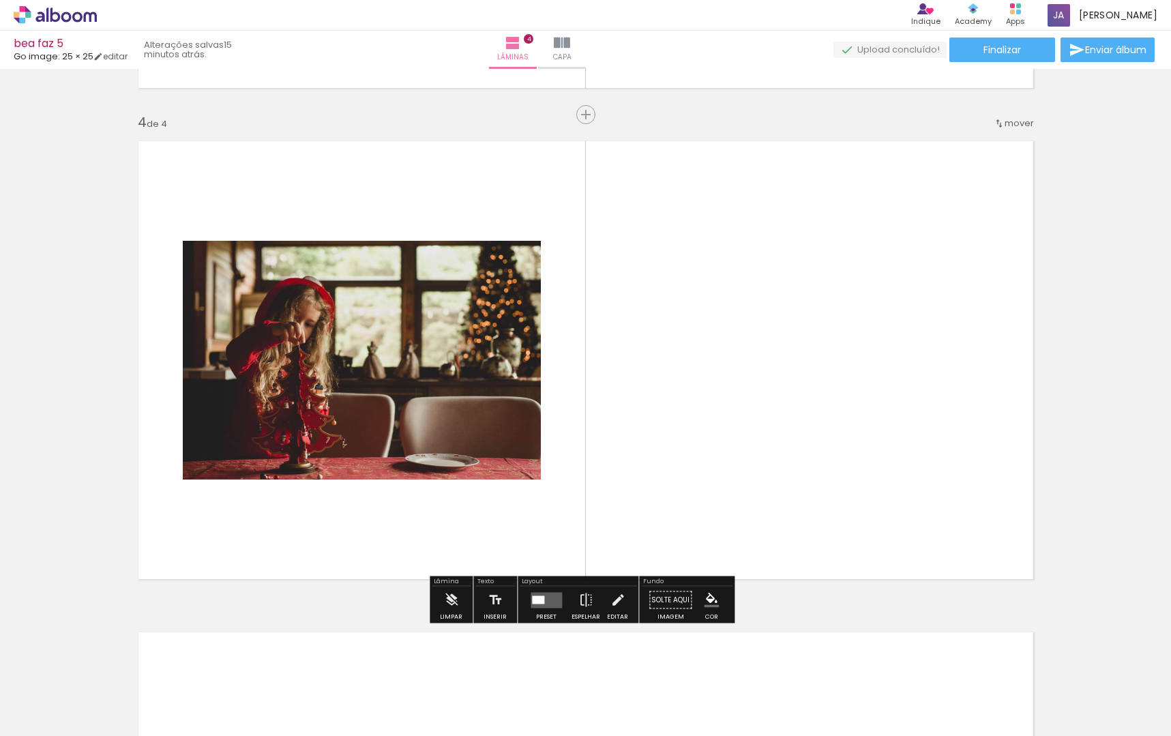
scroll to position [1450, 0]
drag, startPoint x: 321, startPoint y: 646, endPoint x: 386, endPoint y: 474, distance: 184.0
click at [389, 433] on quentale-workspace at bounding box center [585, 368] width 1171 height 736
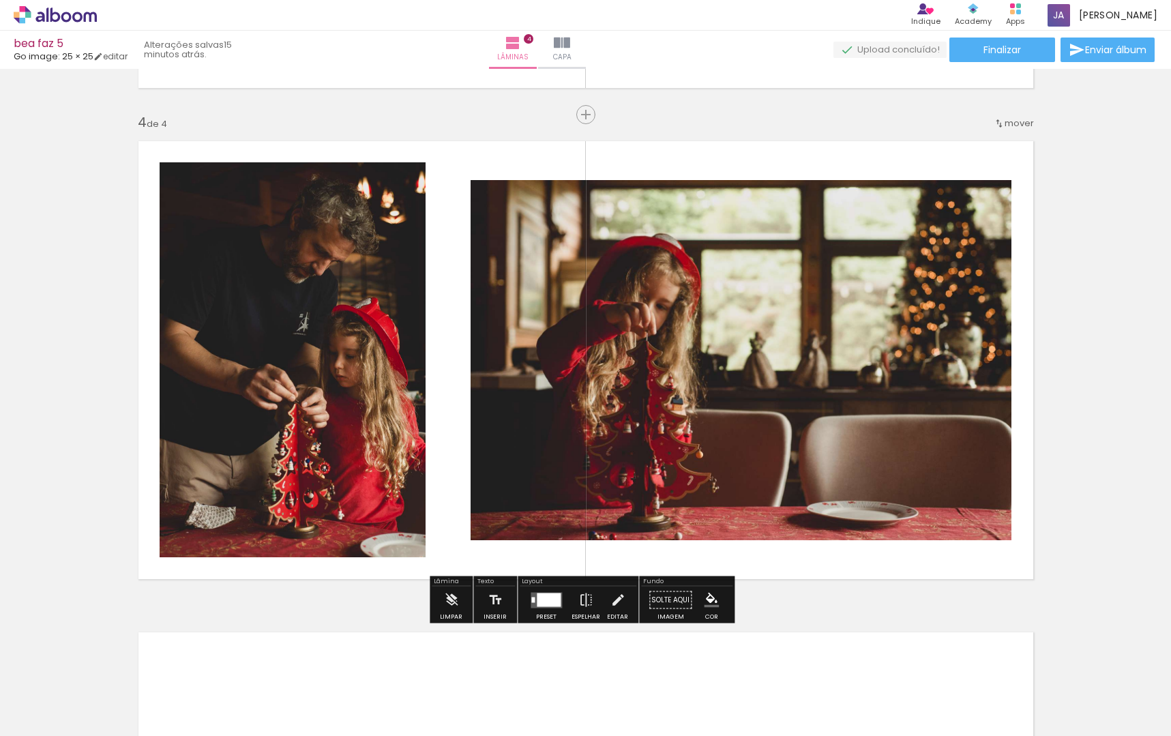
drag, startPoint x: 461, startPoint y: 675, endPoint x: 540, endPoint y: 534, distance: 161.9
click at [516, 463] on quentale-workspace at bounding box center [585, 368] width 1171 height 736
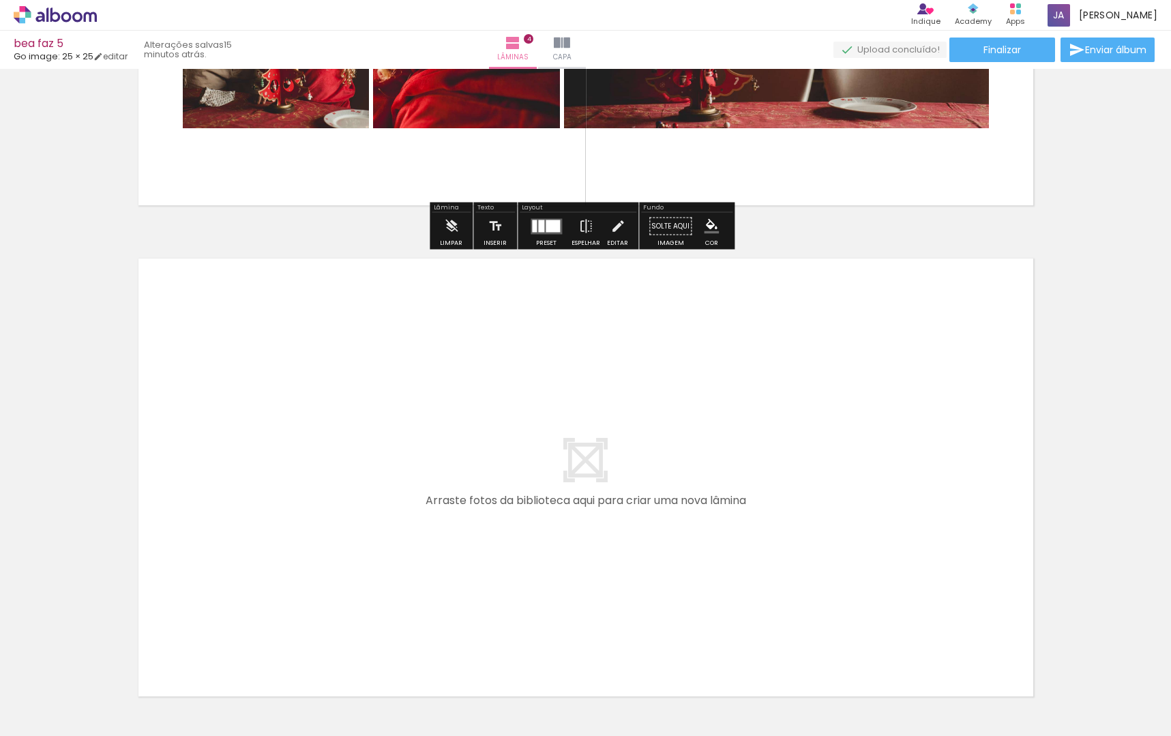
drag, startPoint x: 543, startPoint y: 662, endPoint x: 521, endPoint y: 497, distance: 166.6
click at [521, 497] on quentale-workspace at bounding box center [585, 368] width 1171 height 736
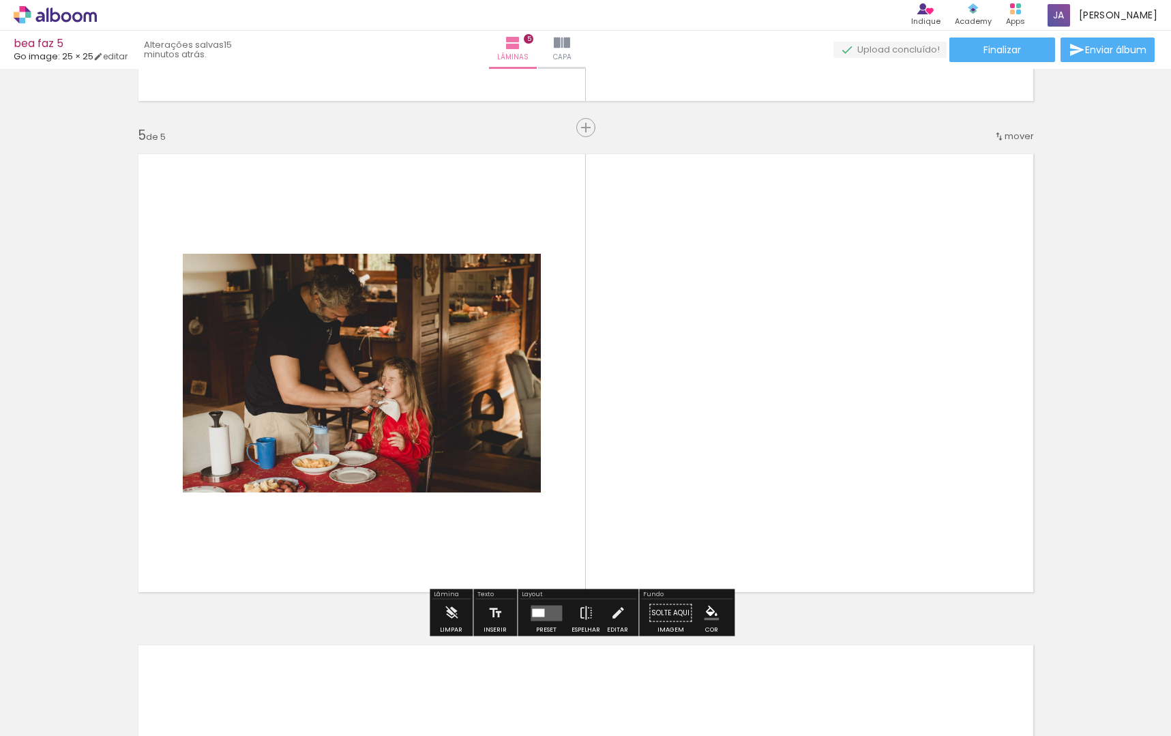
scroll to position [1942, 0]
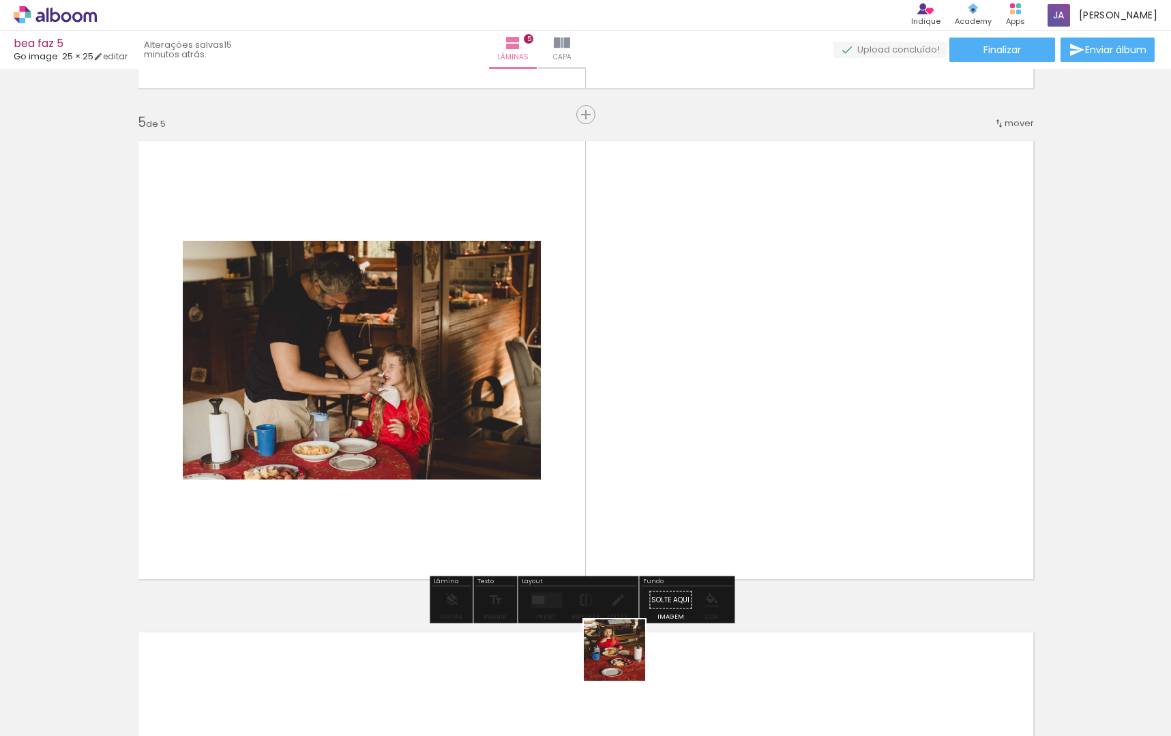
drag, startPoint x: 625, startPoint y: 682, endPoint x: 715, endPoint y: 523, distance: 182.7
click at [658, 452] on quentale-workspace at bounding box center [585, 368] width 1171 height 736
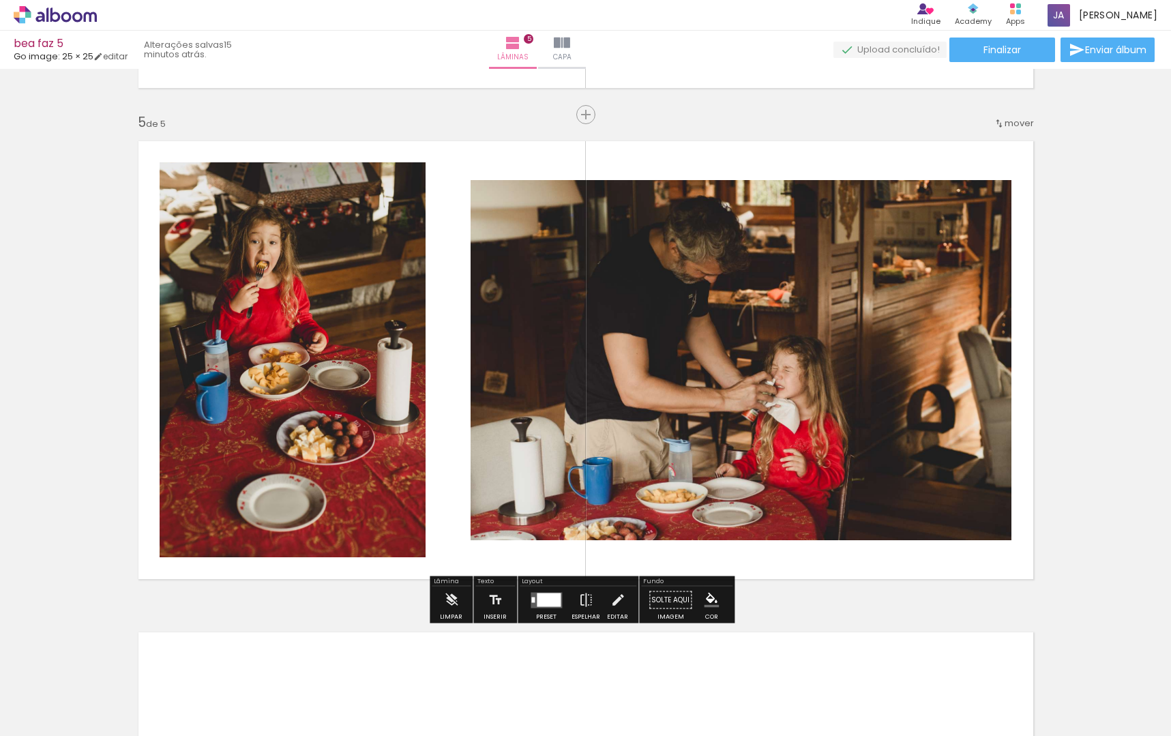
scroll to position [0, 832]
drag, startPoint x: 402, startPoint y: 656, endPoint x: 467, endPoint y: 618, distance: 75.8
click at [465, 534] on quentale-workspace at bounding box center [585, 368] width 1171 height 736
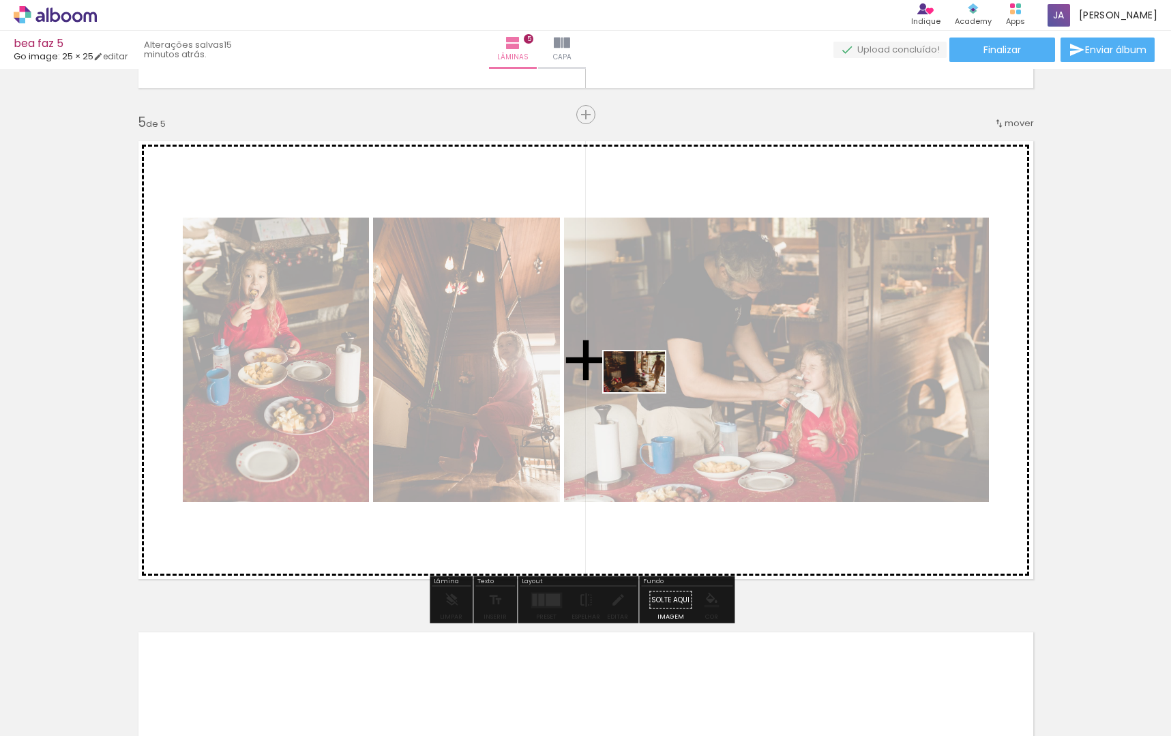
drag, startPoint x: 449, startPoint y: 716, endPoint x: 628, endPoint y: 480, distance: 296.6
click at [647, 383] on quentale-workspace at bounding box center [585, 368] width 1171 height 736
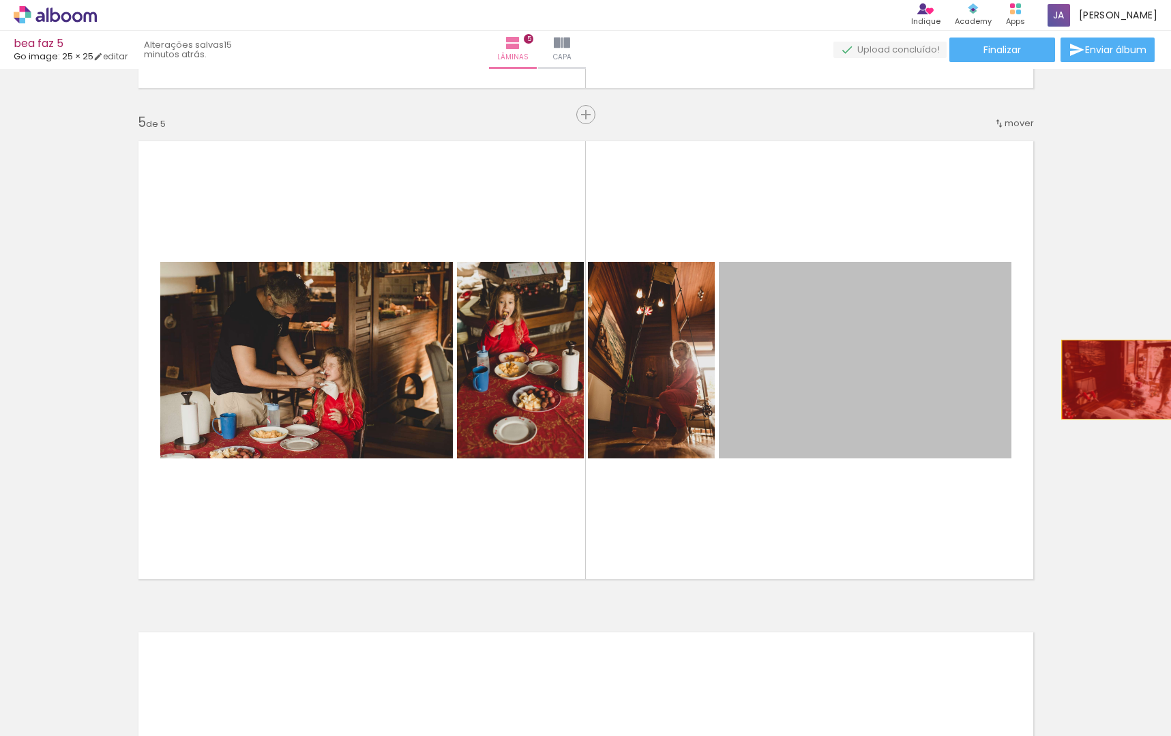
drag, startPoint x: 813, startPoint y: 391, endPoint x: 1126, endPoint y: 409, distance: 313.0
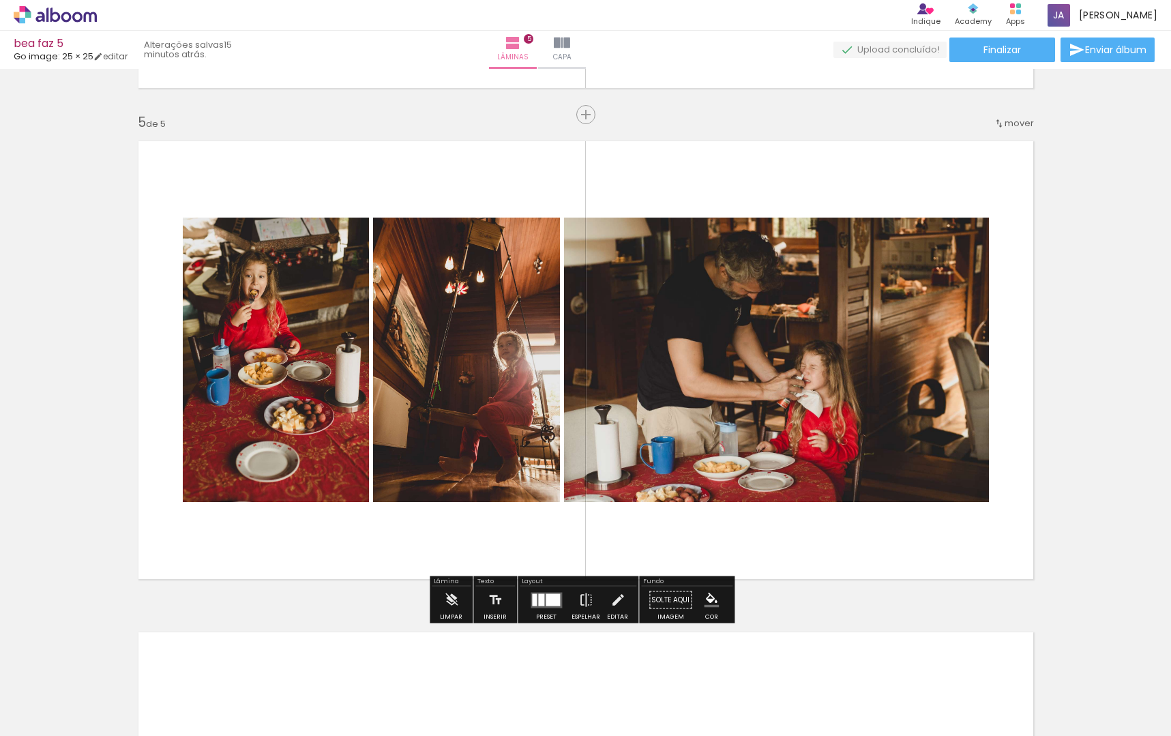
drag, startPoint x: 610, startPoint y: 710, endPoint x: 675, endPoint y: 588, distance: 137.7
click at [669, 504] on quentale-workspace at bounding box center [585, 368] width 1171 height 736
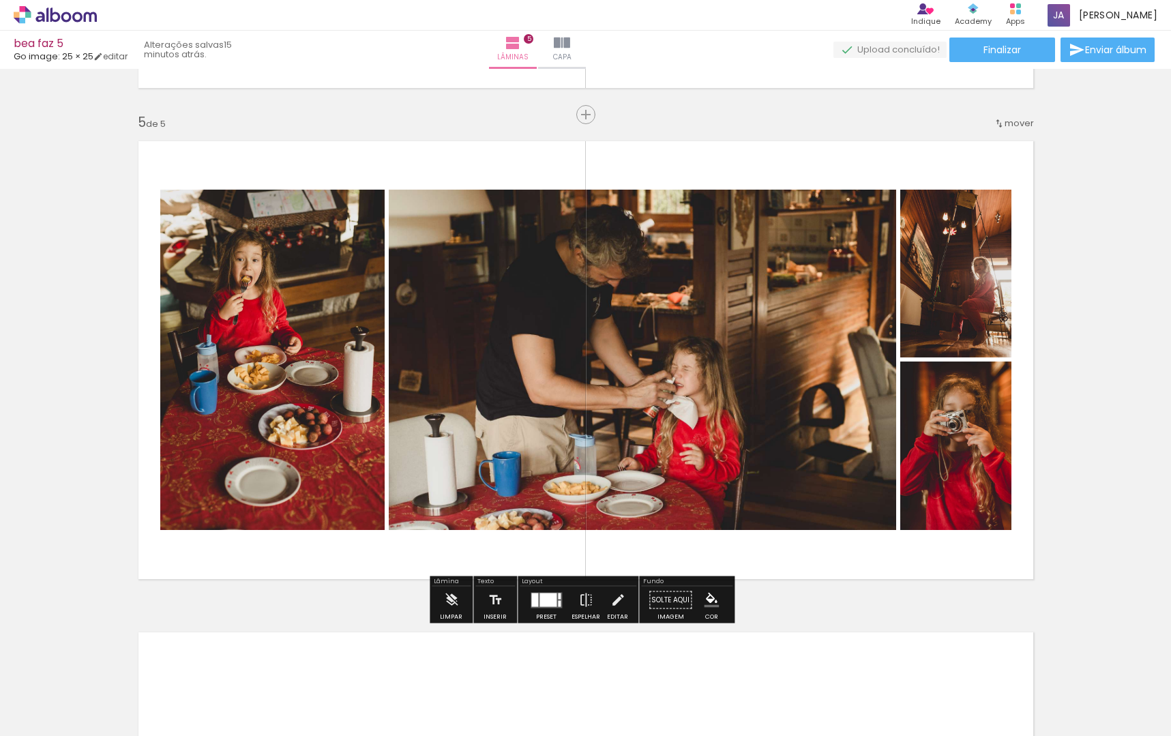
drag, startPoint x: 690, startPoint y: 666, endPoint x: 733, endPoint y: 583, distance: 93.7
click at [721, 529] on quentale-workspace at bounding box center [585, 368] width 1171 height 736
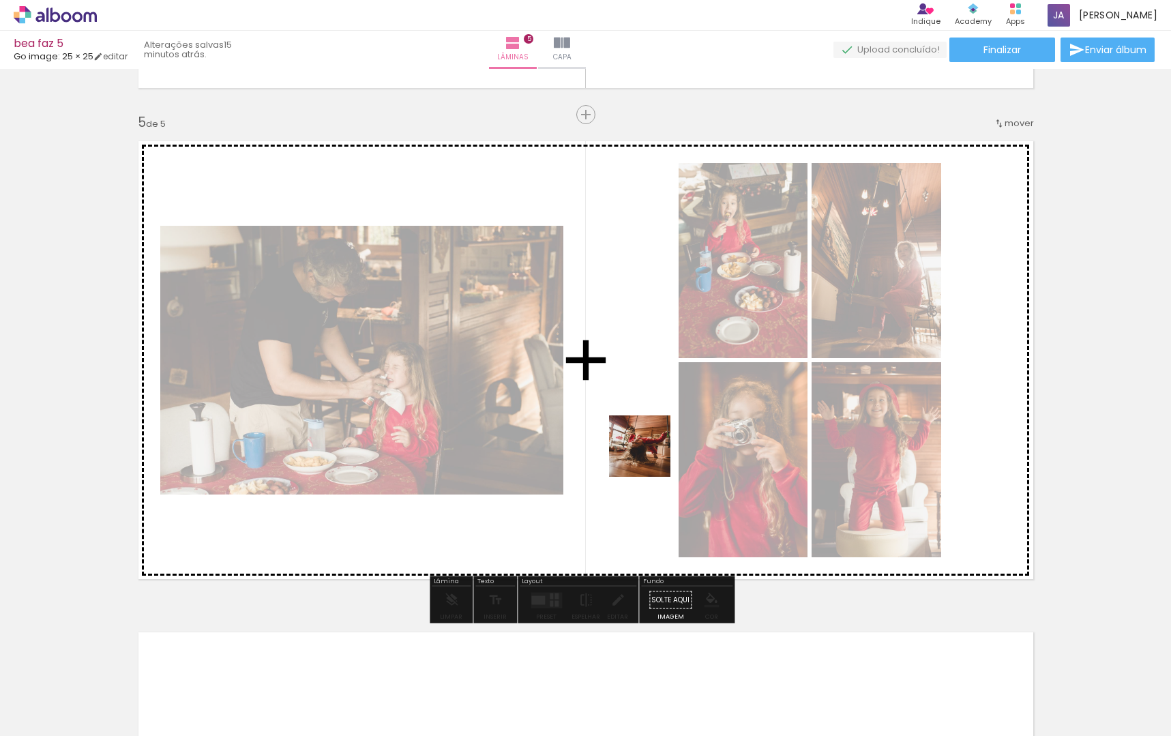
drag, startPoint x: 521, startPoint y: 710, endPoint x: 662, endPoint y: 443, distance: 301.5
click at [662, 443] on quentale-workspace at bounding box center [585, 368] width 1171 height 736
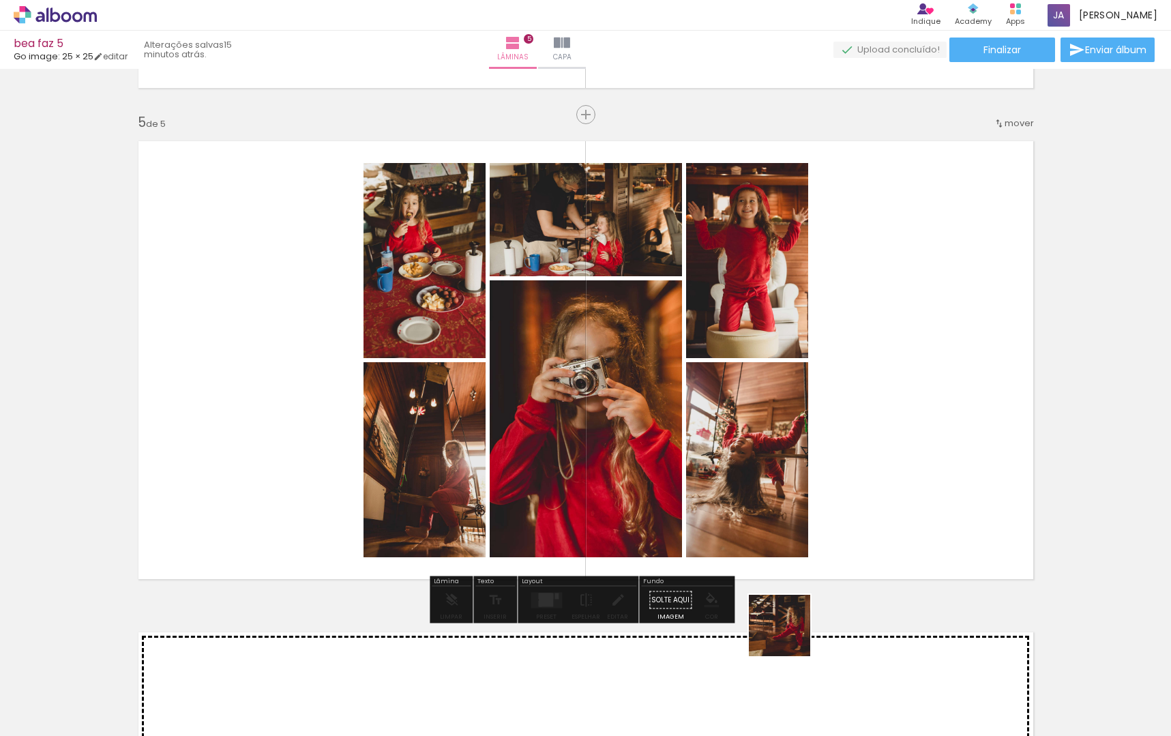
drag, startPoint x: 772, startPoint y: 685, endPoint x: 849, endPoint y: 631, distance: 94.1
click at [823, 539] on quentale-workspace at bounding box center [585, 368] width 1171 height 736
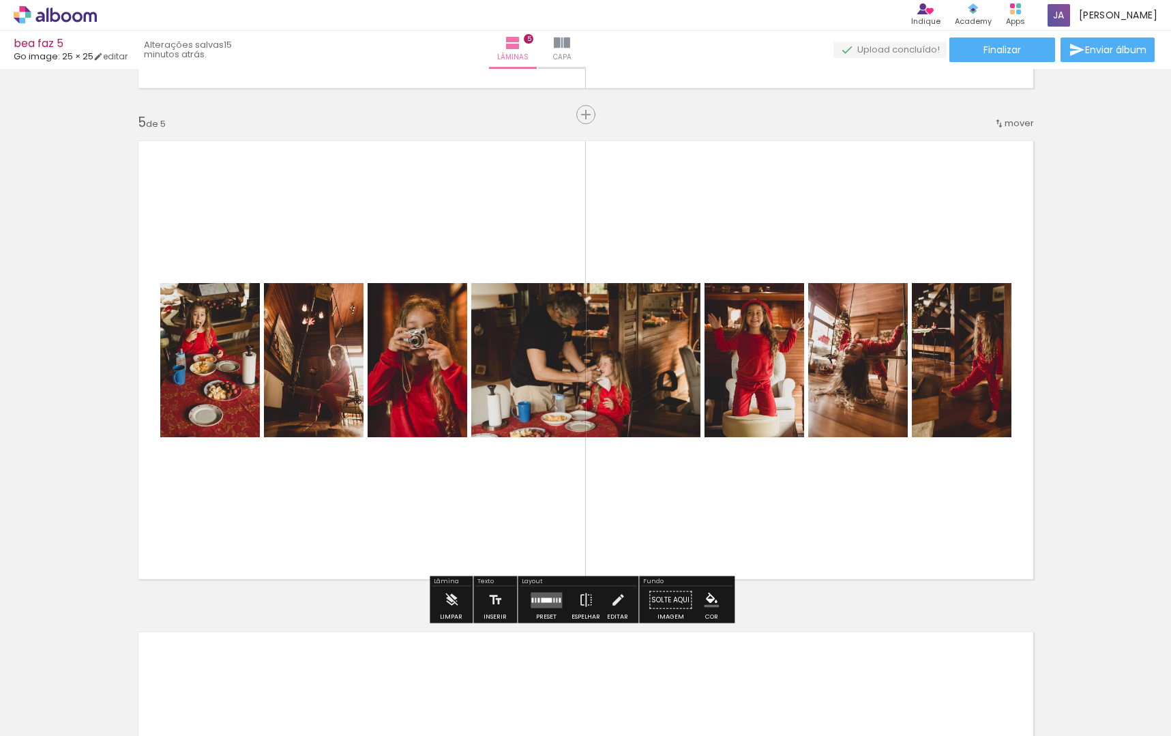
drag, startPoint x: 859, startPoint y: 550, endPoint x: 873, endPoint y: 504, distance: 47.7
click at [873, 504] on quentale-workspace at bounding box center [585, 368] width 1171 height 736
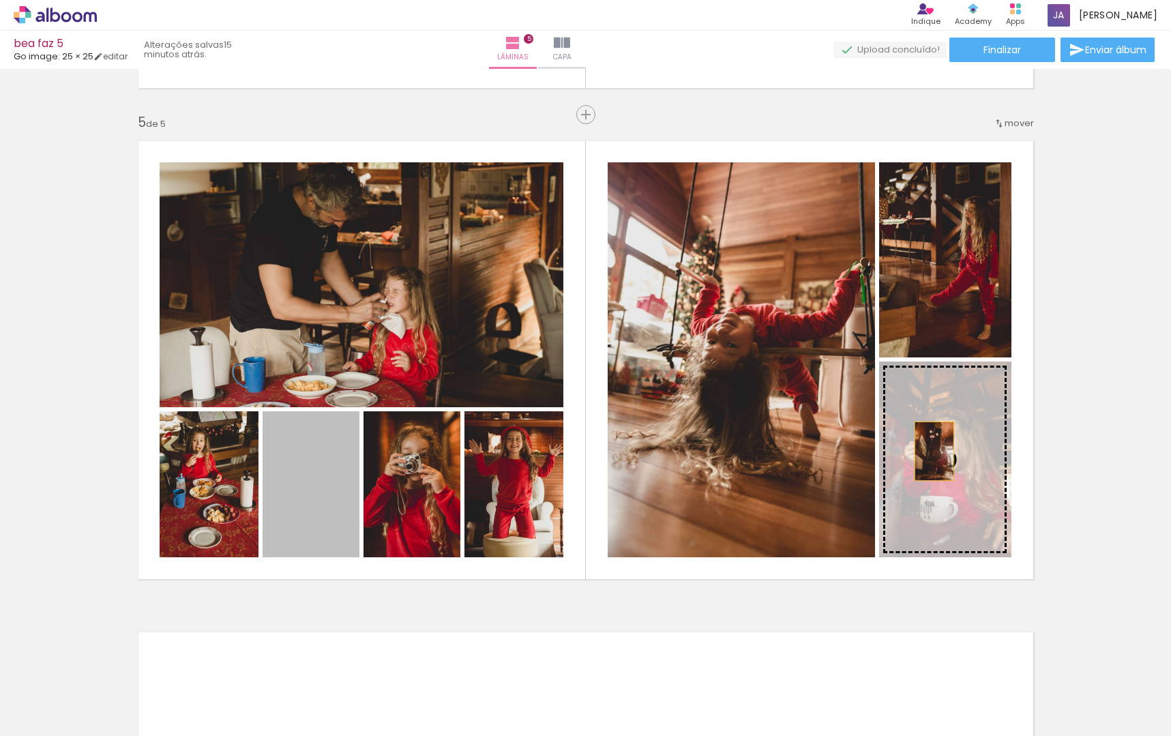
drag, startPoint x: 379, startPoint y: 493, endPoint x: 929, endPoint y: 458, distance: 551.7
click at [0, 0] on slot at bounding box center [0, 0] width 0 height 0
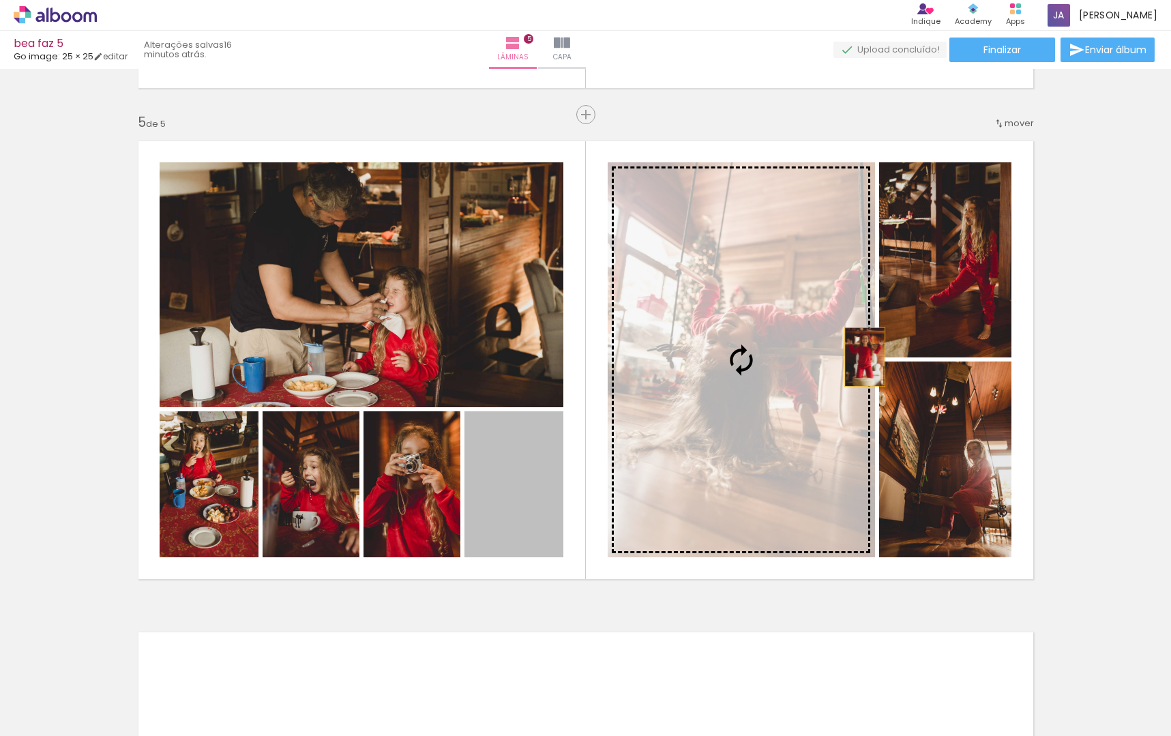
drag, startPoint x: 709, startPoint y: 420, endPoint x: 822, endPoint y: 395, distance: 116.0
click at [0, 0] on slot at bounding box center [0, 0] width 0 height 0
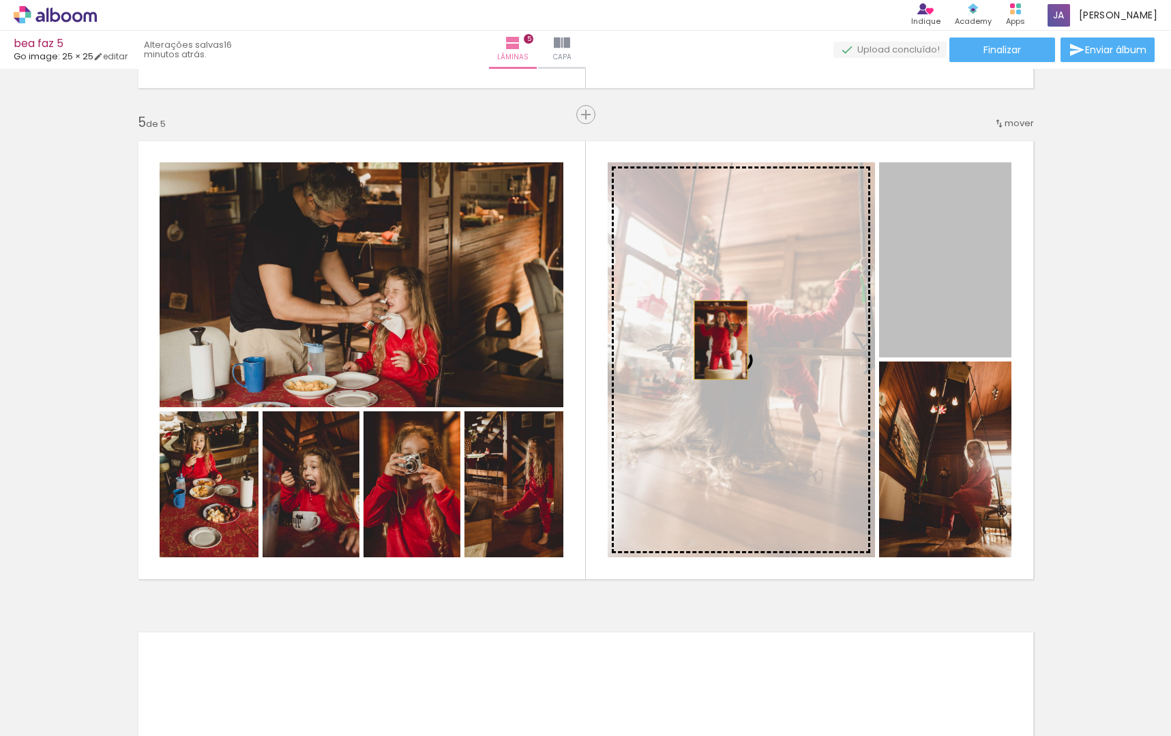
drag, startPoint x: 731, startPoint y: 334, endPoint x: 707, endPoint y: 357, distance: 33.8
click at [0, 0] on slot at bounding box center [0, 0] width 0 height 0
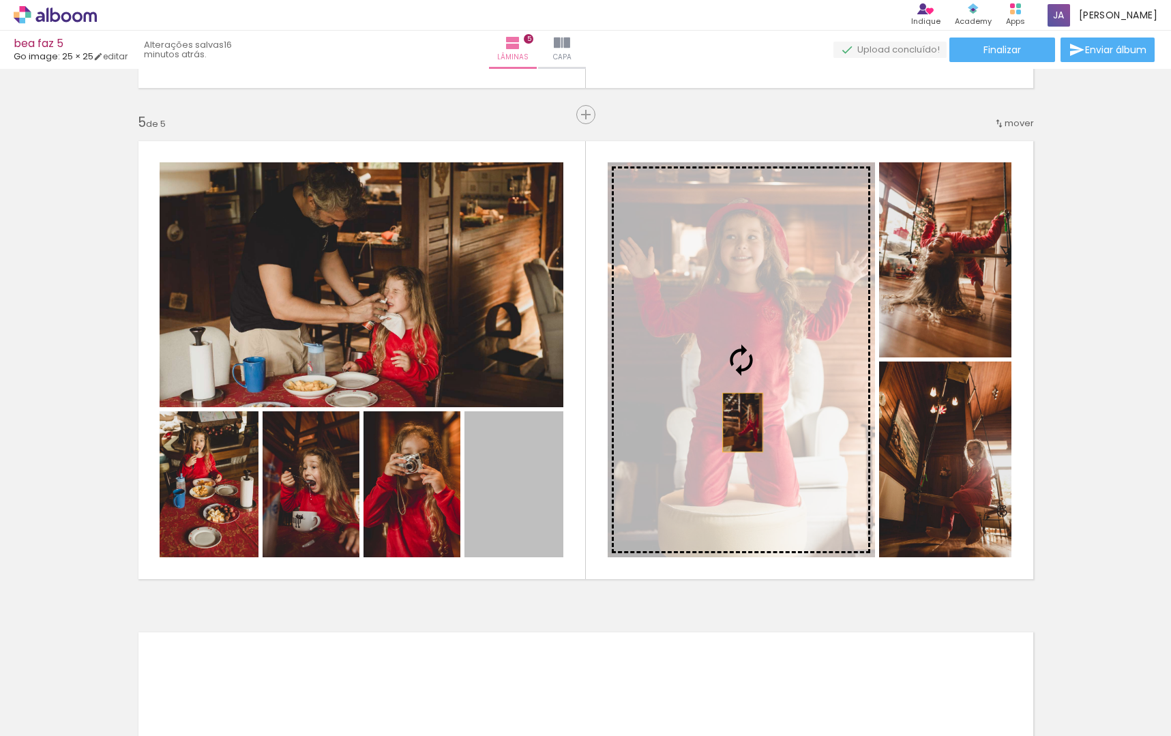
click at [0, 0] on slot at bounding box center [0, 0] width 0 height 0
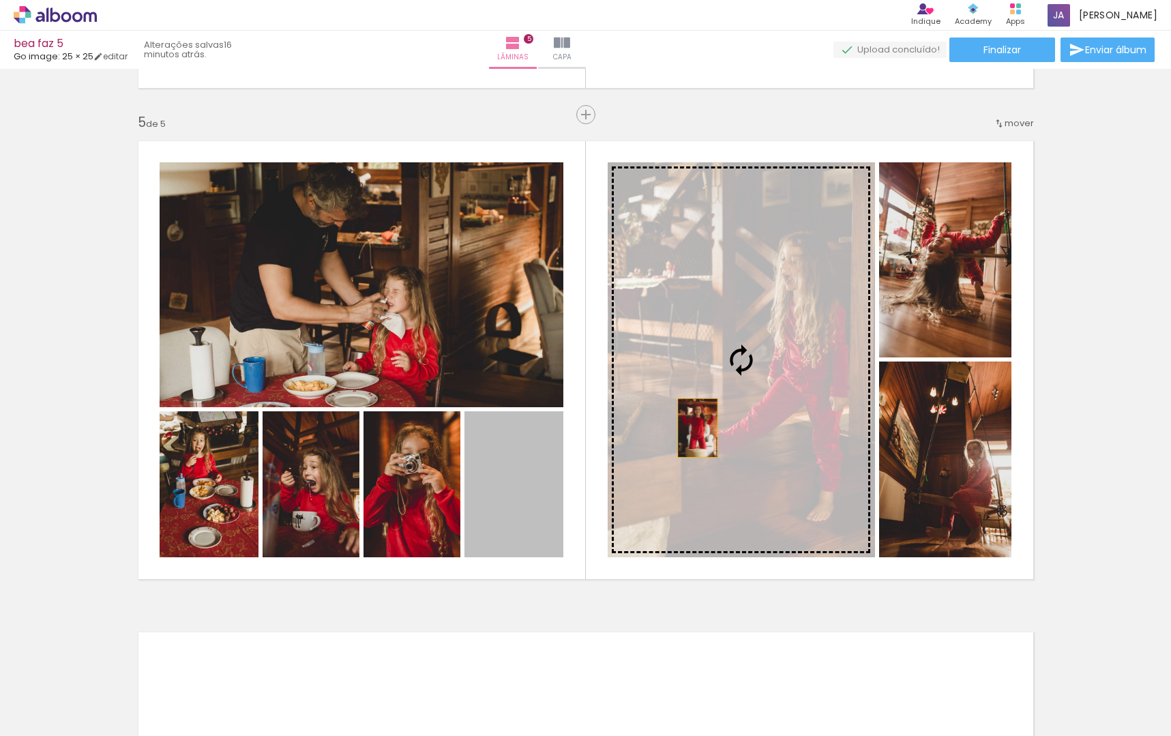
drag, startPoint x: 584, startPoint y: 491, endPoint x: 687, endPoint y: 429, distance: 120.3
click at [0, 0] on slot at bounding box center [0, 0] width 0 height 0
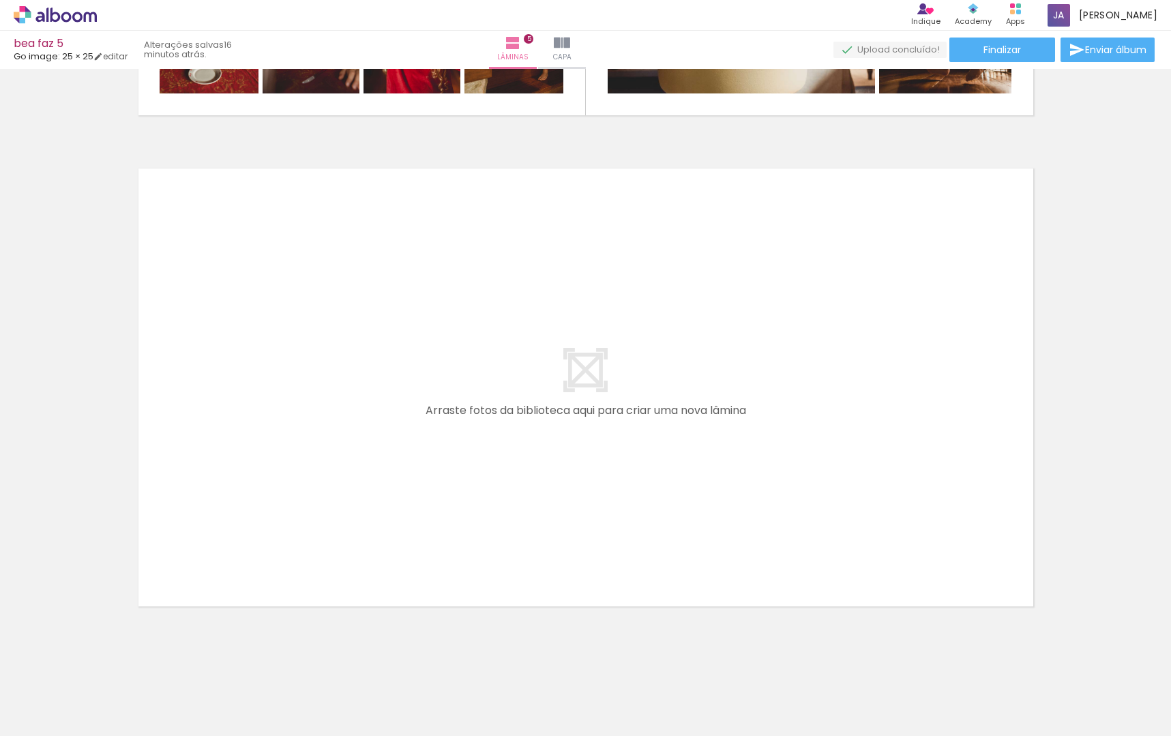
scroll to position [0, 1427]
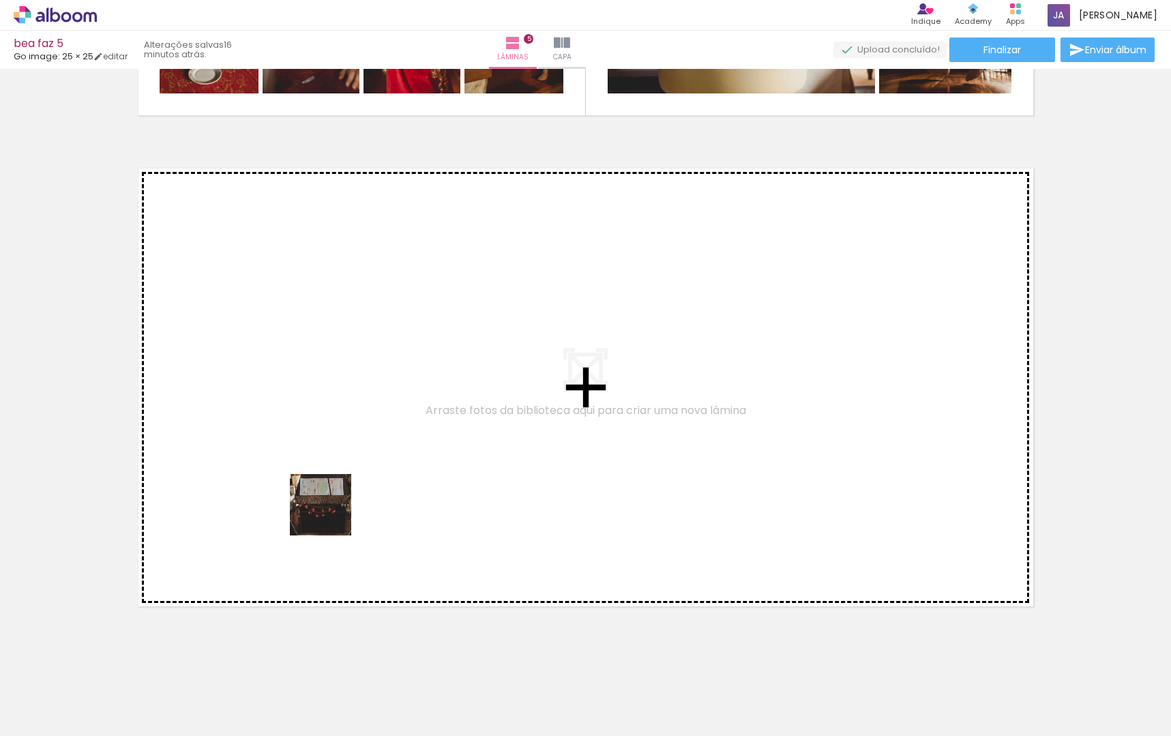
drag, startPoint x: 333, startPoint y: 652, endPoint x: 330, endPoint y: 519, distance: 132.4
click at [330, 519] on quentale-workspace at bounding box center [585, 368] width 1171 height 736
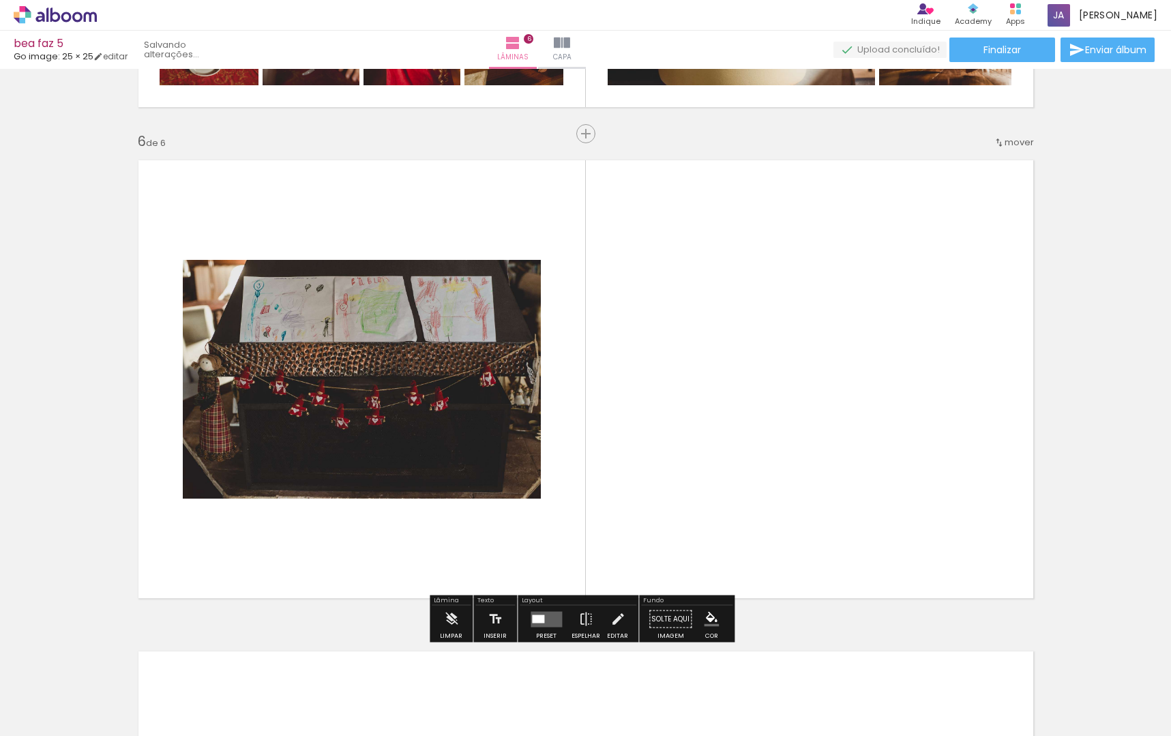
scroll to position [2433, 0]
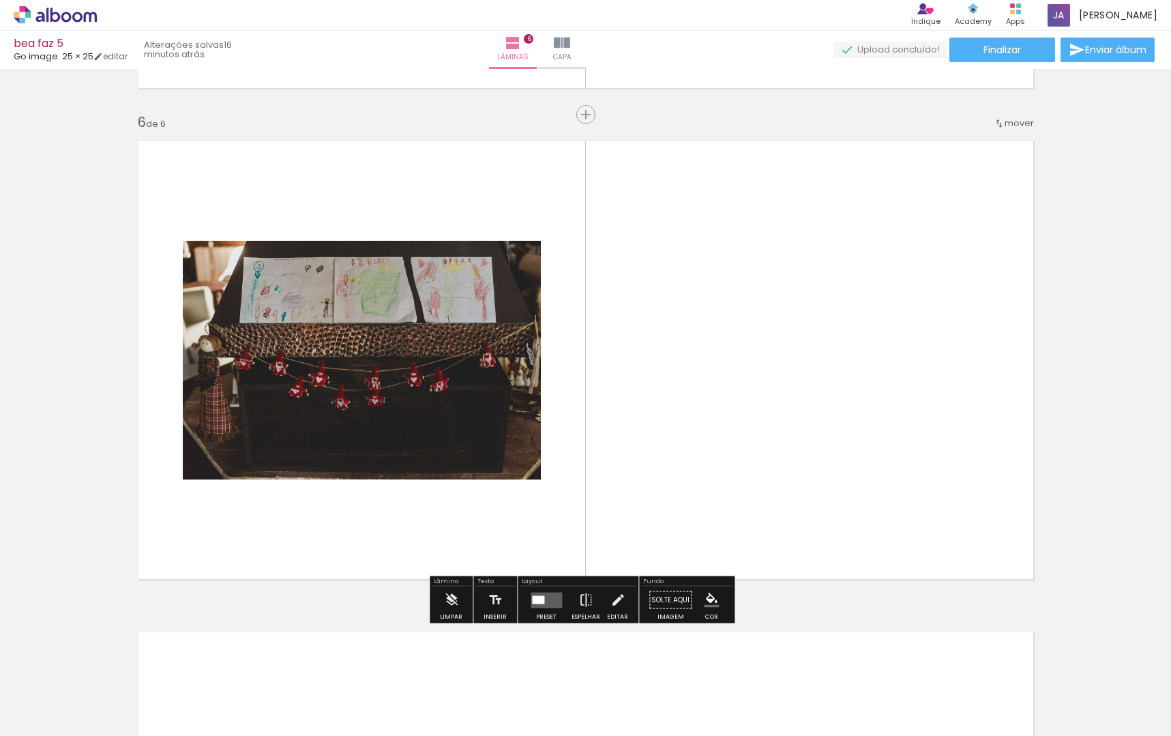
drag, startPoint x: 395, startPoint y: 685, endPoint x: 595, endPoint y: 543, distance: 245.1
click at [654, 409] on quentale-workspace at bounding box center [585, 368] width 1171 height 736
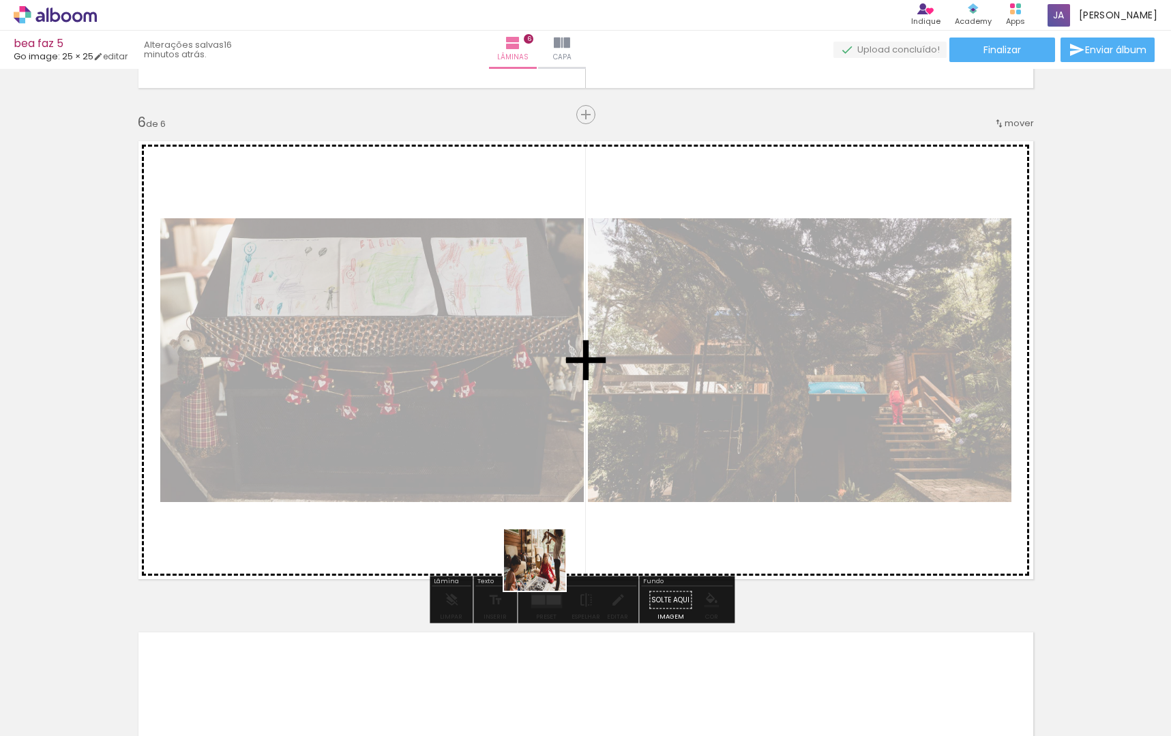
drag, startPoint x: 482, startPoint y: 697, endPoint x: 609, endPoint y: 499, distance: 235.0
click at [611, 441] on quentale-workspace at bounding box center [585, 368] width 1171 height 736
